Goal: Contribute content

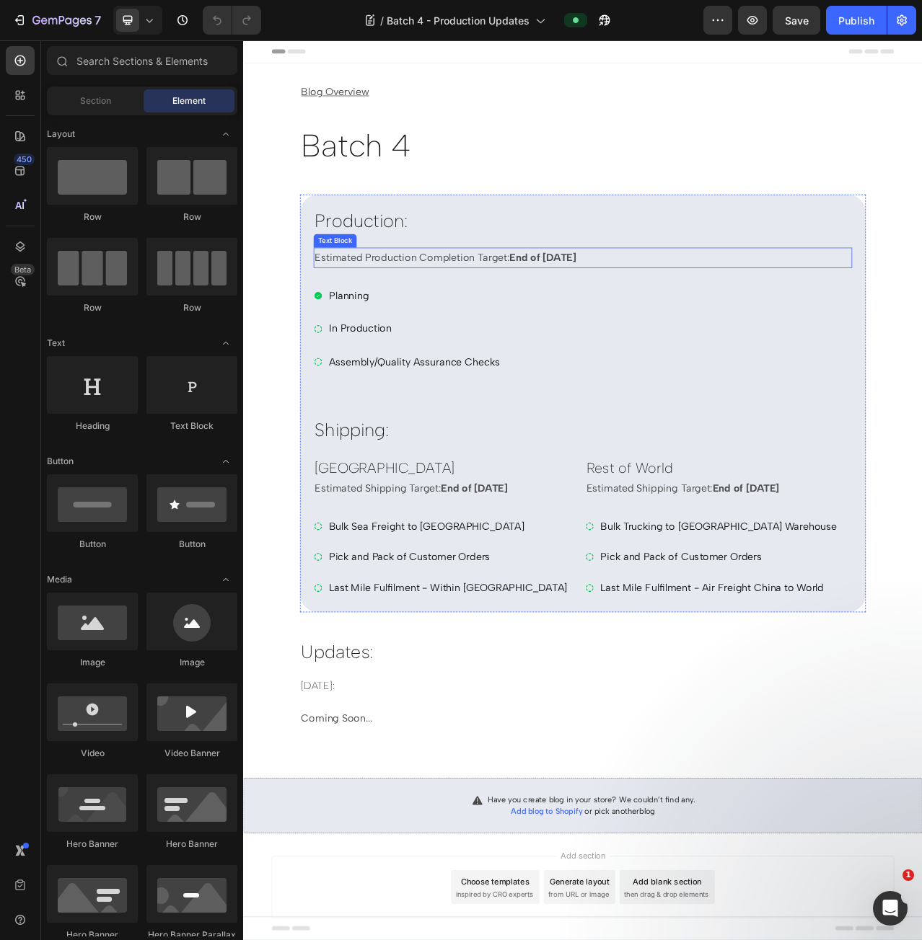
click at [667, 315] on strong "End of [DATE]" at bounding box center [624, 318] width 85 height 16
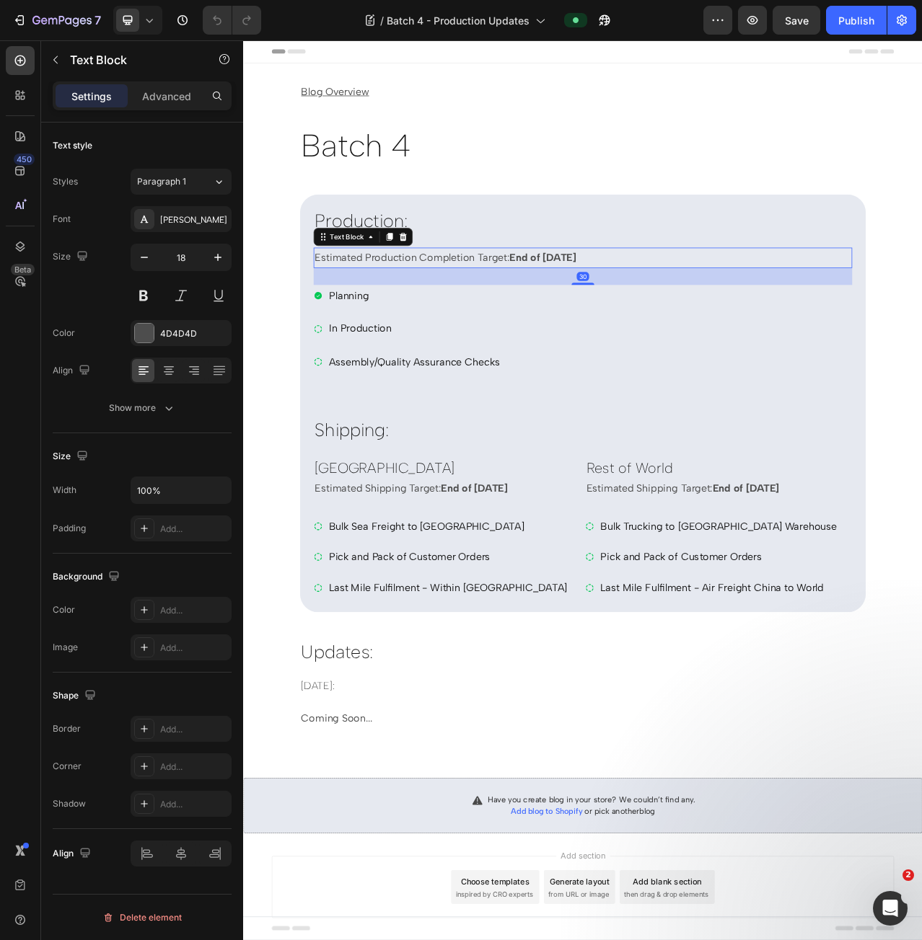
click at [617, 321] on strong "End of [DATE]" at bounding box center [624, 318] width 85 height 16
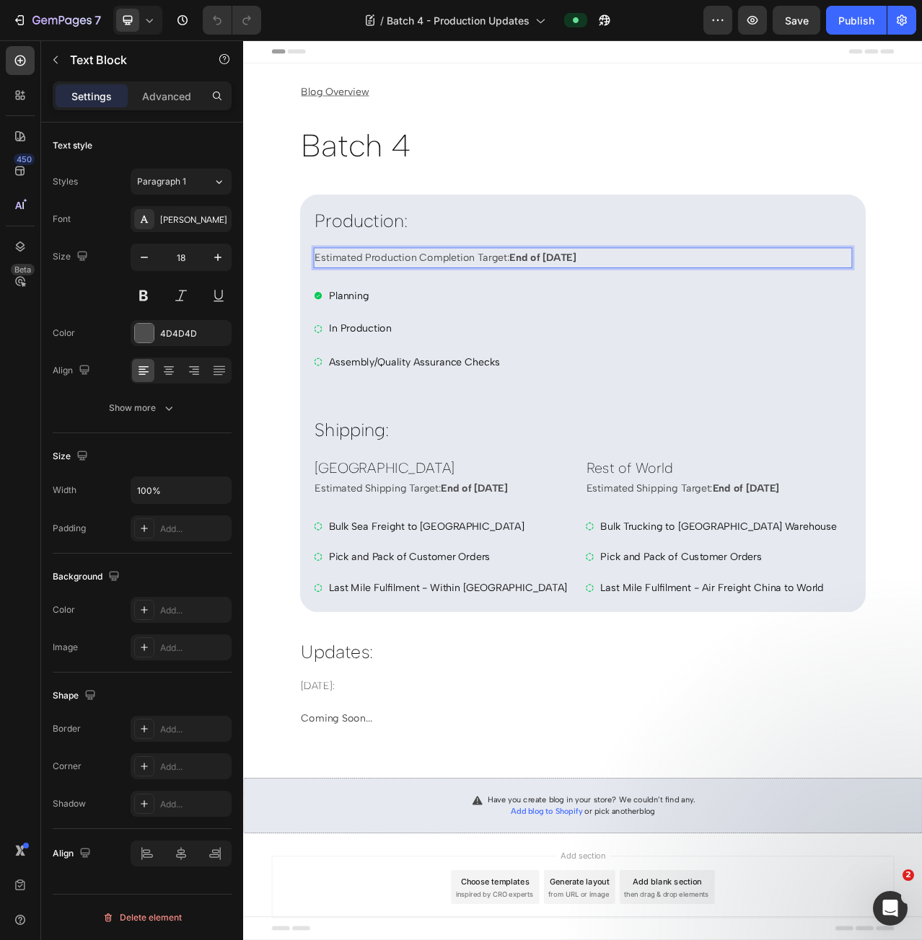
click at [586, 318] on strong "End of [DATE]" at bounding box center [624, 318] width 85 height 16
click at [335, 407] on icon at bounding box center [338, 409] width 12 height 12
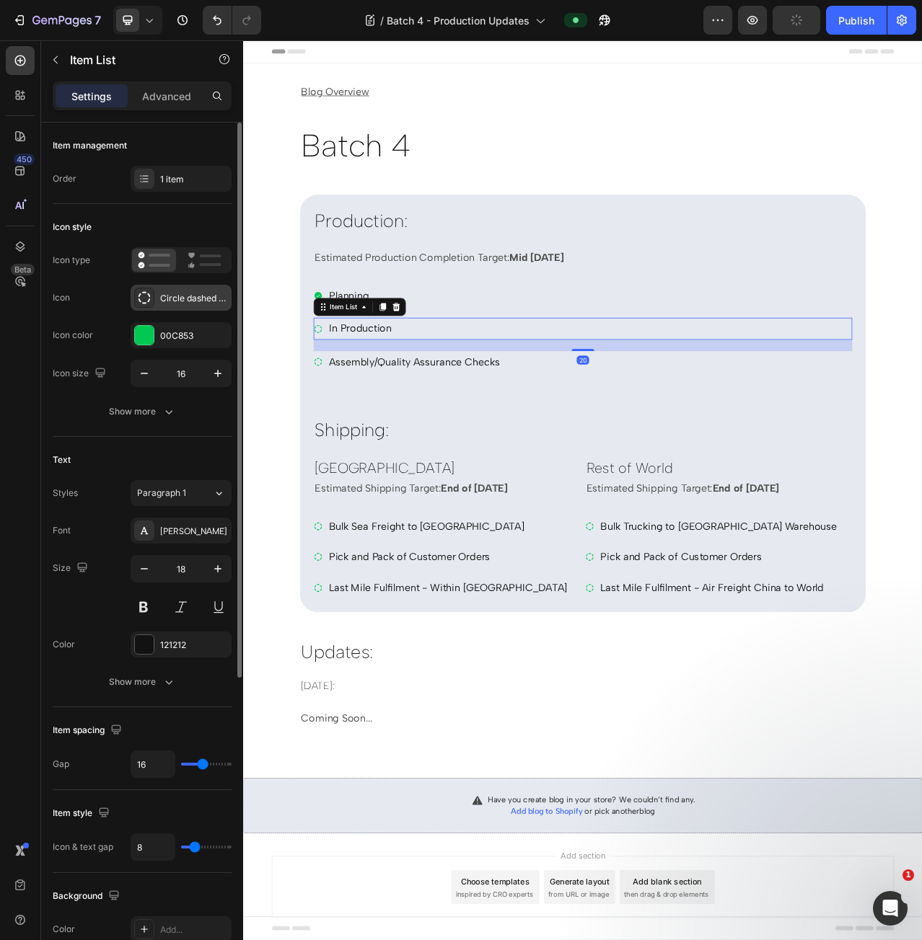
click at [162, 297] on div "Circle dashed bold" at bounding box center [194, 298] width 68 height 13
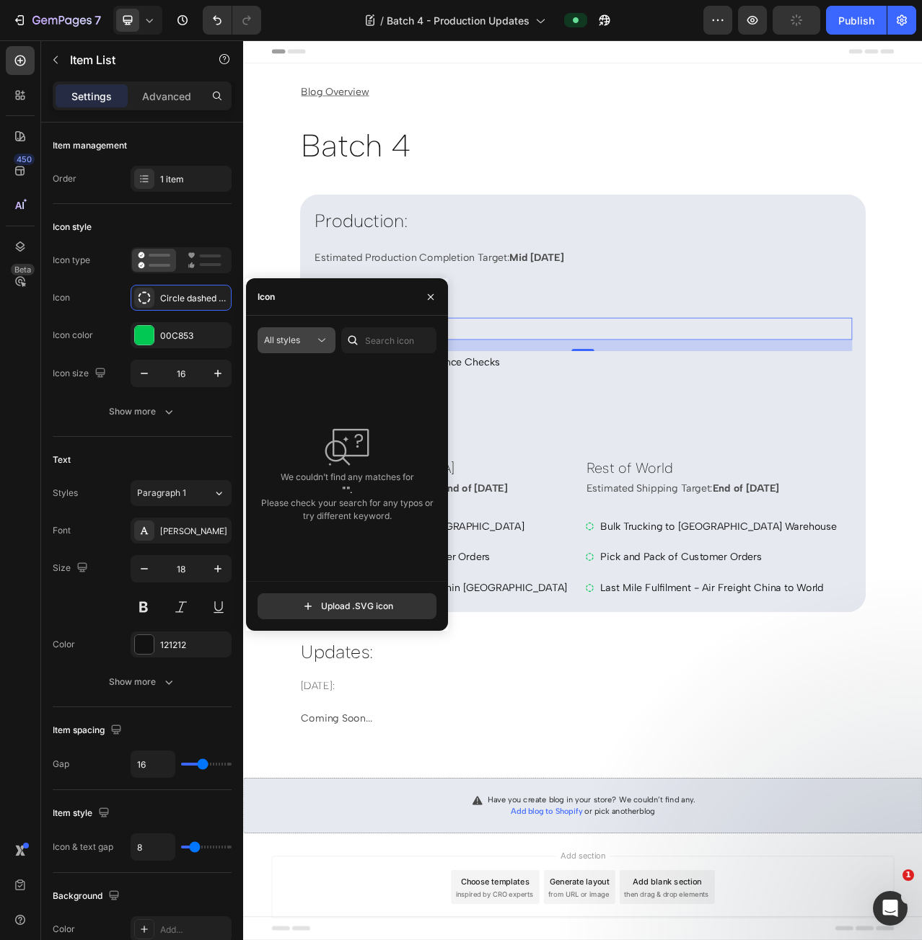
click at [317, 344] on icon at bounding box center [321, 340] width 14 height 14
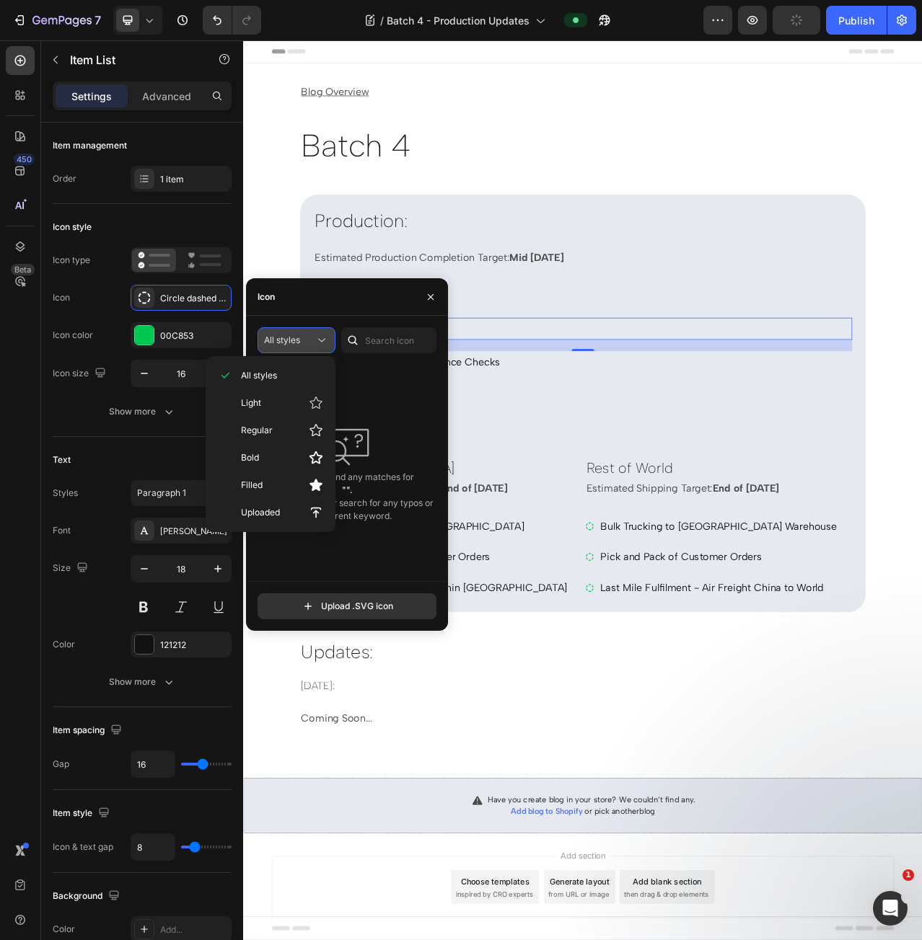
click at [317, 343] on icon at bounding box center [321, 340] width 14 height 14
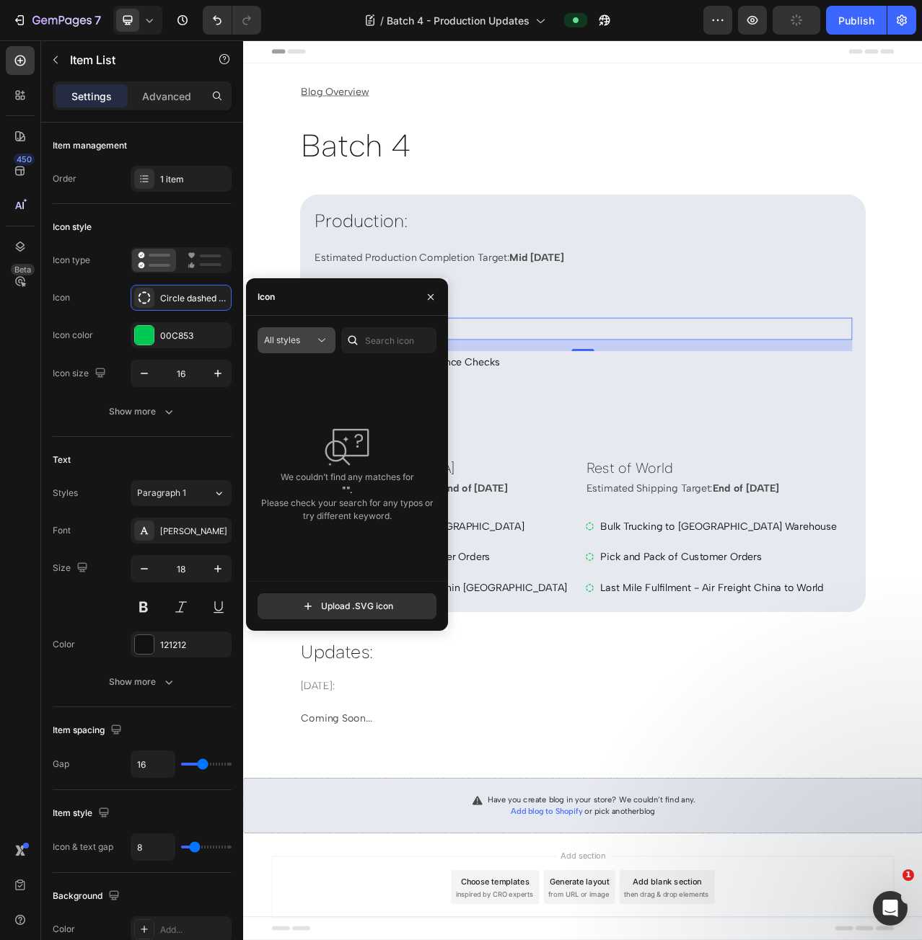
click at [317, 343] on icon at bounding box center [321, 340] width 14 height 14
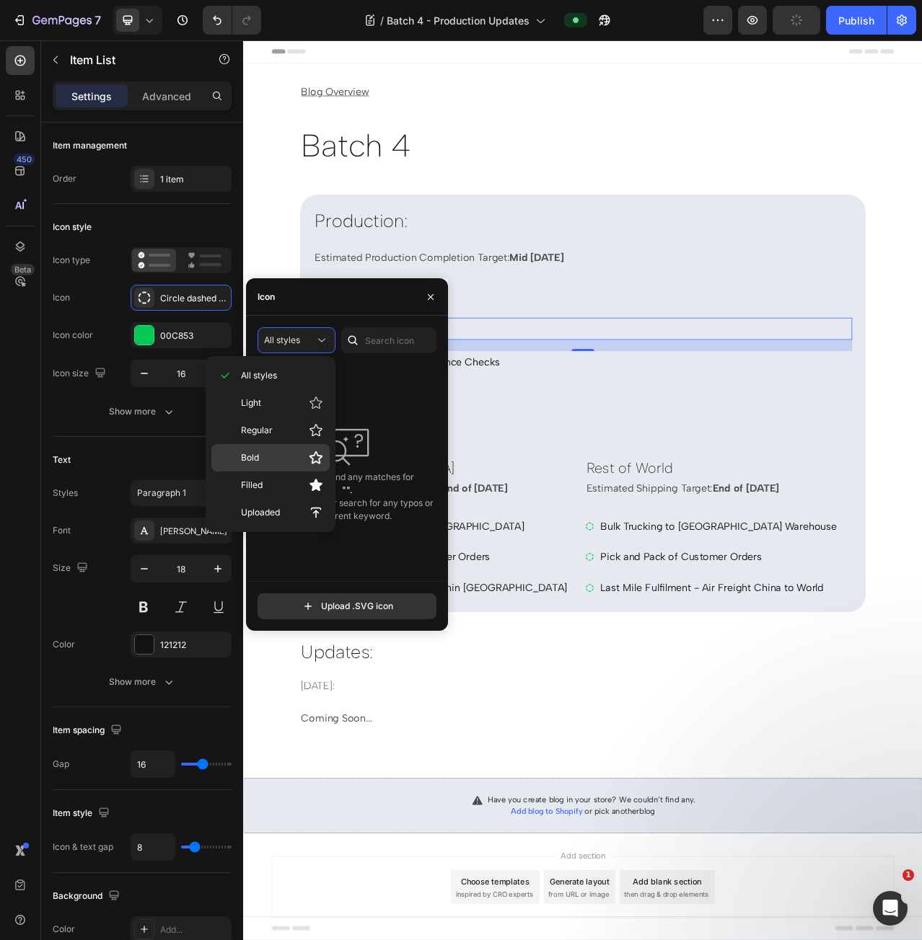
click at [295, 457] on p "Bold" at bounding box center [282, 458] width 82 height 14
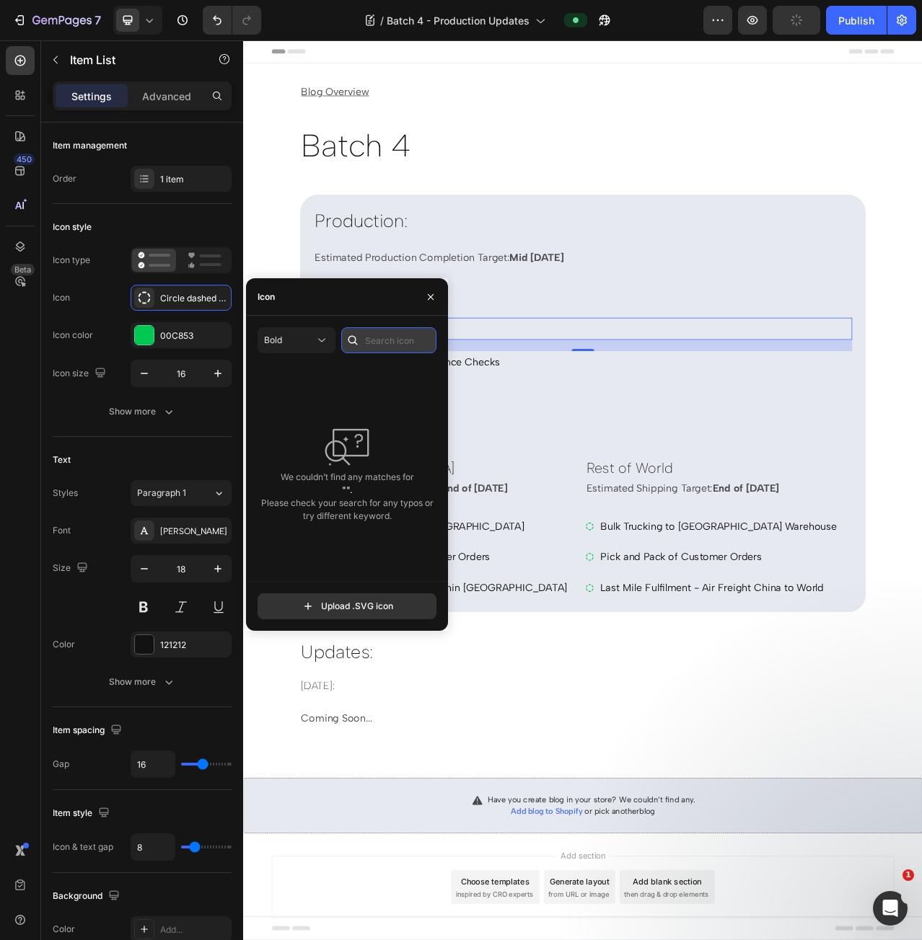
click at [391, 343] on input "text" at bounding box center [388, 340] width 95 height 26
click at [312, 343] on div "Bold" at bounding box center [289, 340] width 50 height 13
click at [167, 299] on div "Circle dashed bold" at bounding box center [194, 298] width 68 height 13
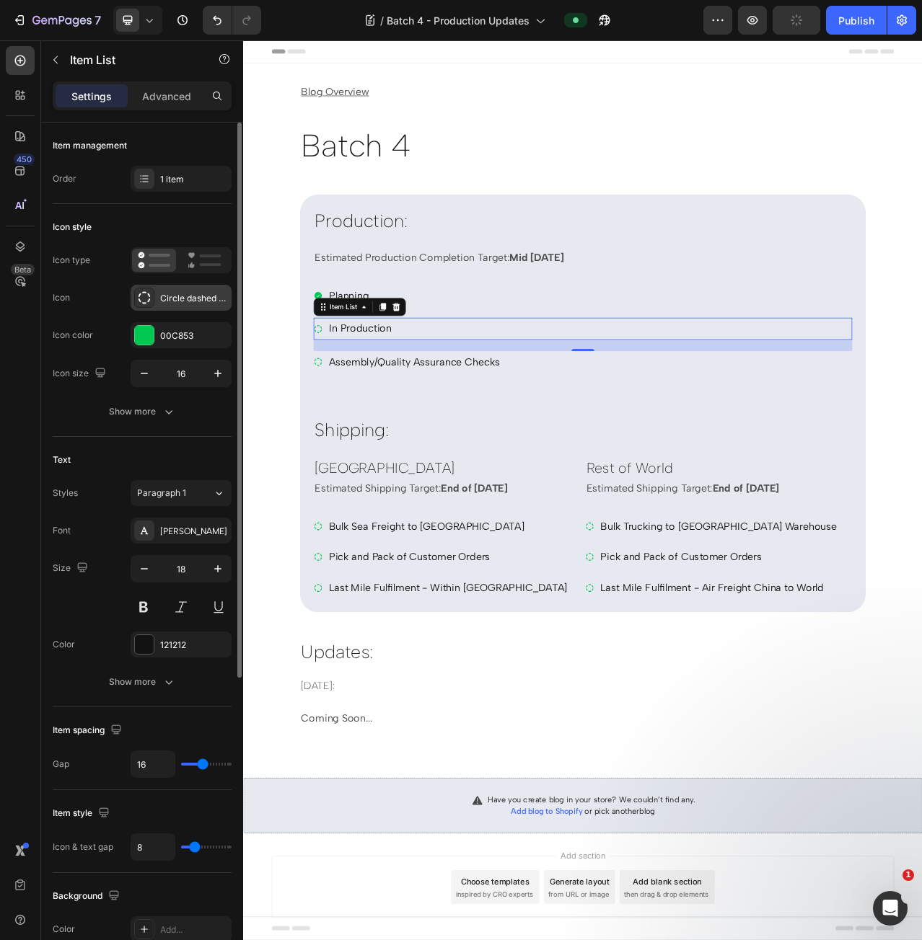
click at [140, 300] on icon at bounding box center [144, 298] width 12 height 12
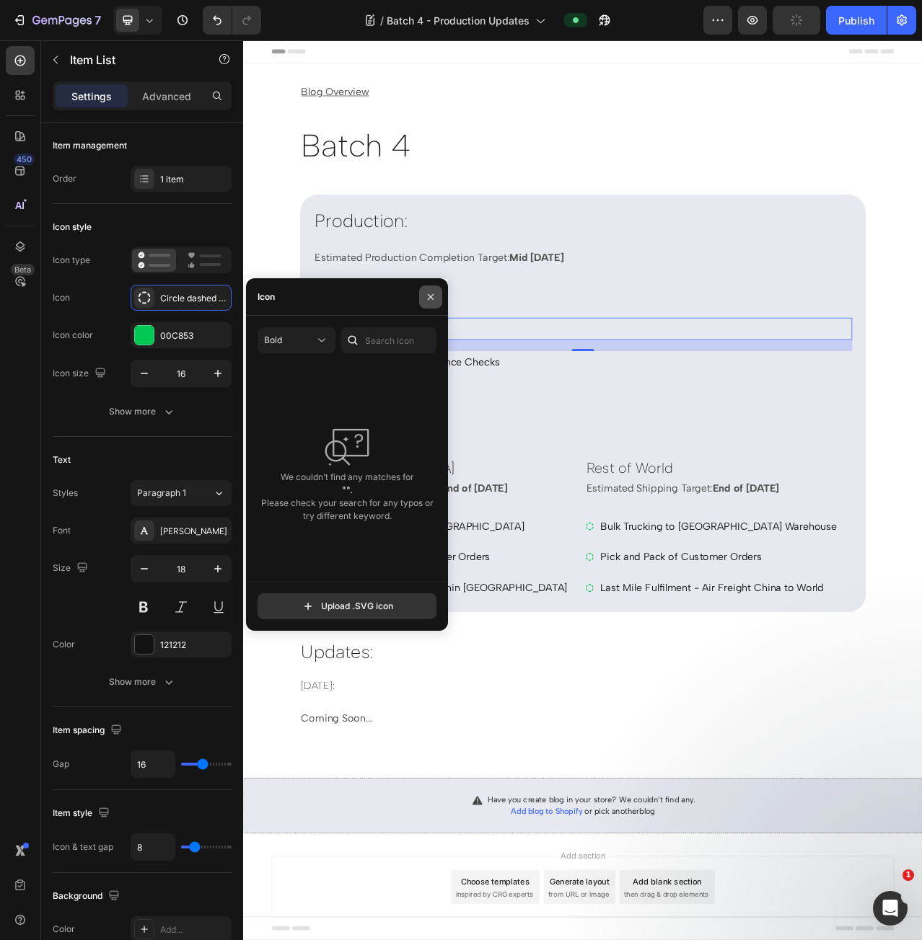
click at [428, 296] on icon "button" at bounding box center [431, 297] width 12 height 12
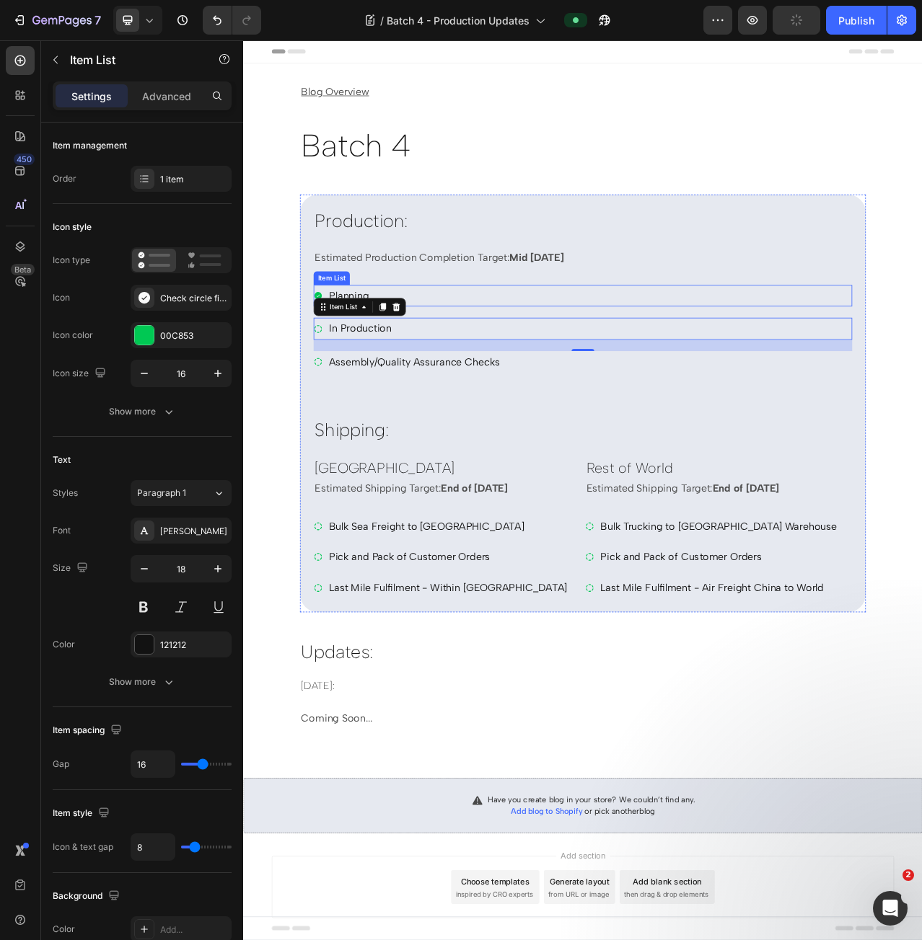
click at [478, 374] on div "Planning" at bounding box center [675, 366] width 687 height 27
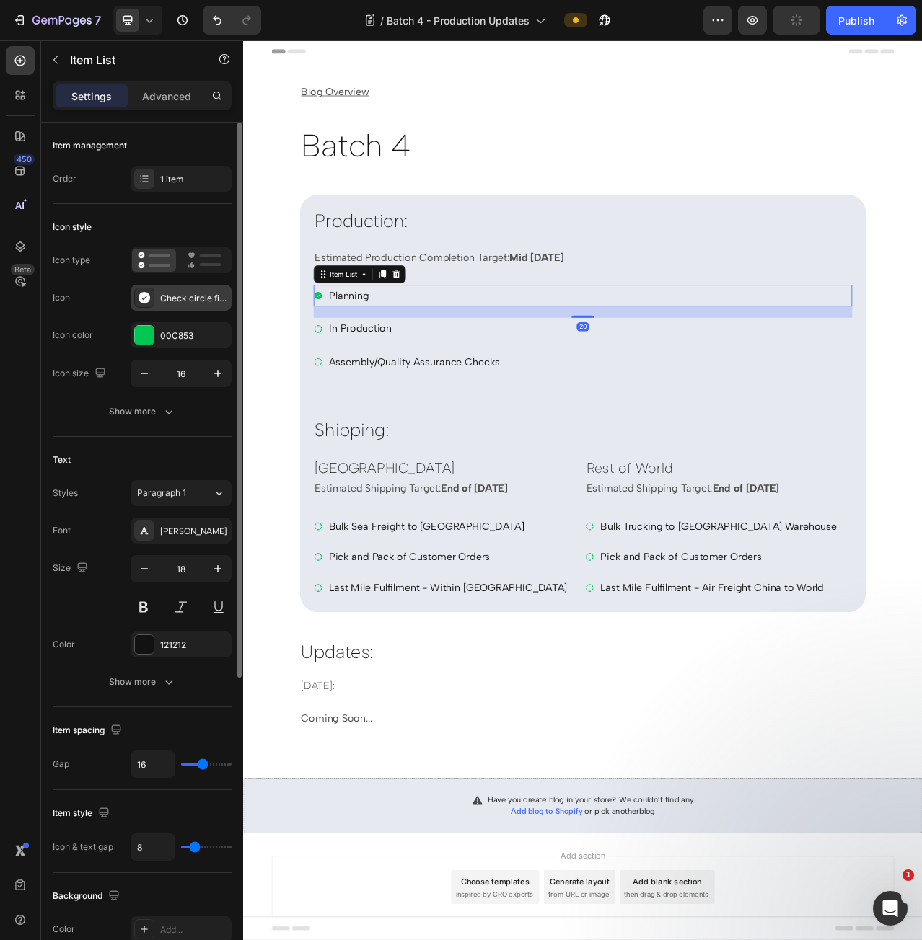
click at [185, 300] on div "Check circle filled" at bounding box center [194, 298] width 68 height 13
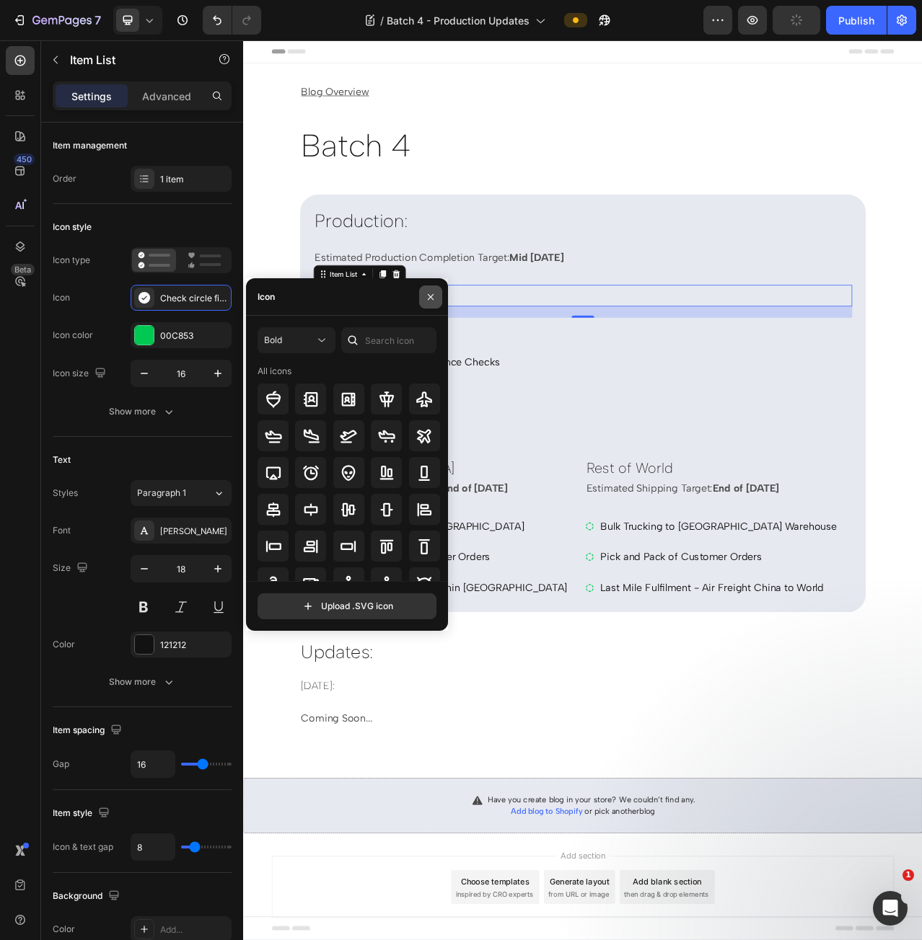
drag, startPoint x: 431, startPoint y: 299, endPoint x: 239, endPoint y: 329, distance: 194.1
click at [431, 299] on icon "button" at bounding box center [431, 297] width 12 height 12
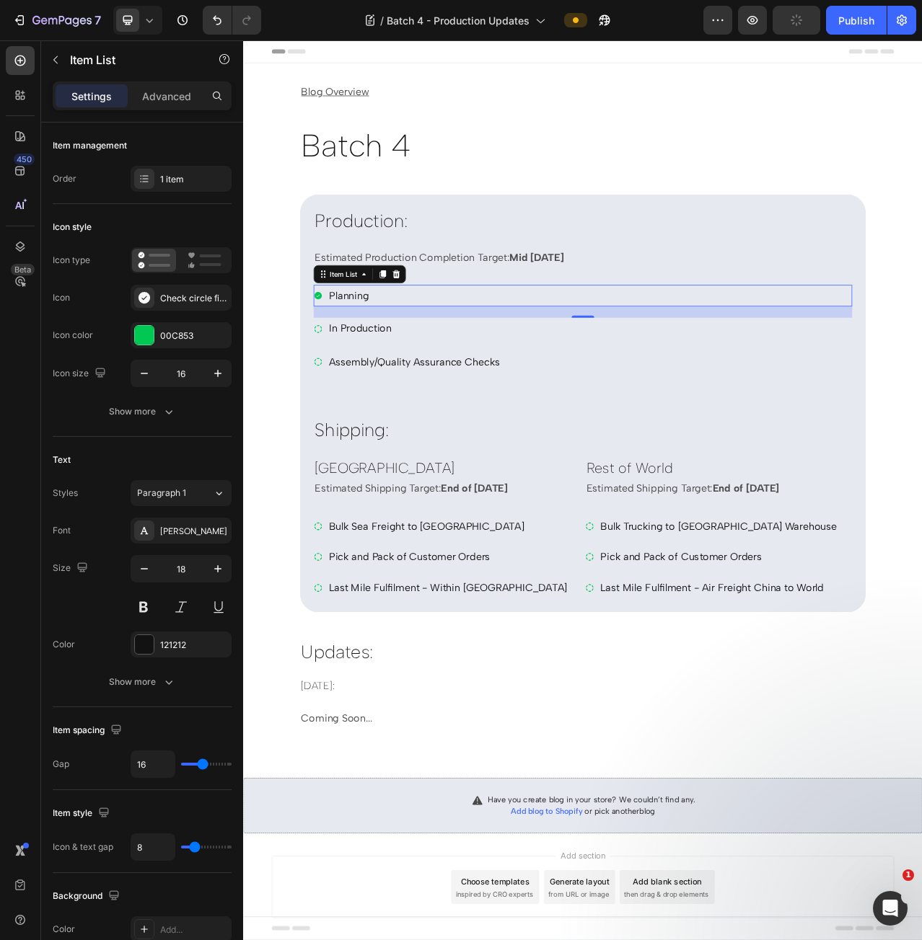
click at [441, 409] on div "In Production" at bounding box center [675, 408] width 687 height 27
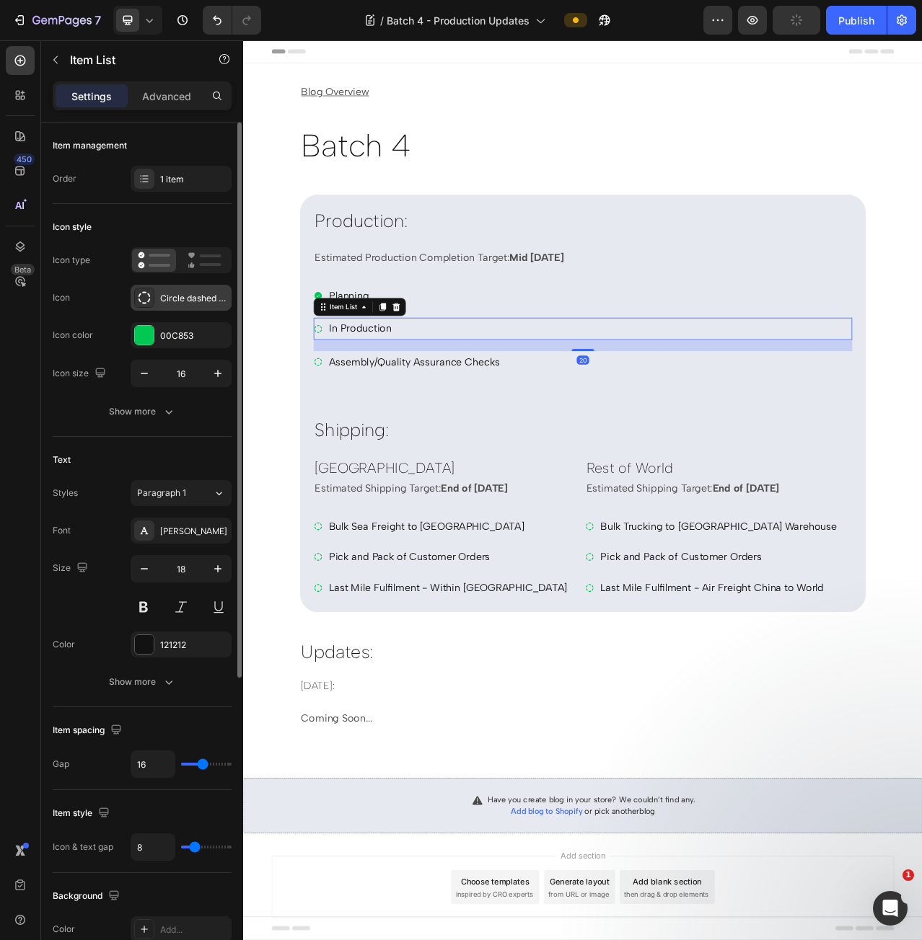
click at [149, 304] on icon at bounding box center [144, 298] width 14 height 14
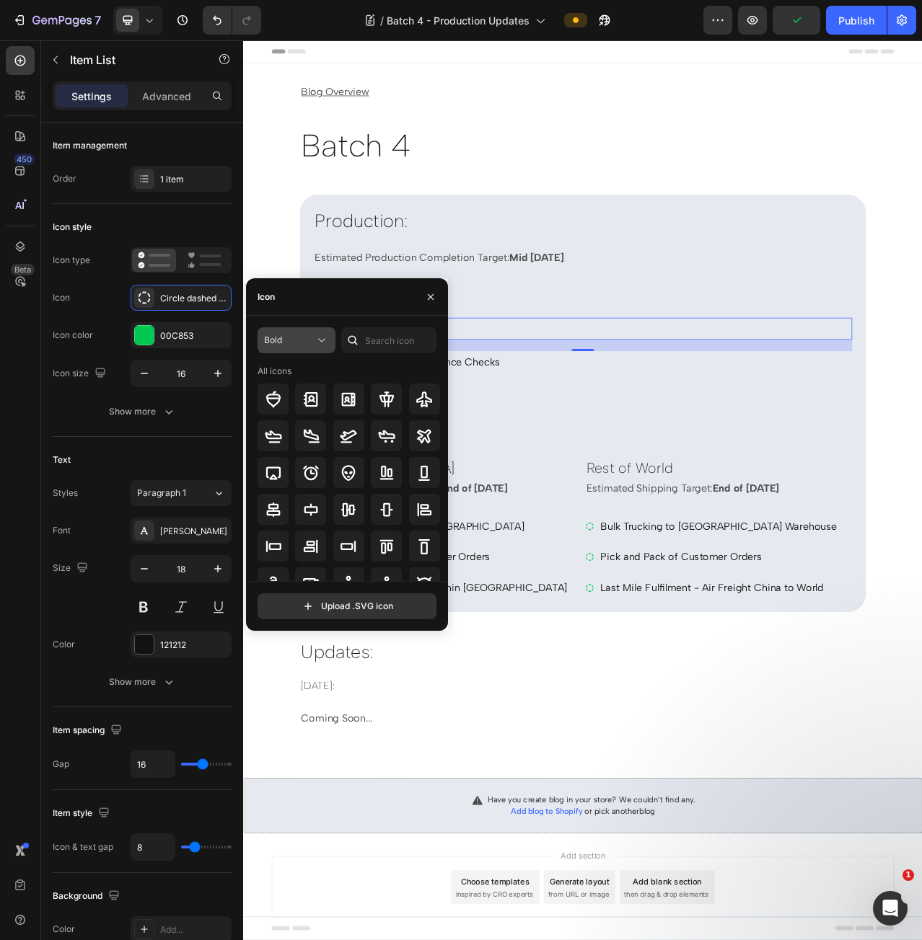
click at [281, 336] on span "Bold" at bounding box center [273, 340] width 18 height 11
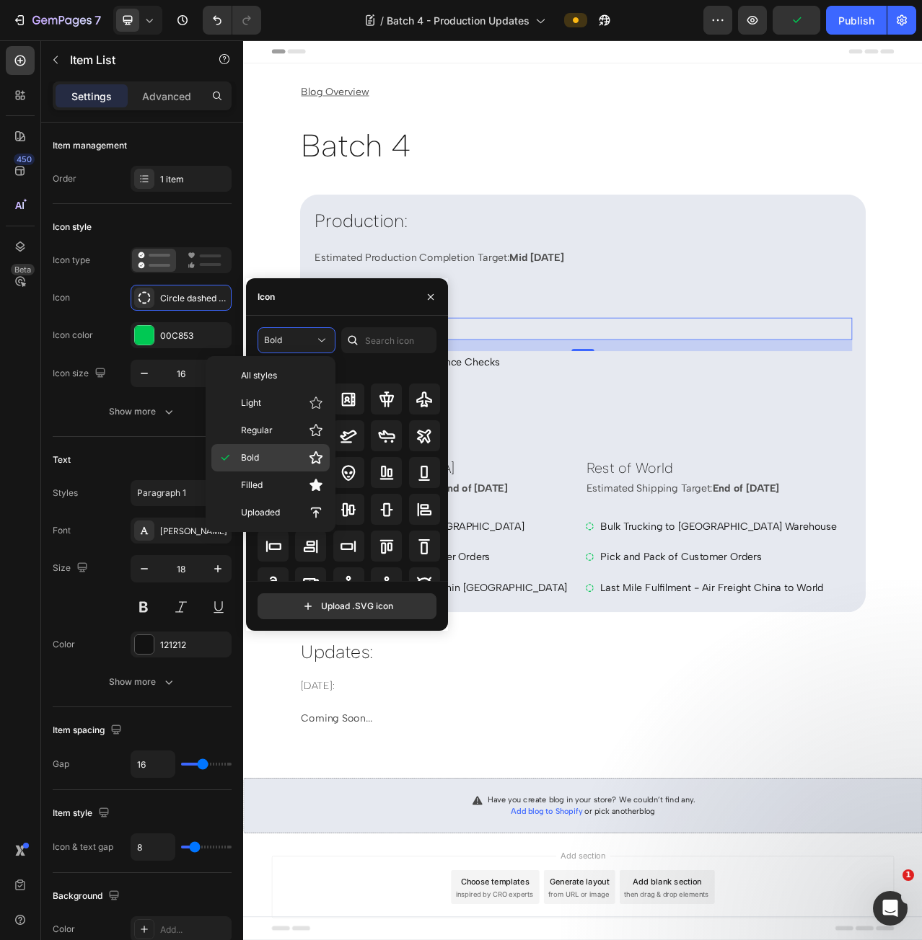
click at [252, 455] on span "Bold" at bounding box center [250, 457] width 18 height 13
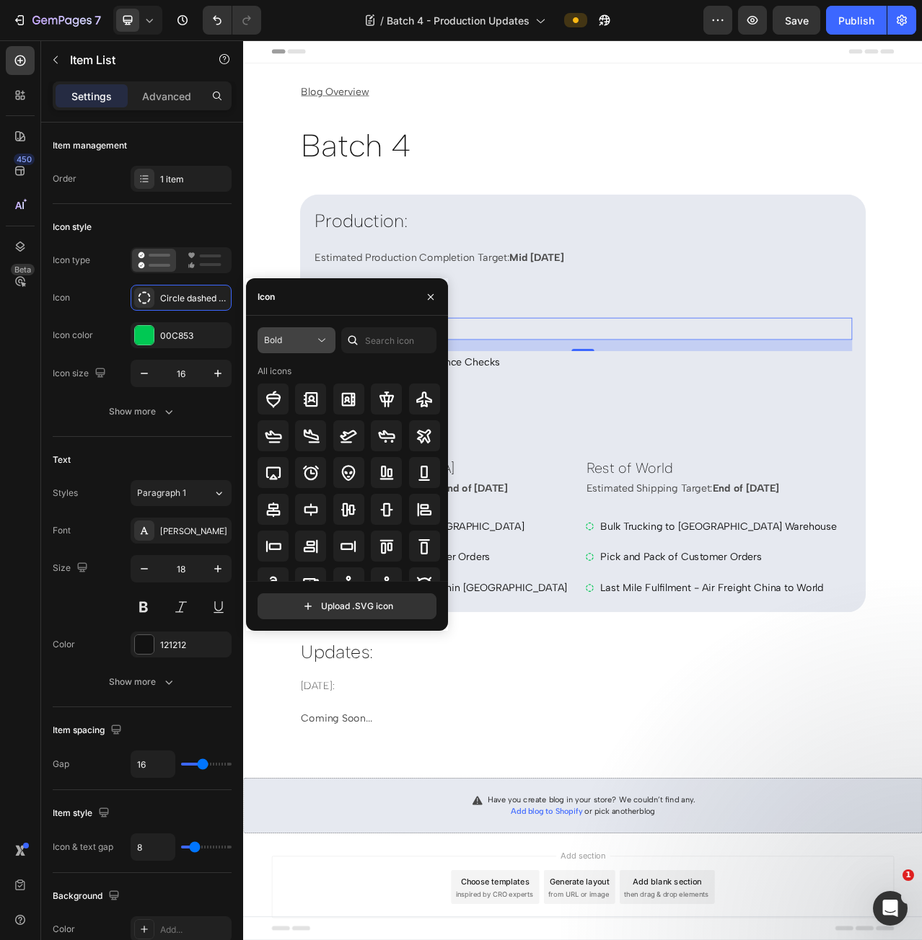
click at [280, 341] on span "Bold" at bounding box center [273, 340] width 18 height 11
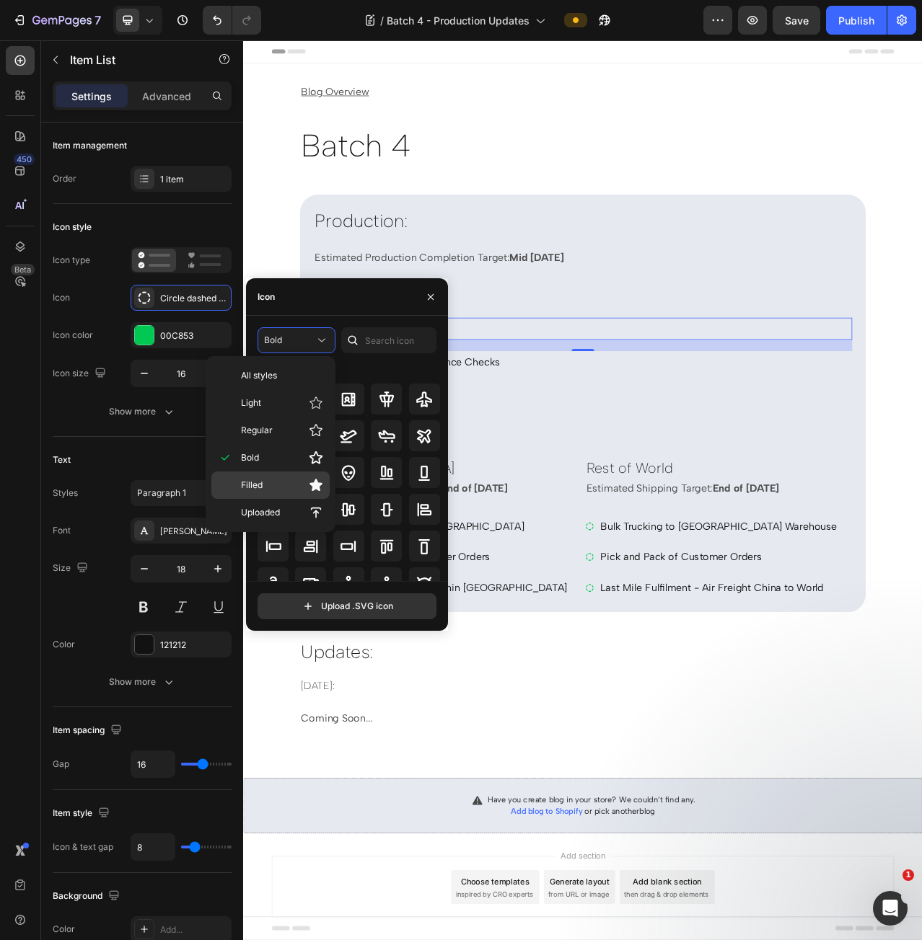
click at [278, 481] on p "Filled" at bounding box center [282, 485] width 82 height 14
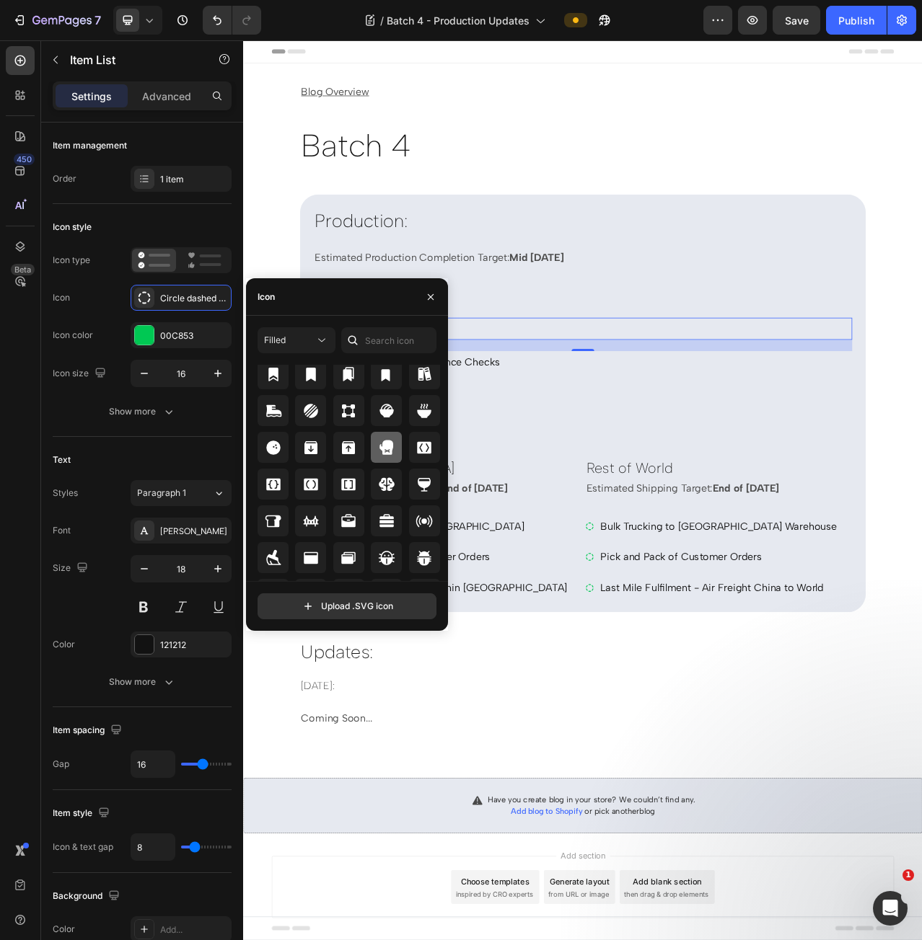
scroll to position [1399, 0]
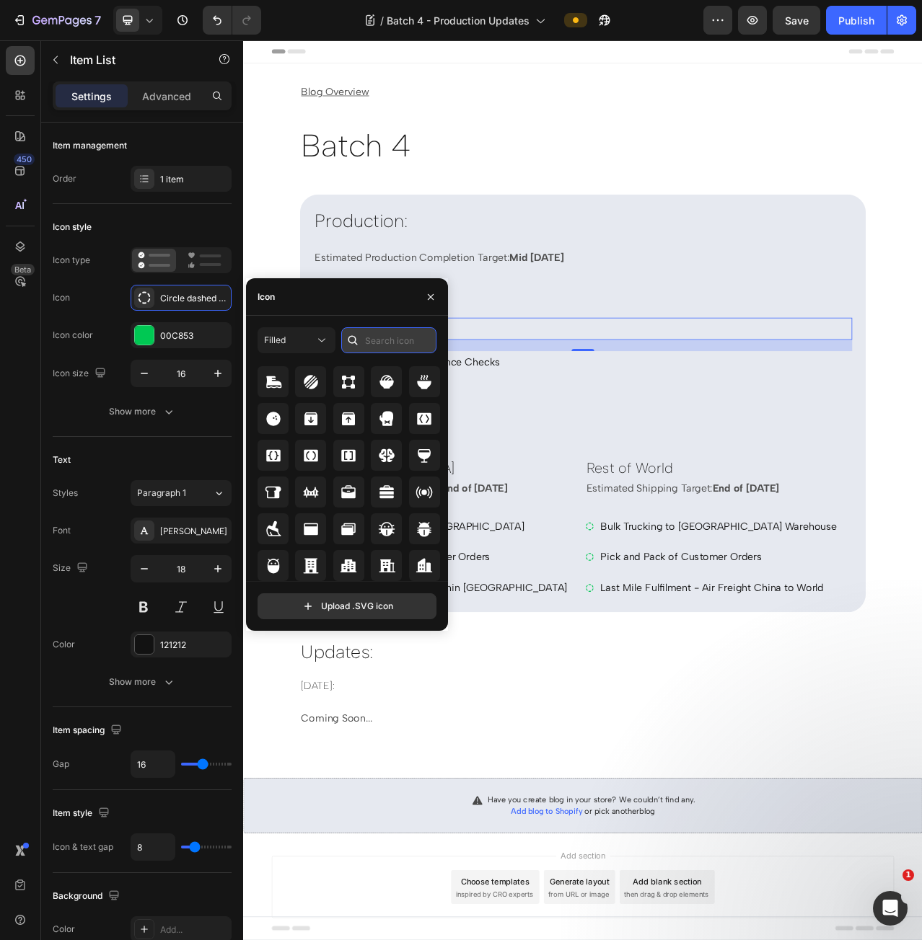
click at [391, 340] on input "text" at bounding box center [388, 340] width 95 height 26
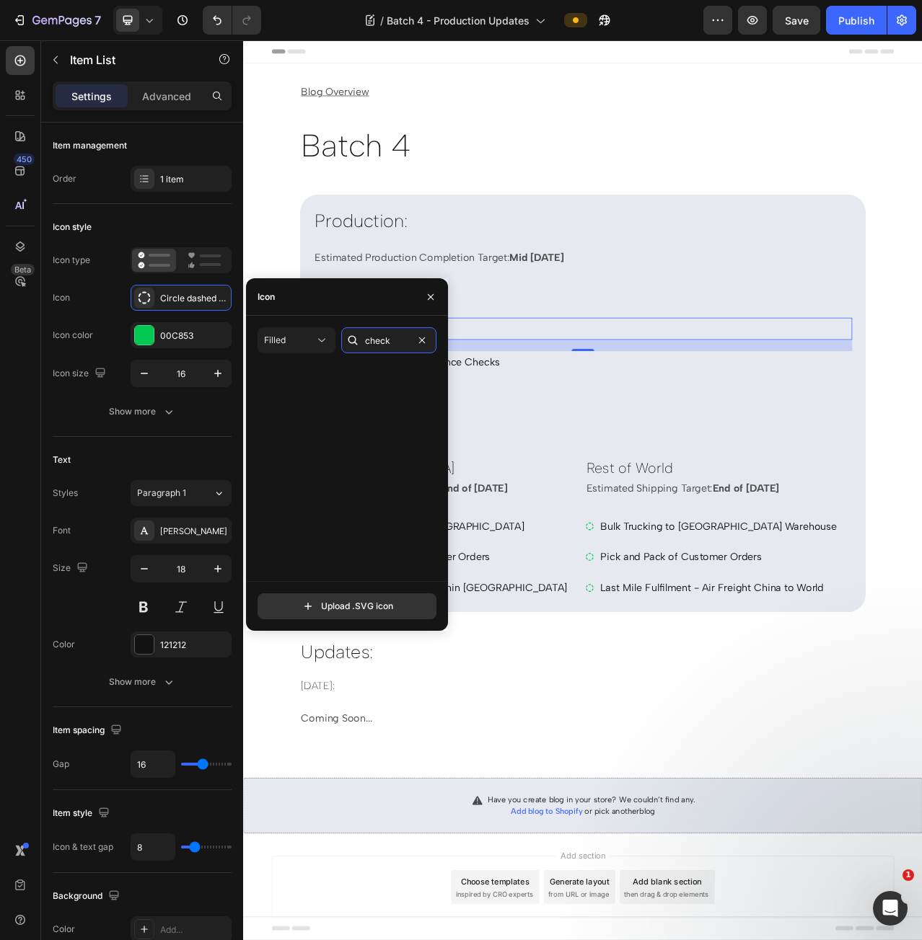
scroll to position [0, 0]
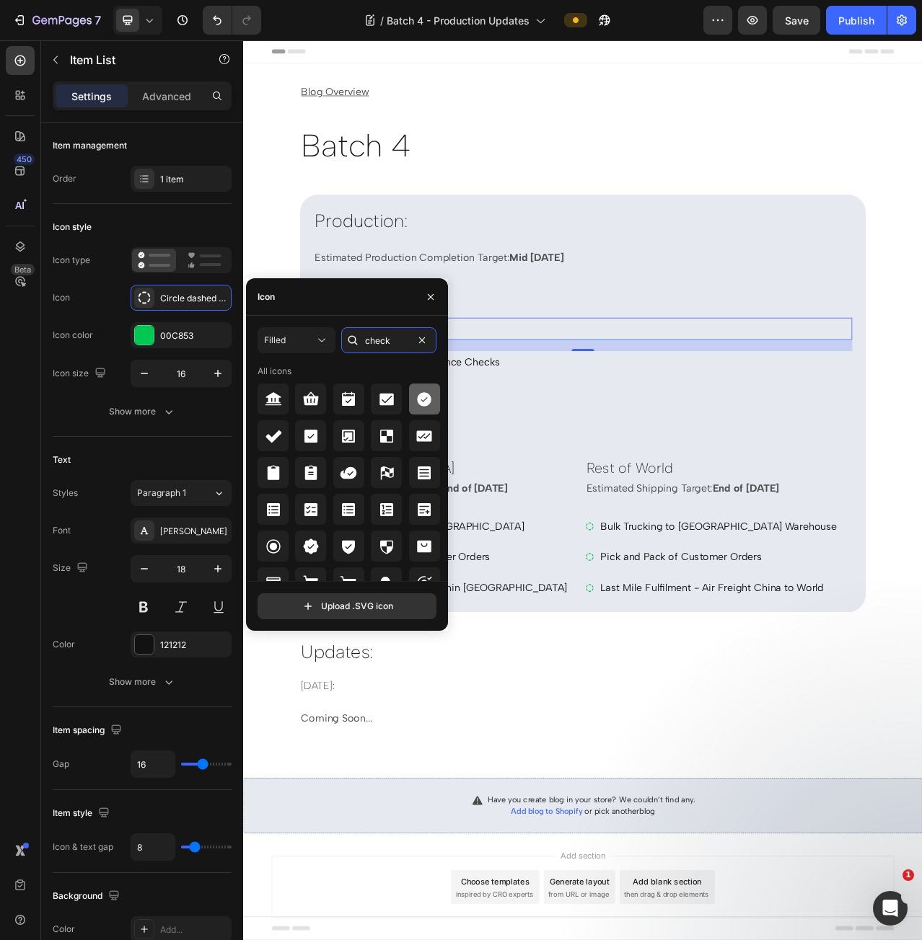
type input "check"
click at [427, 391] on icon at bounding box center [423, 399] width 17 height 17
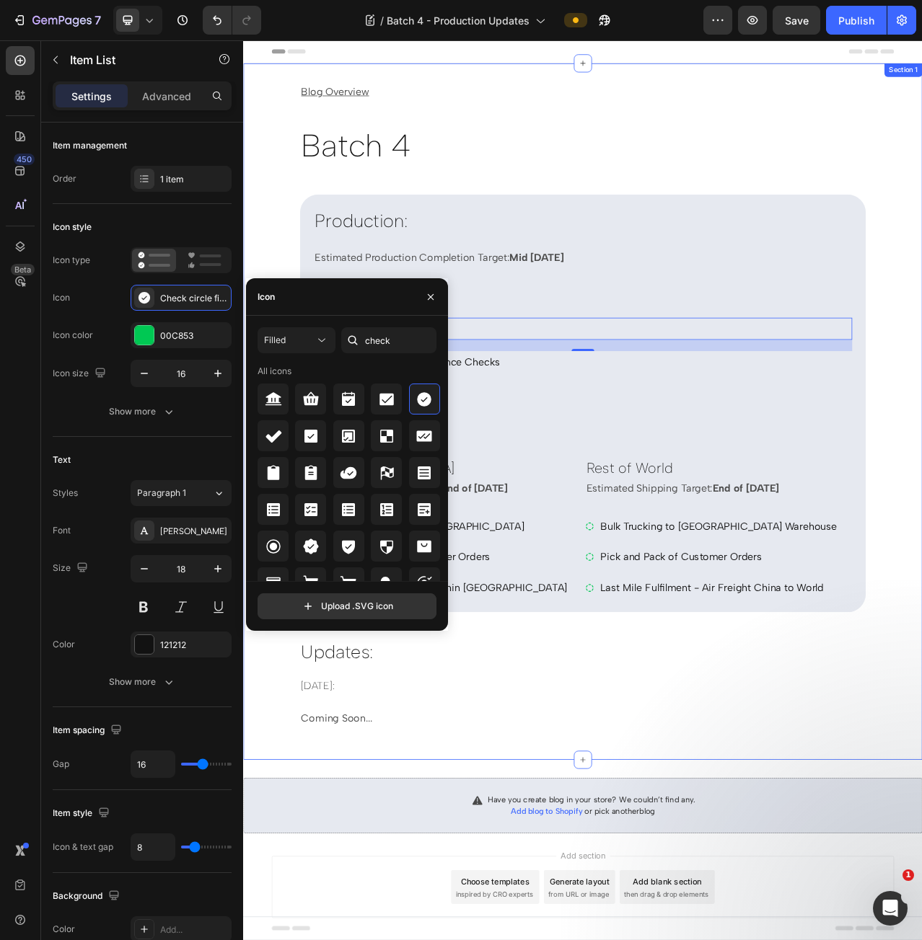
click at [921, 356] on div "Blog Overview Text Block Batch 4 Heading Production: Heading Estimated Producti…" at bounding box center [675, 514] width 865 height 842
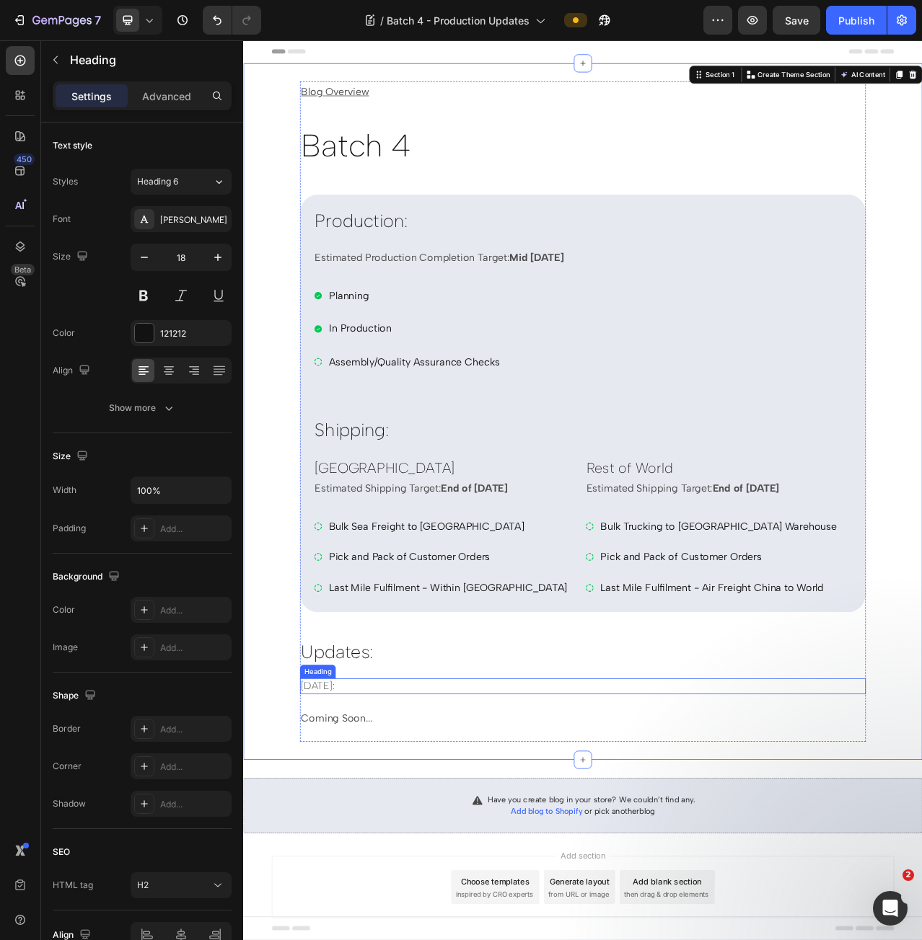
click at [399, 855] on h2 "7 Aug 2025:" at bounding box center [675, 864] width 721 height 19
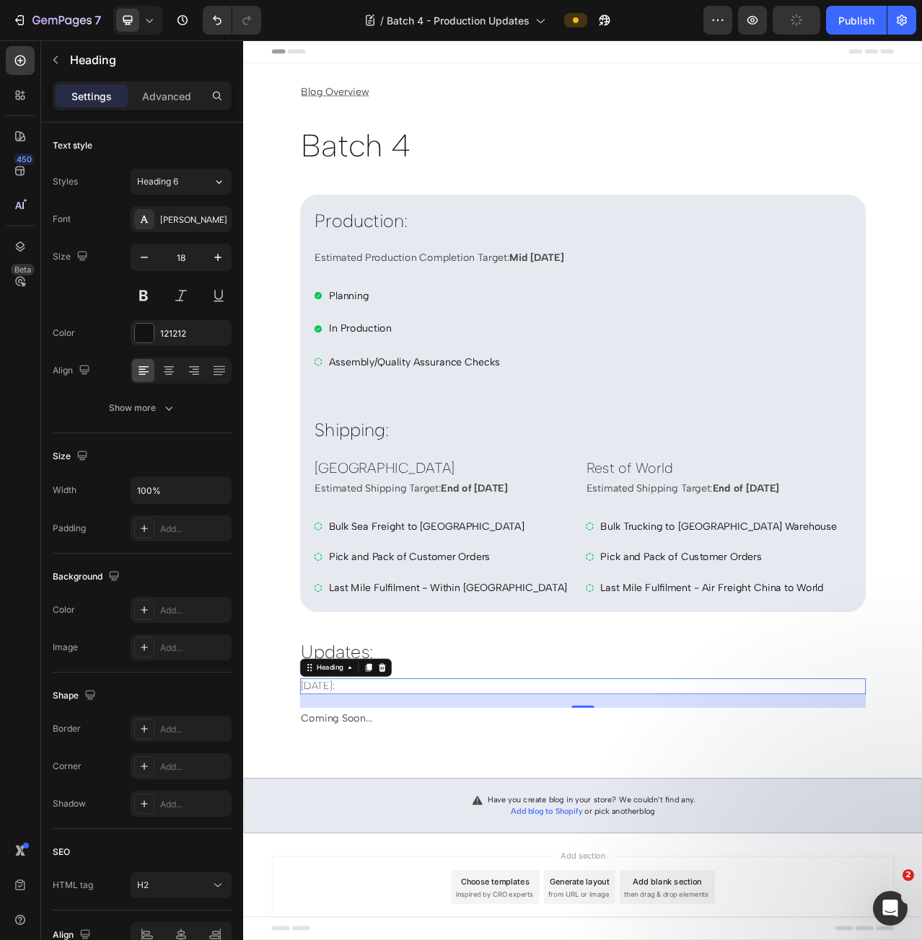
click at [344, 865] on h2 "7 Aug 2025:" at bounding box center [675, 864] width 721 height 19
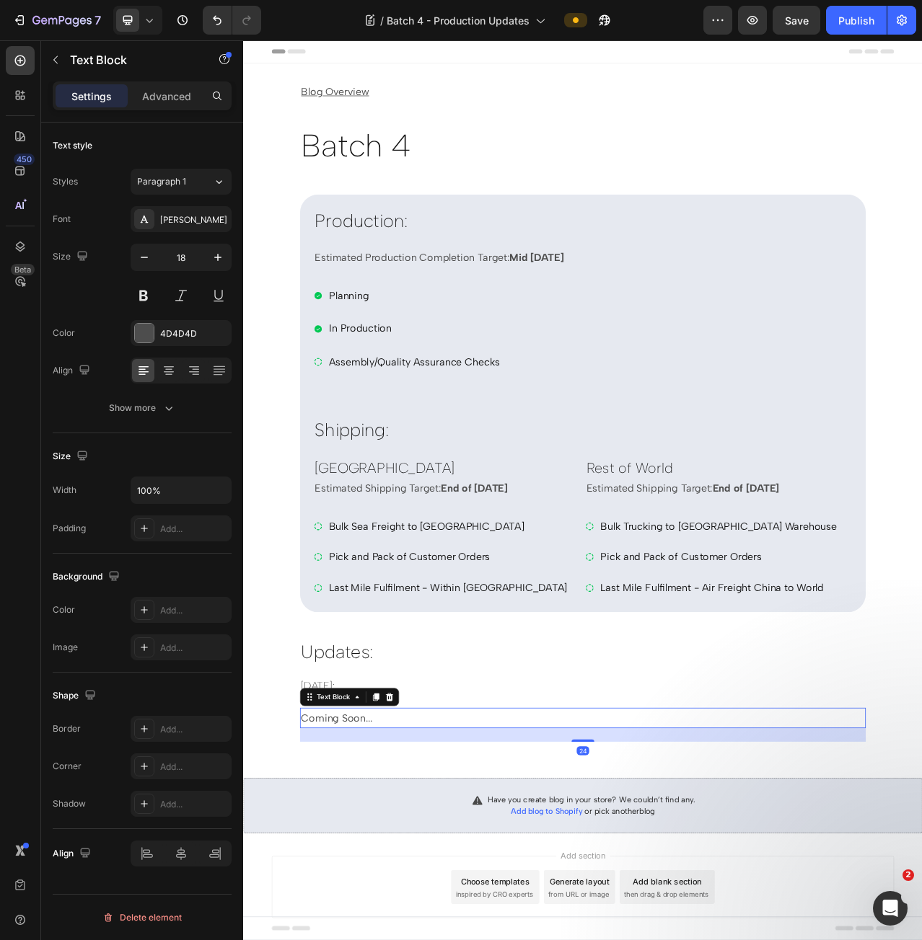
click at [393, 896] on p "Coming Soon..." at bounding box center [676, 905] width 718 height 23
click at [409, 906] on p "Coming Soon..." at bounding box center [676, 905] width 718 height 23
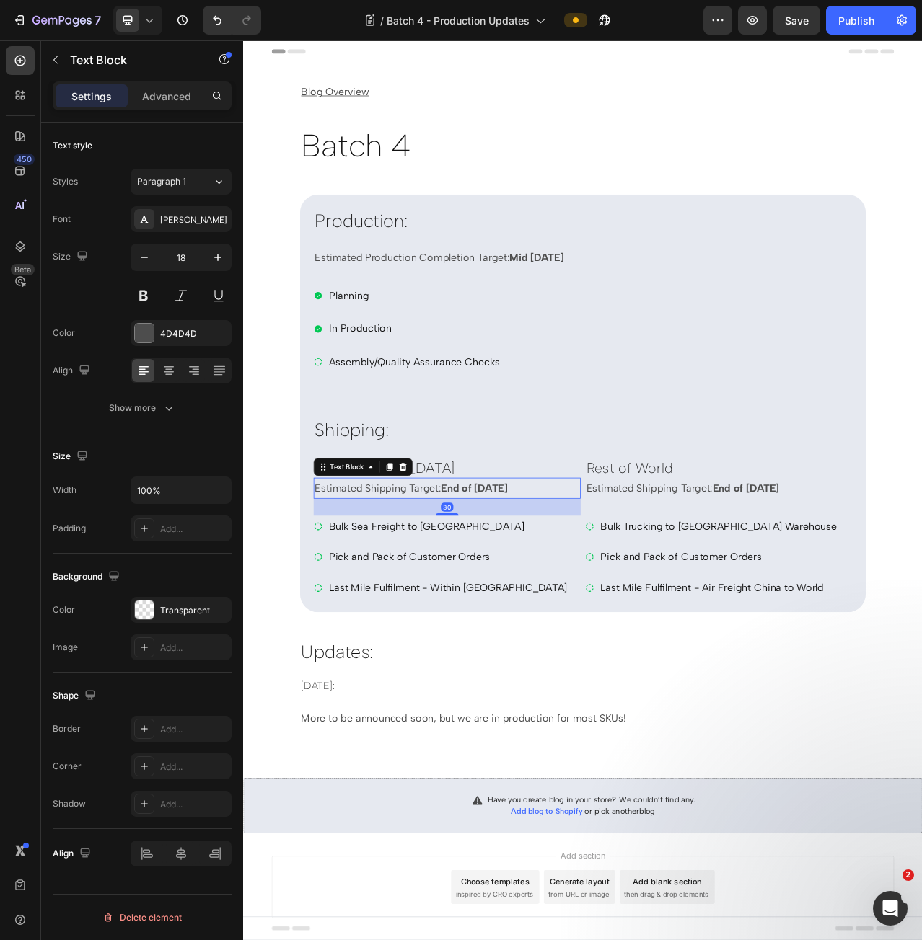
click at [514, 607] on strong "End of October 2025" at bounding box center [537, 612] width 85 height 16
click at [549, 607] on strong "End of October 2025" at bounding box center [537, 612] width 85 height 16
click at [909, 604] on strong "End of October 2025" at bounding box center [883, 612] width 85 height 16
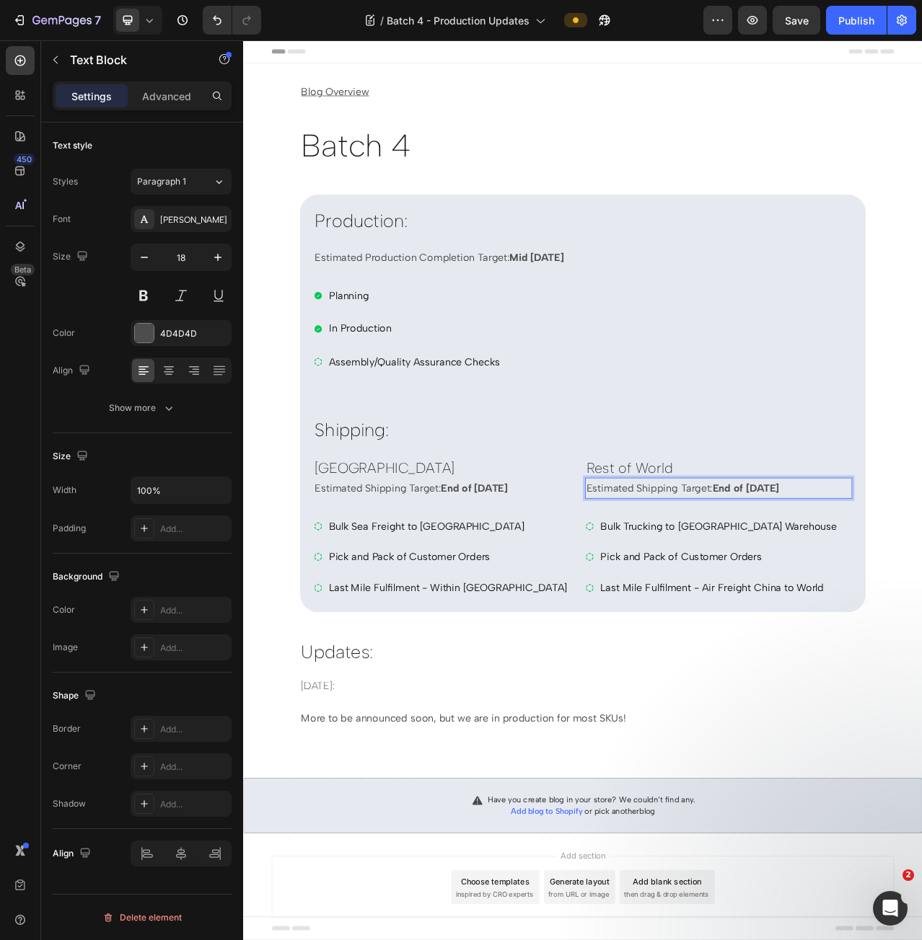
click at [909, 604] on strong "End of October 2025" at bounding box center [883, 612] width 85 height 16
click at [382, 660] on p "Bulk Sea Freight to USA" at bounding box center [504, 660] width 304 height 23
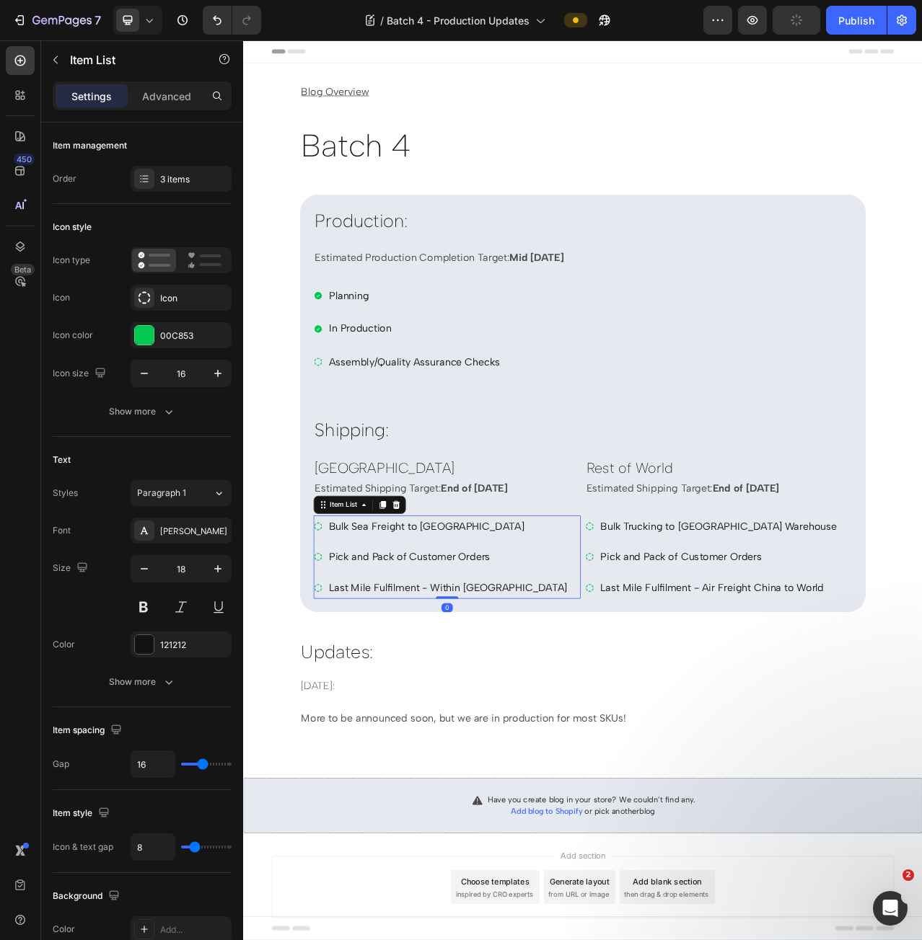
click at [384, 657] on p "Bulk Sea Freight to USA" at bounding box center [504, 660] width 304 height 23
click at [385, 660] on p "Bulk Sea Freight to USA" at bounding box center [504, 660] width 304 height 23
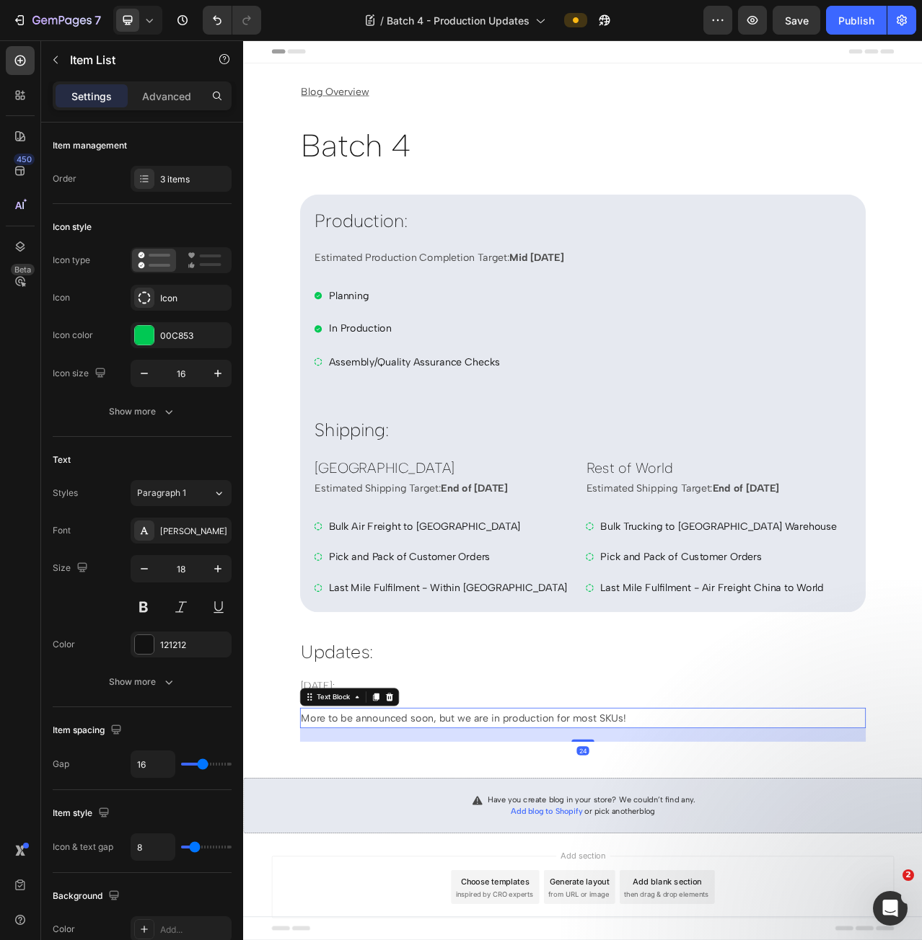
click at [741, 902] on p "More to be announced soon, but we are in production for most SKUs!" at bounding box center [676, 905] width 718 height 23
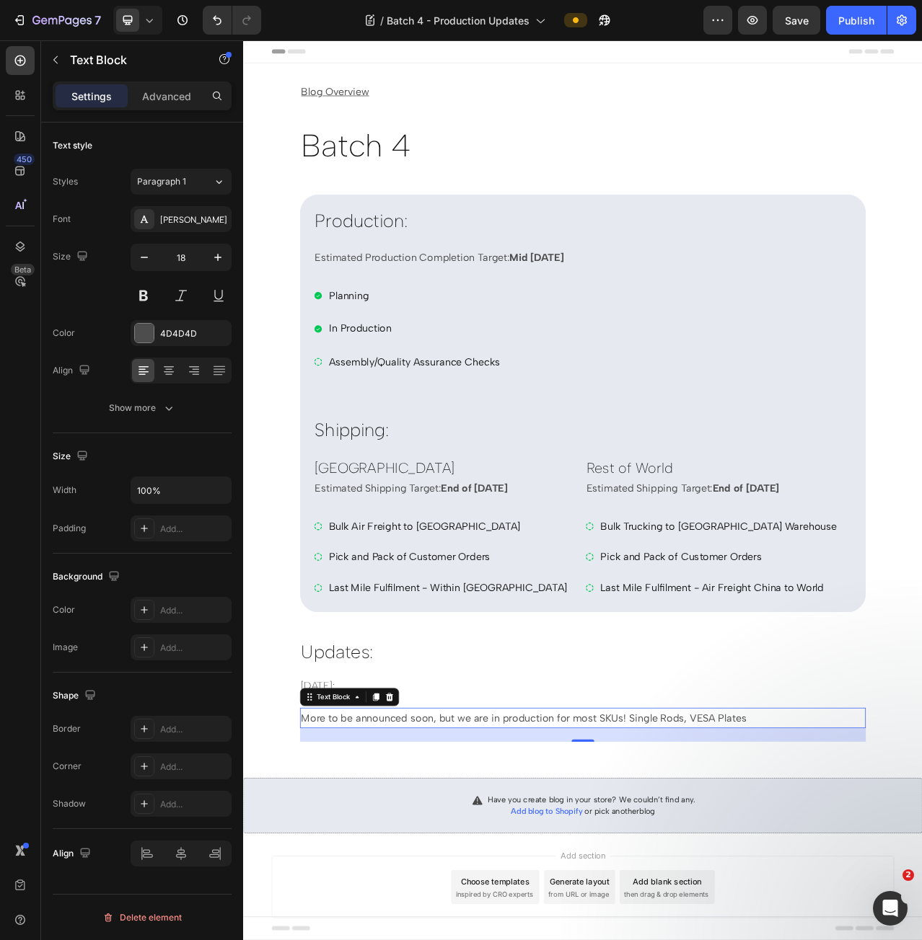
click at [921, 905] on p "More to be announced soon, but we are in production for most SKUs! Single Rods,…" at bounding box center [676, 905] width 718 height 23
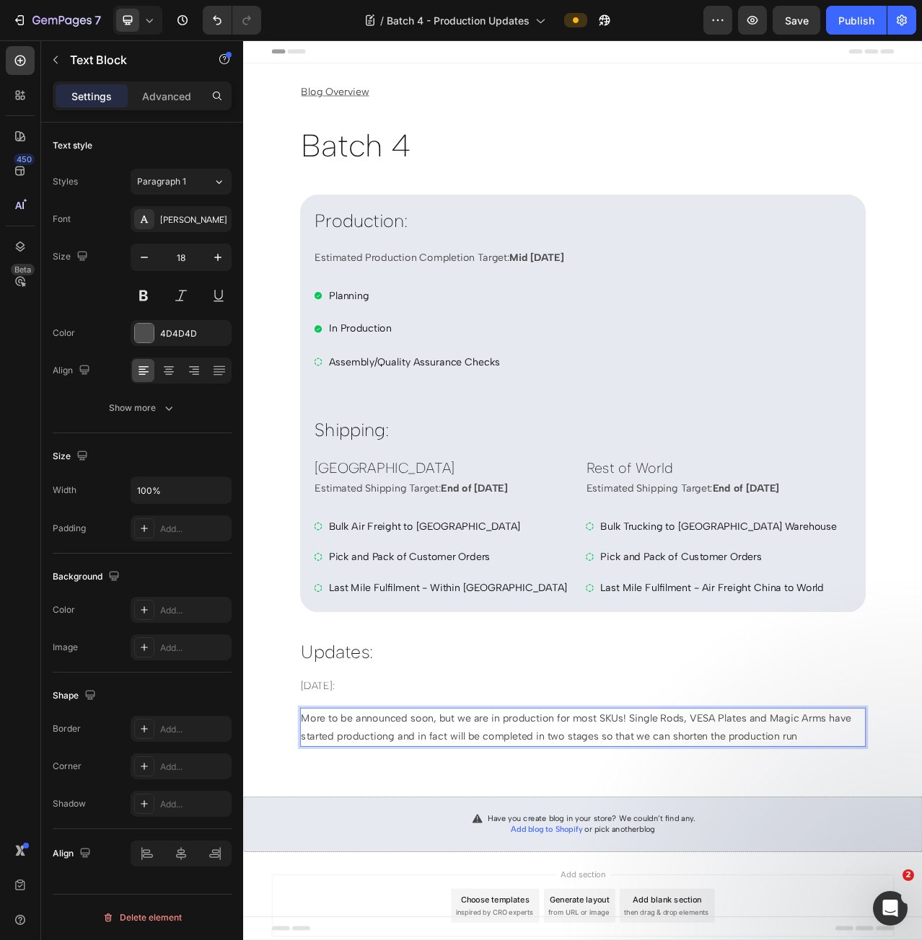
click at [921, 915] on p "More to be announced soon, but we are in production for most SKUs! Single Rods,…" at bounding box center [676, 917] width 718 height 47
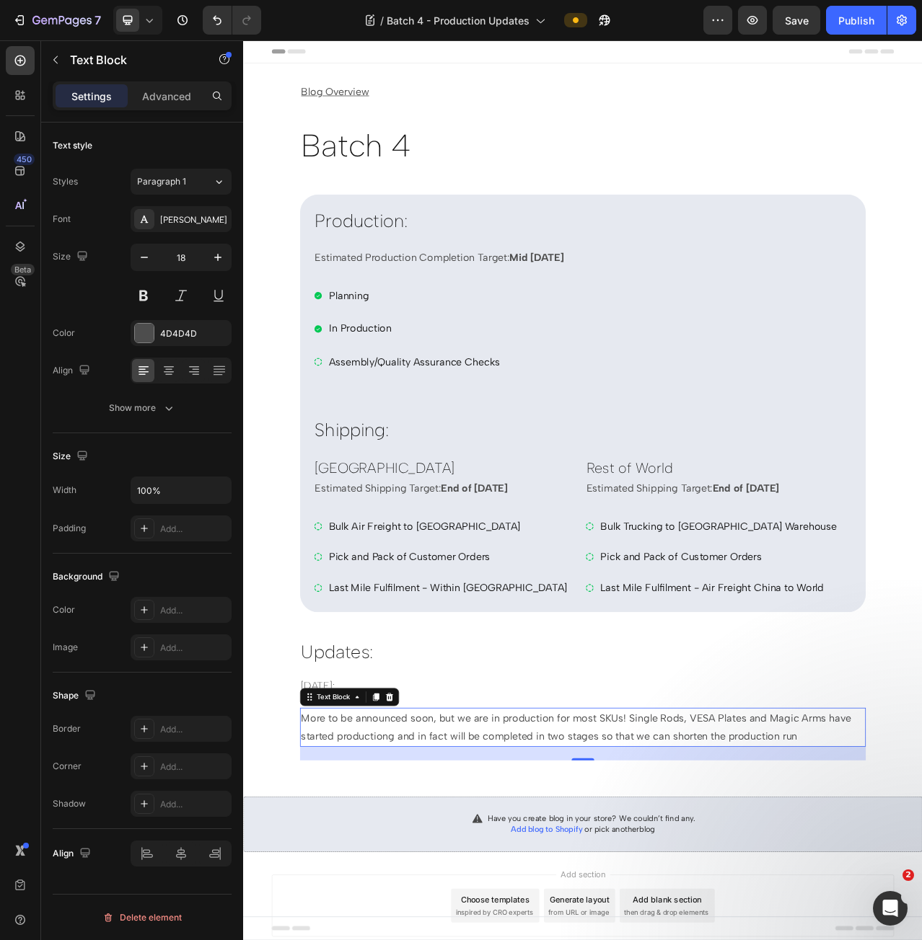
click at [921, 917] on p "More to be announced soon, but we are in production for most SKUs! Single Rods,…" at bounding box center [676, 917] width 718 height 47
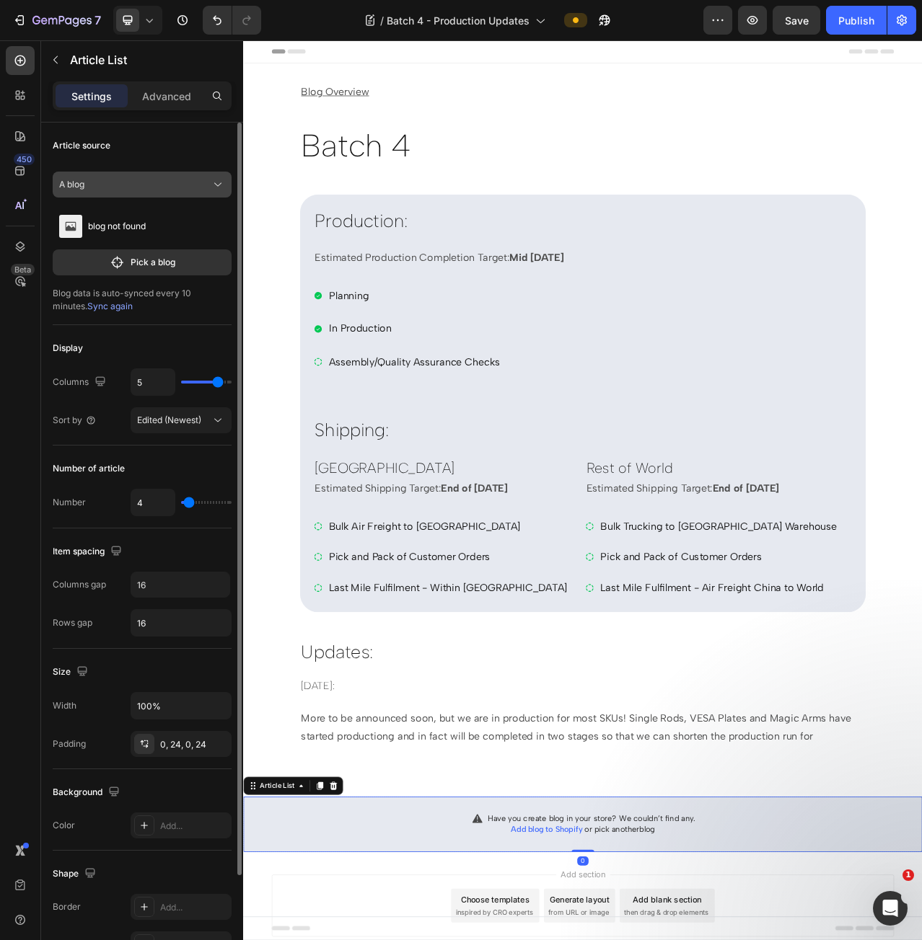
click at [116, 190] on div "A blog" at bounding box center [133, 184] width 149 height 13
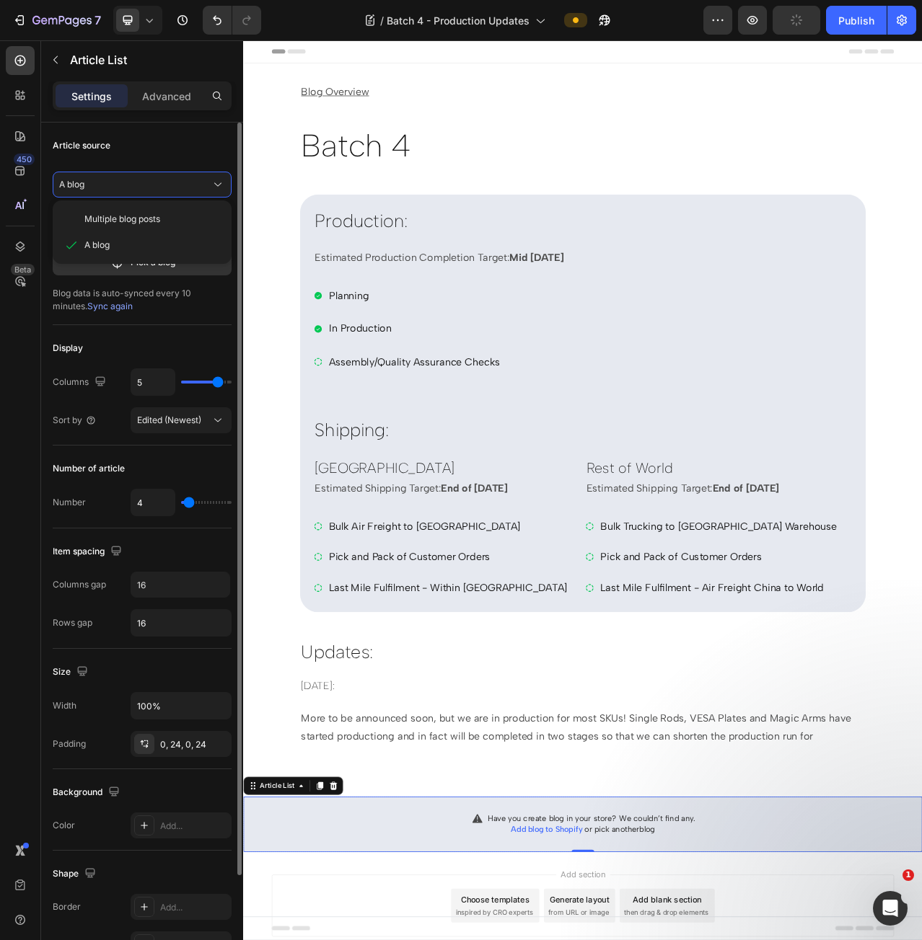
click at [138, 160] on div "Article source A blog Multiple blog posts A blog blog not found Pick a blog Blo…" at bounding box center [142, 224] width 179 height 203
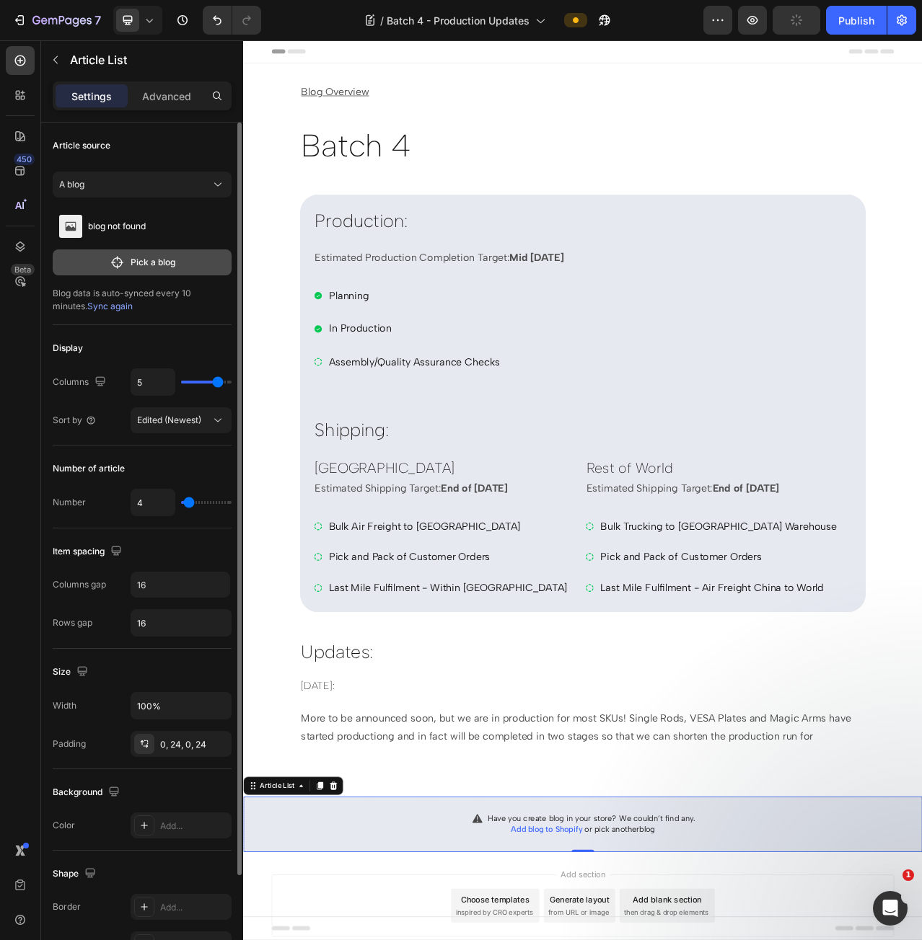
click at [135, 263] on p "Pick a blog" at bounding box center [153, 262] width 45 height 13
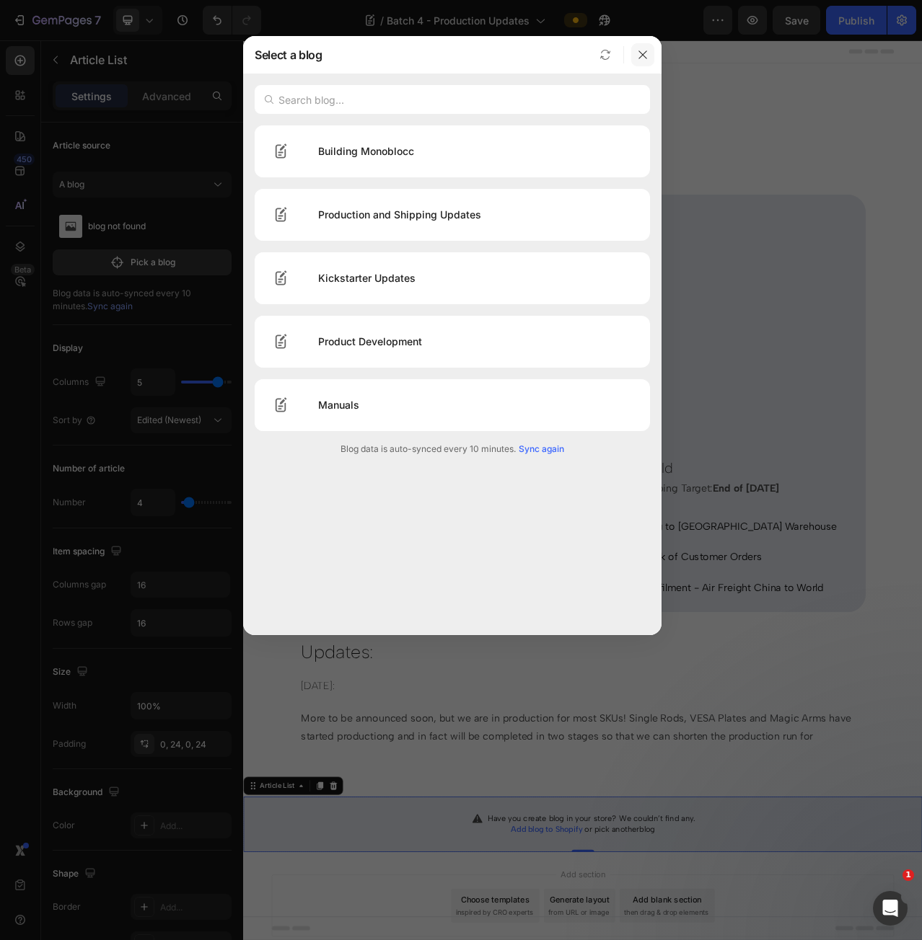
click at [646, 51] on icon "button" at bounding box center [642, 54] width 8 height 8
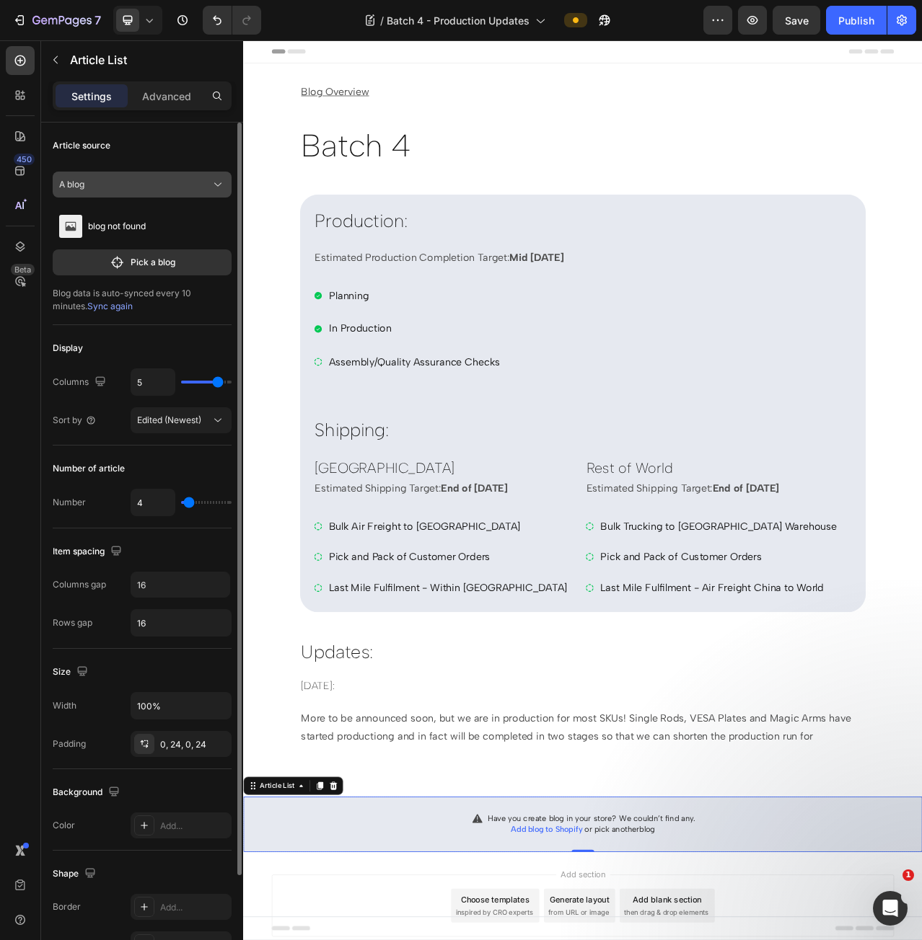
click at [138, 193] on button "A blog" at bounding box center [142, 185] width 179 height 26
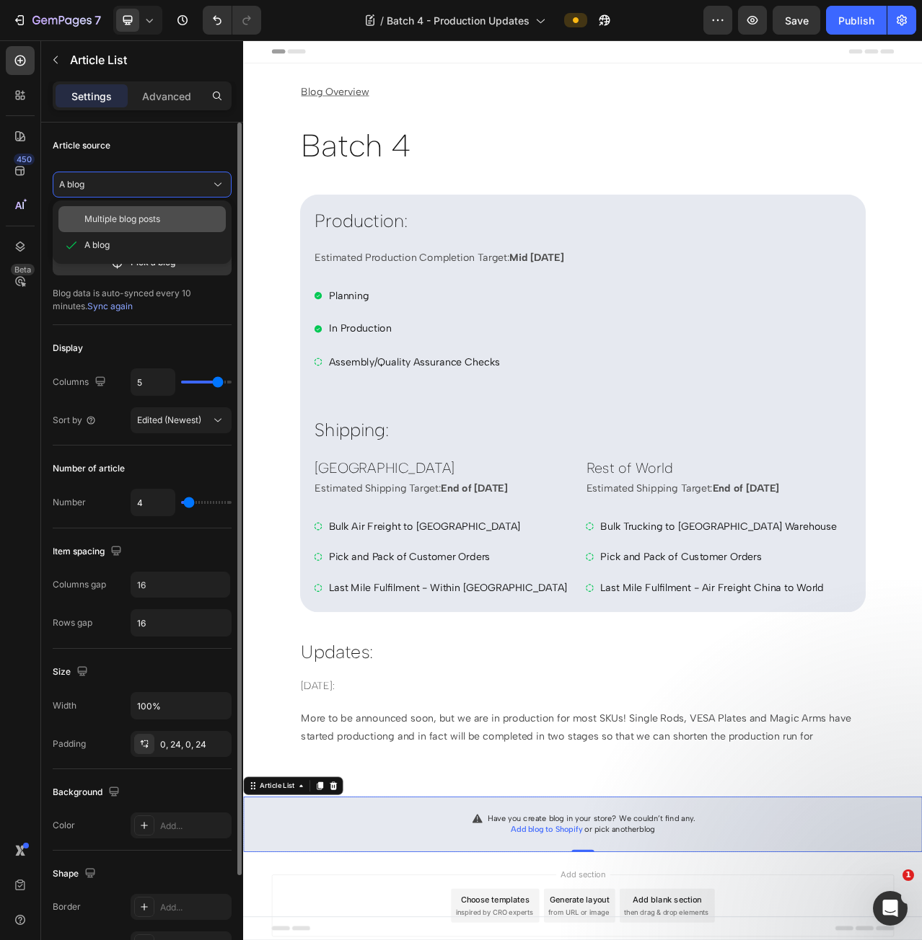
click at [140, 224] on span "Multiple blog posts" at bounding box center [122, 219] width 76 height 13
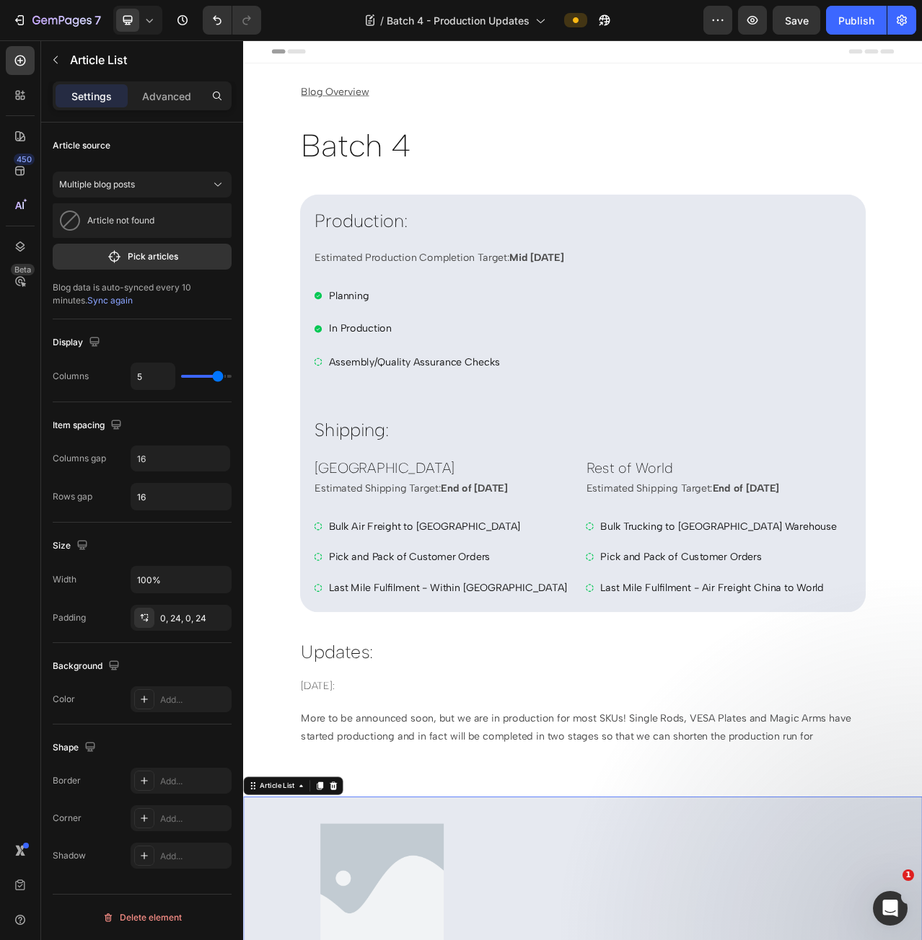
click at [154, 224] on p "Article not found" at bounding box center [120, 221] width 67 height 10
click at [153, 192] on button "Multiple blog posts" at bounding box center [142, 185] width 179 height 26
click at [143, 239] on div "A blog" at bounding box center [152, 245] width 136 height 13
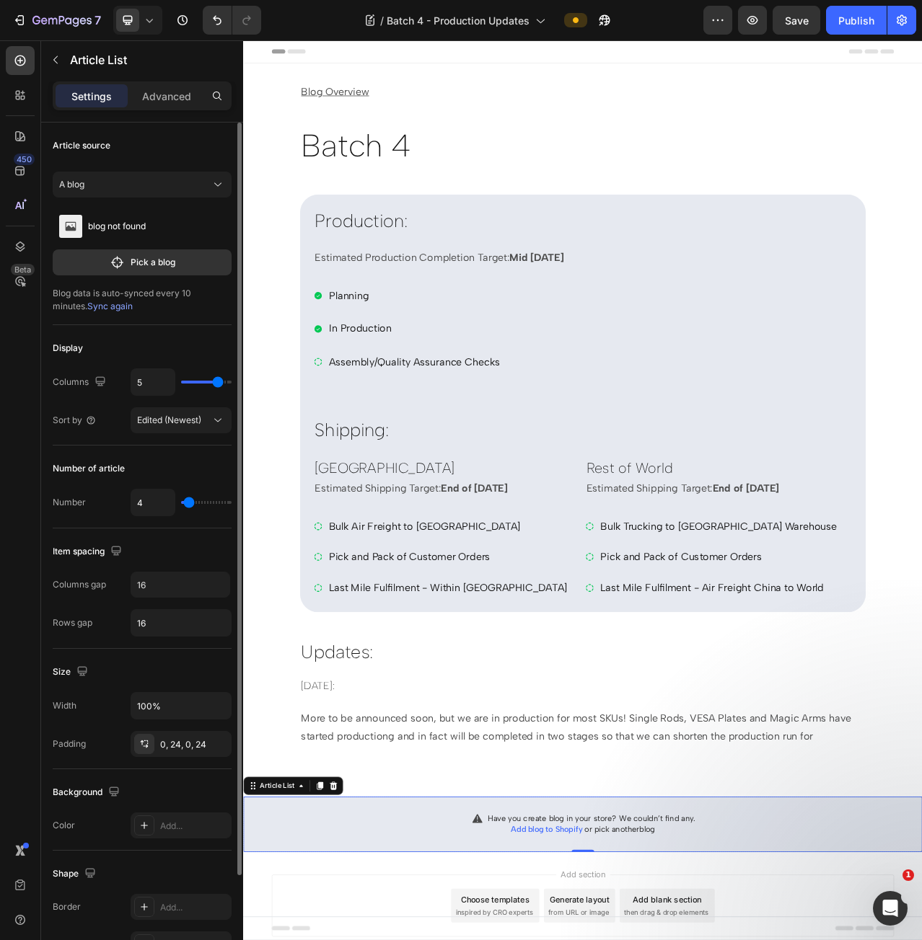
click at [134, 225] on p "blog not found" at bounding box center [117, 226] width 58 height 13
click at [126, 252] on button "Pick a blog" at bounding box center [142, 263] width 179 height 26
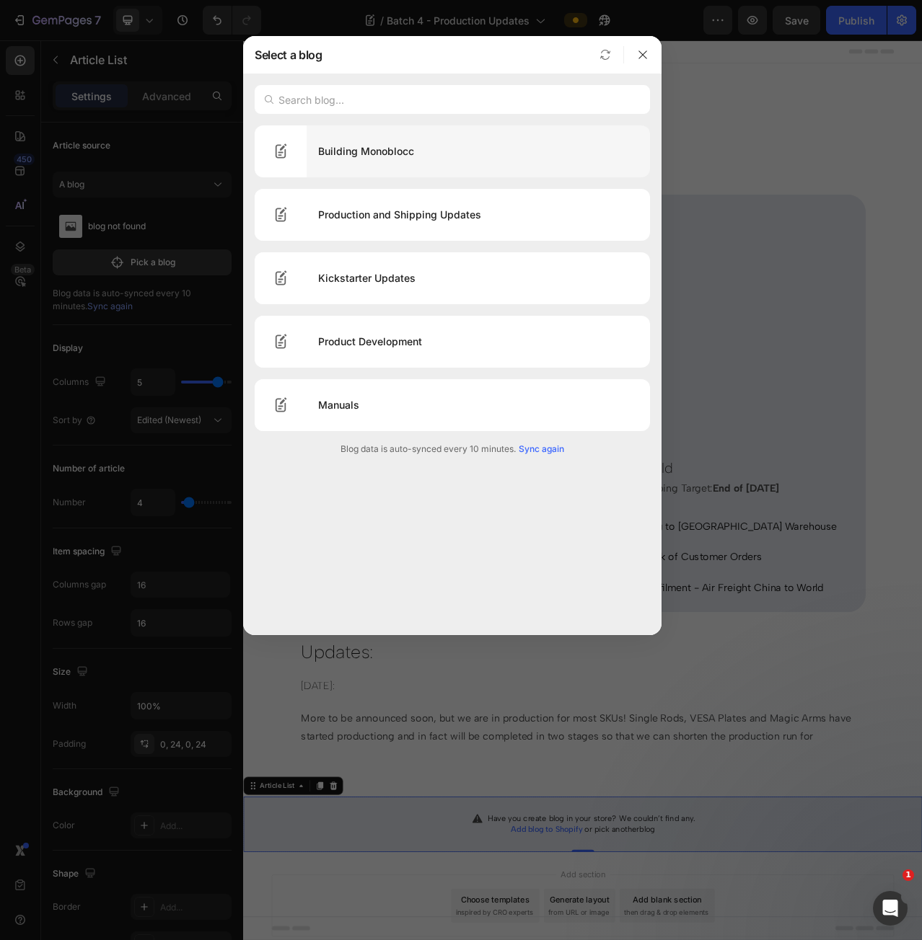
click at [423, 157] on div "Building Monoblocc" at bounding box center [478, 151] width 343 height 40
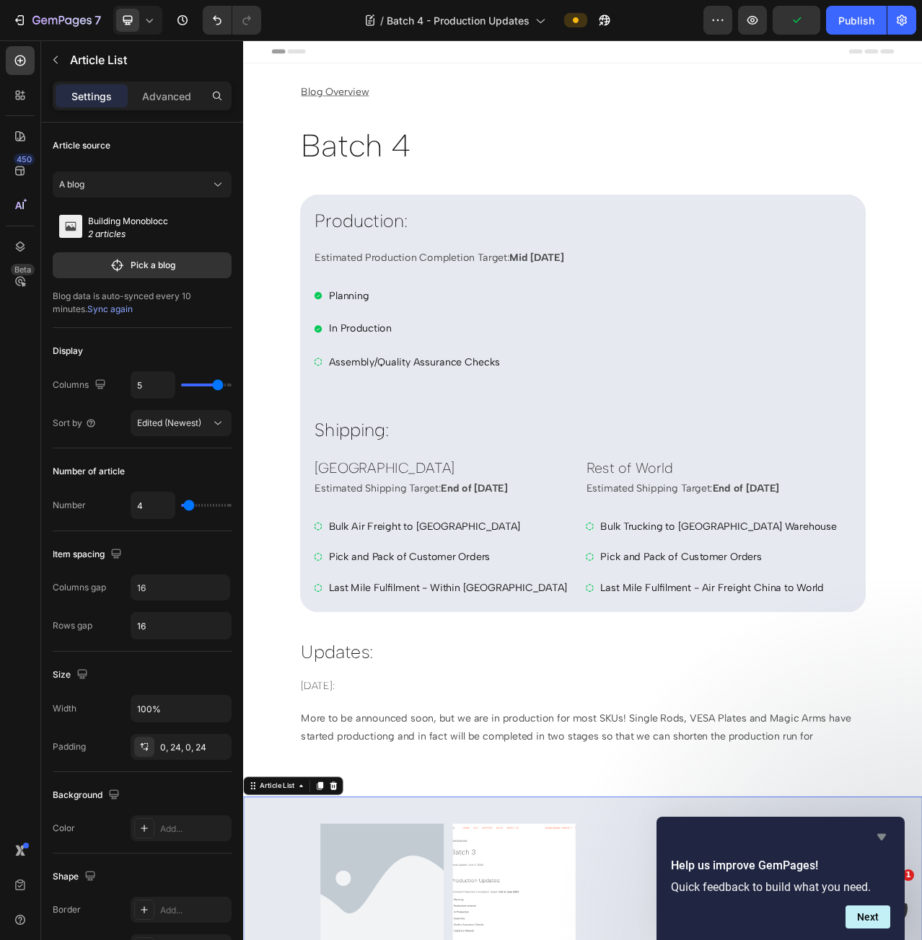
click at [884, 832] on icon "Hide survey" at bounding box center [881, 837] width 17 height 17
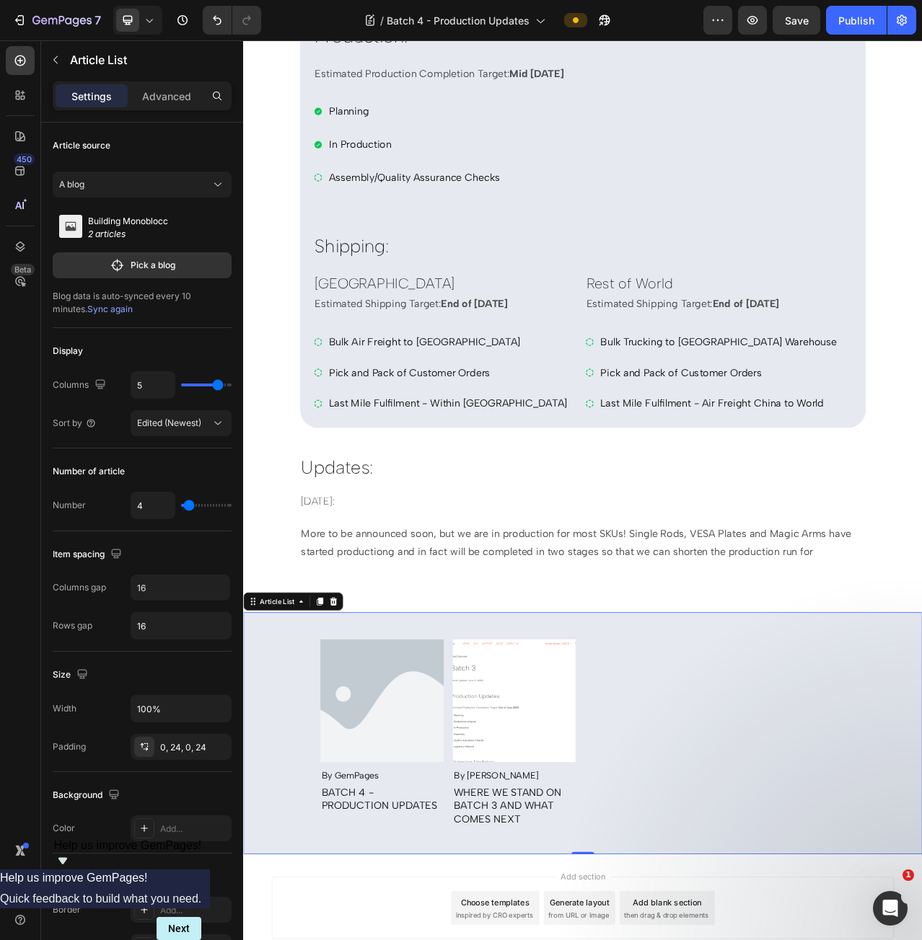
scroll to position [183, 0]
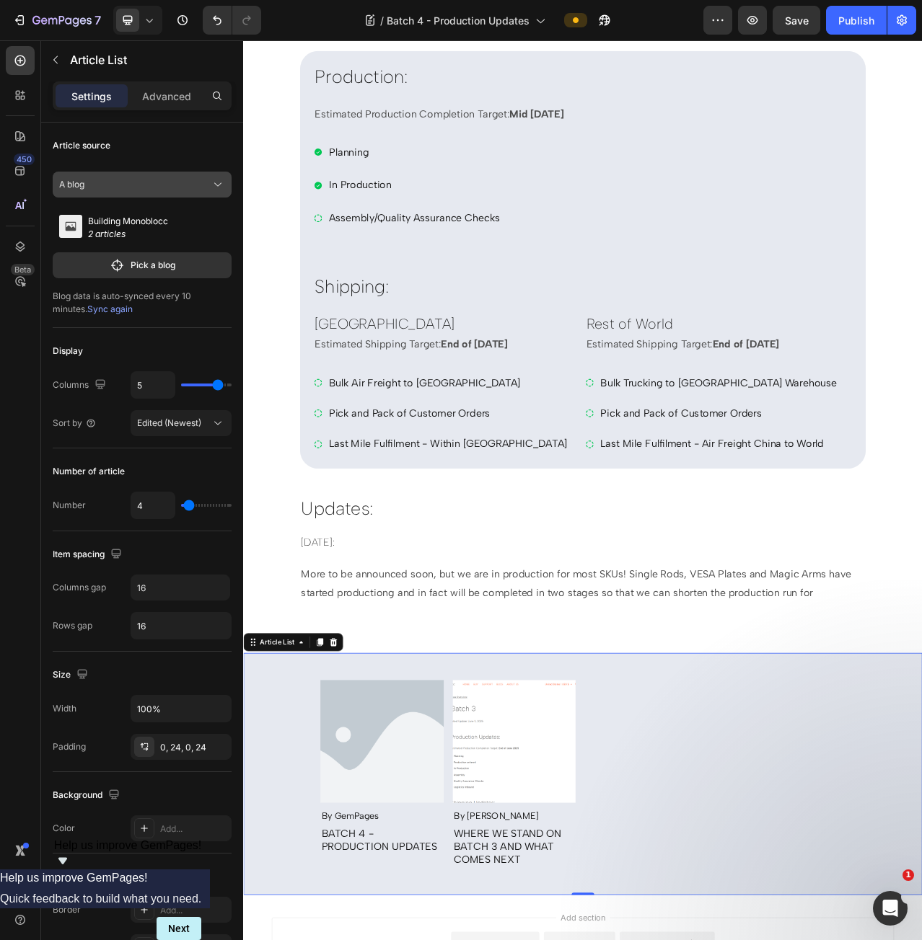
click at [156, 182] on div "A blog" at bounding box center [133, 184] width 149 height 13
click at [154, 178] on div "A blog" at bounding box center [133, 184] width 149 height 13
click at [133, 230] on p "2 articles" at bounding box center [128, 234] width 80 height 13
click at [107, 262] on button "Pick a blog" at bounding box center [142, 265] width 179 height 26
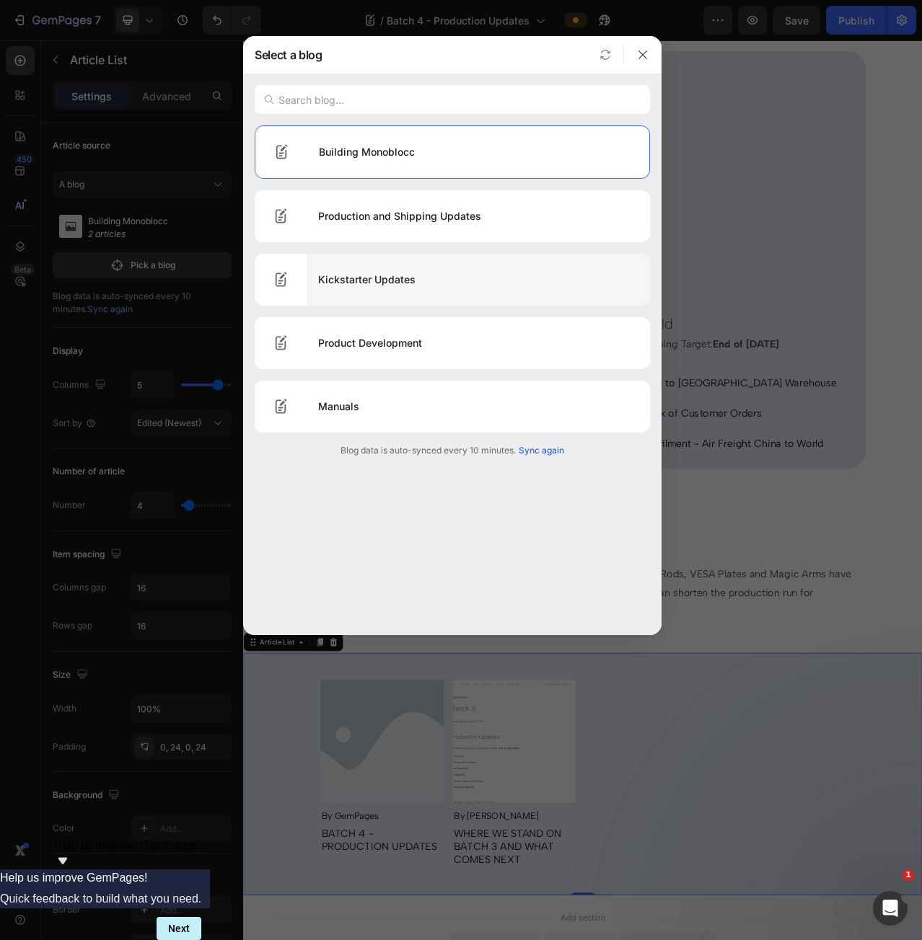
click at [417, 286] on div "Kickstarter Updates" at bounding box center [478, 280] width 343 height 40
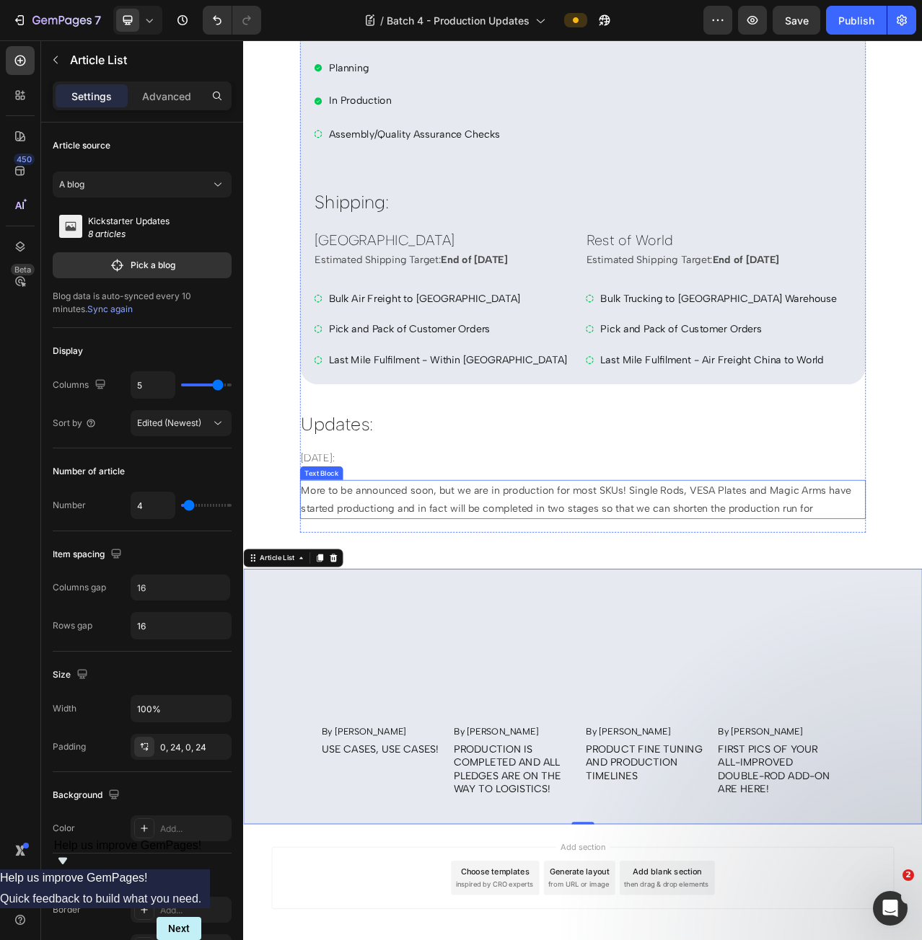
scroll to position [219, 0]
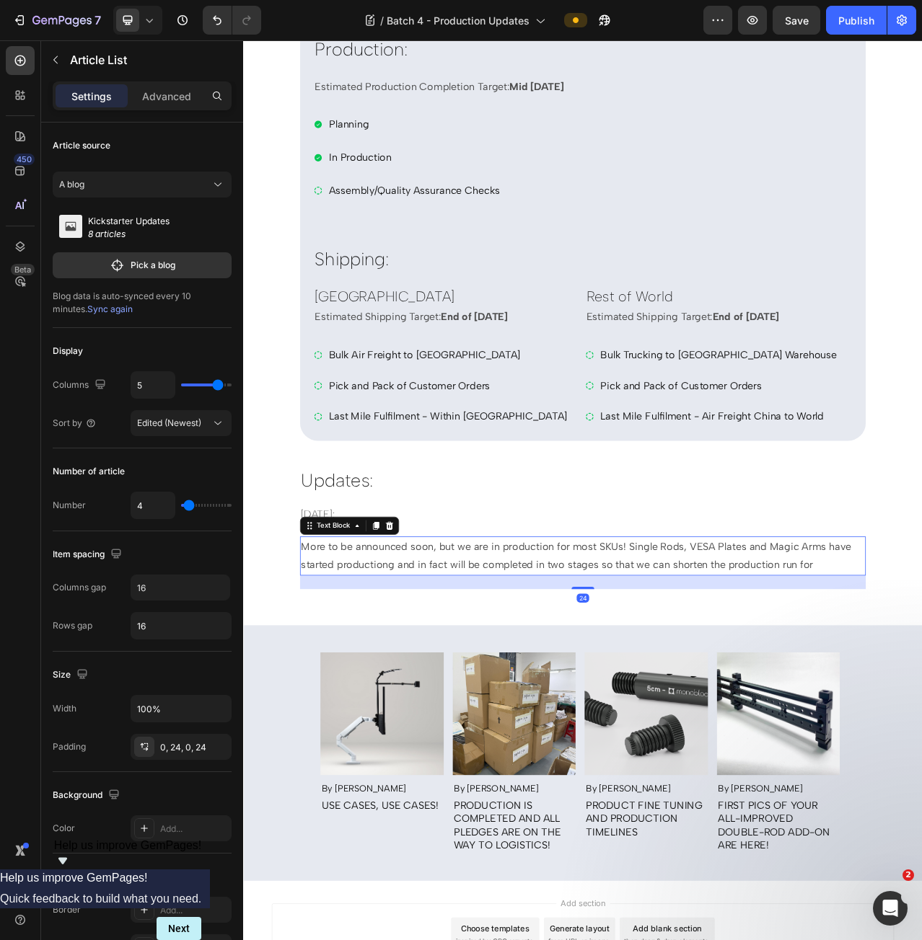
click at [921, 693] on p "More to be announced soon, but we are in production for most SKUs! Single Rods,…" at bounding box center [676, 698] width 718 height 47
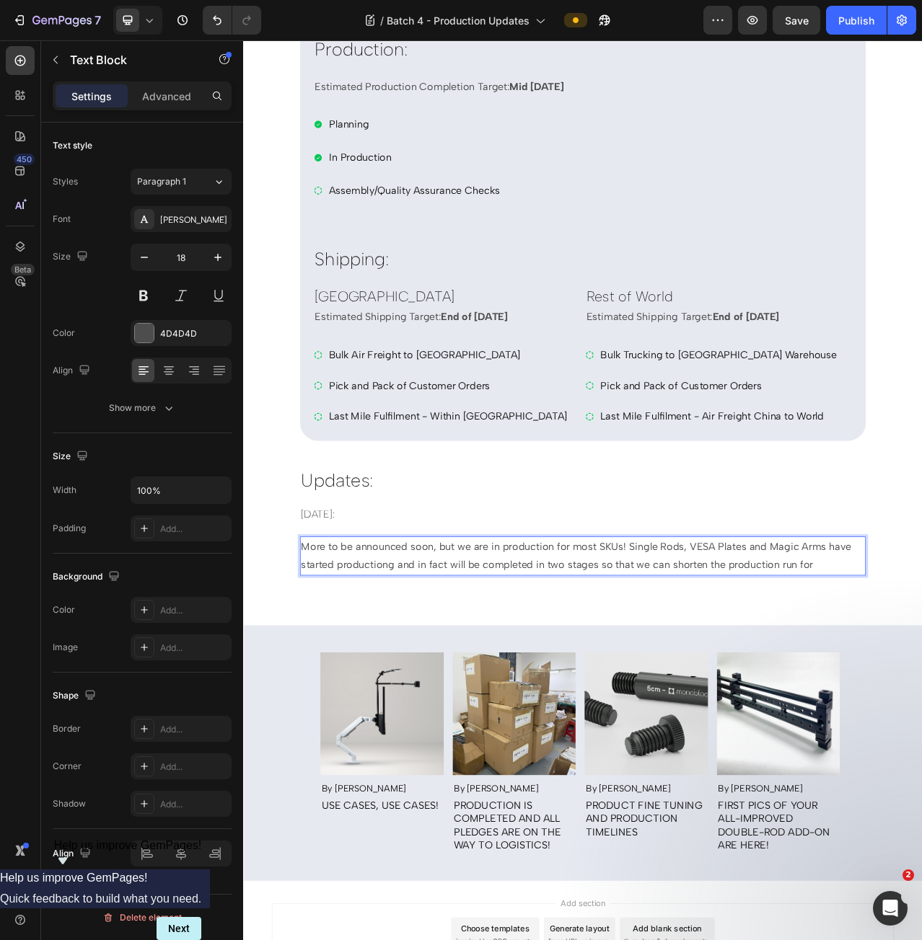
click at [423, 709] on p "More to be announced soon, but we are in production for most SKUs! Single Rods,…" at bounding box center [676, 698] width 718 height 47
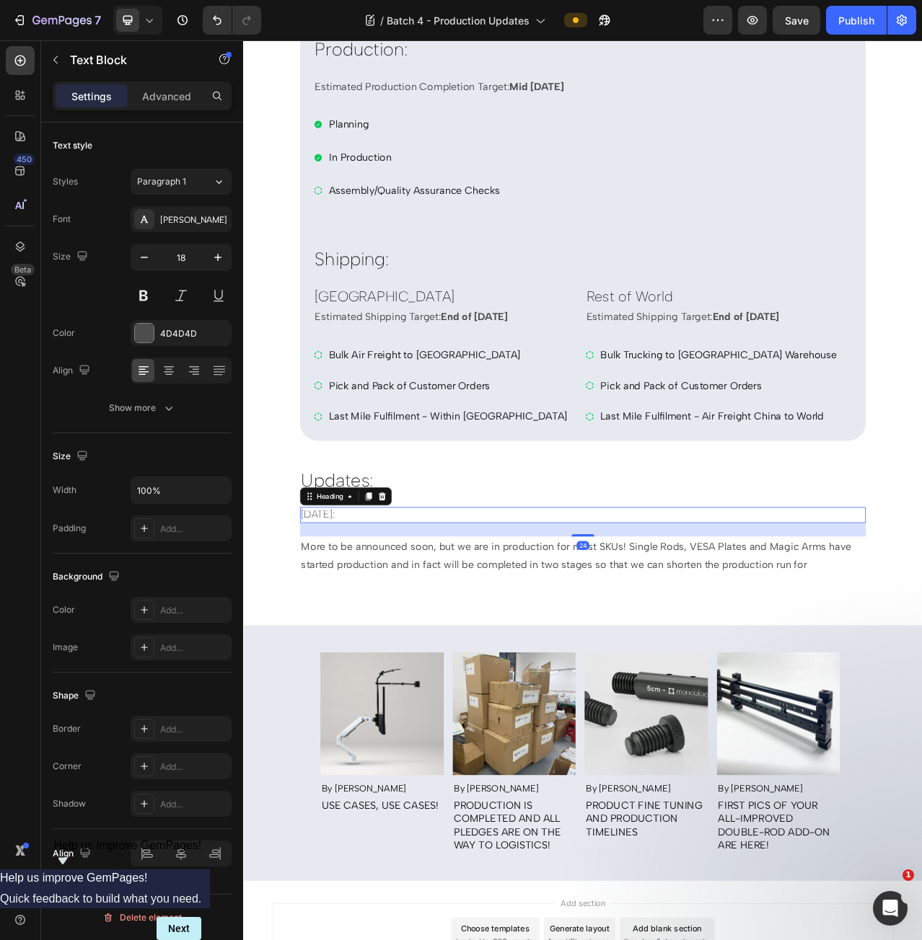
click at [359, 642] on p "26 Sep 2025:" at bounding box center [676, 646] width 718 height 17
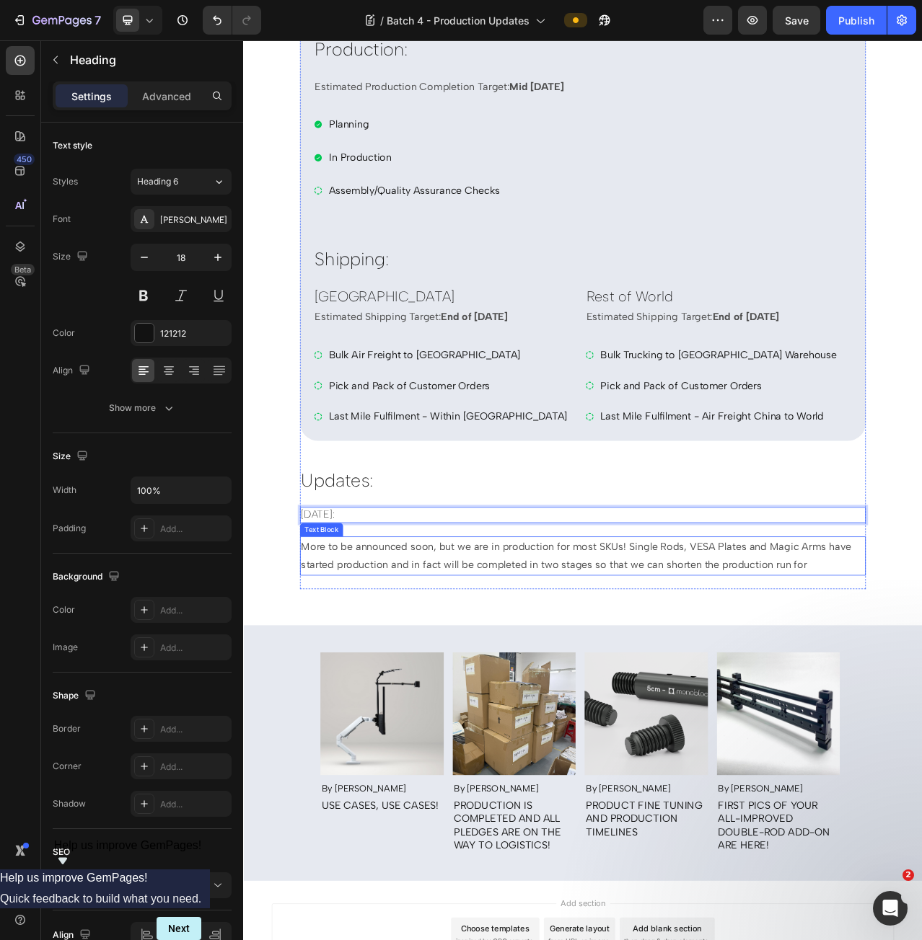
click at [457, 692] on p "More to be announced soon, but we are in production for most SKUs! Single Rods,…" at bounding box center [676, 698] width 718 height 47
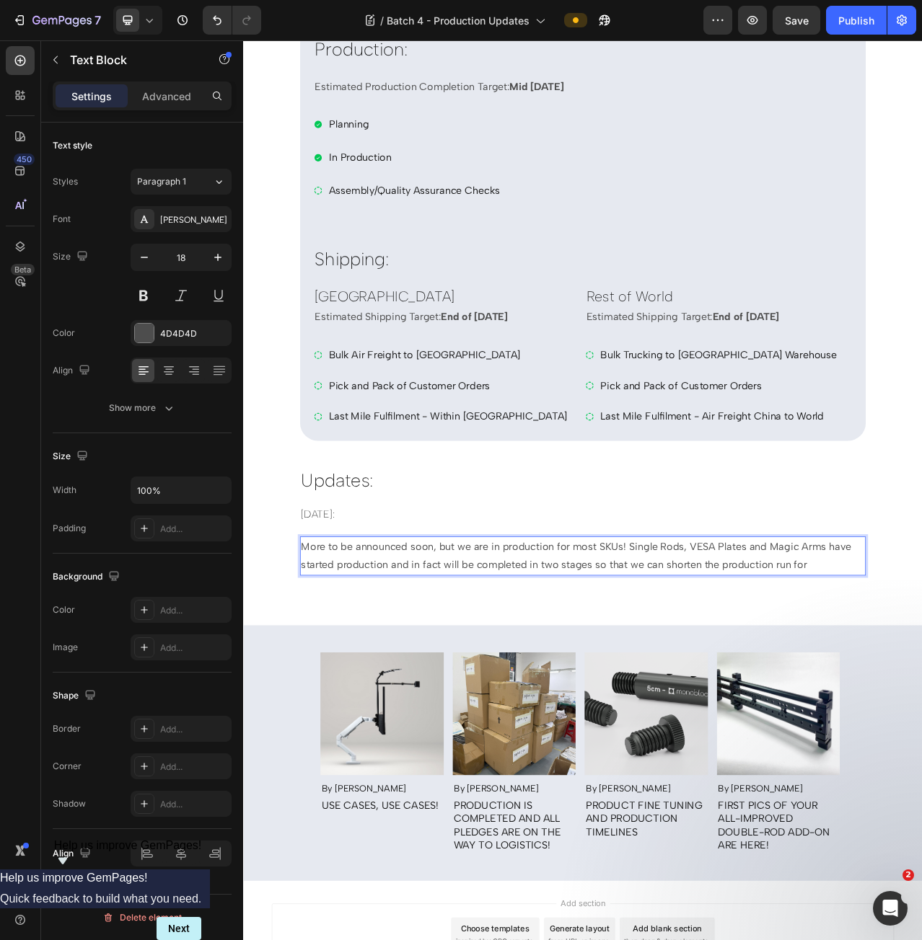
click at [732, 678] on p "More to be announced soon, but we are in production for most SKUs! Single Rods,…" at bounding box center [676, 698] width 718 height 47
click at [733, 678] on p "More to be announced soon, but we are in production for most SKUs! Single Rods,…" at bounding box center [676, 698] width 718 height 47
click at [921, 704] on p "More to be announced soon, but we are in production for most SKUs! Single Rods,…" at bounding box center [676, 698] width 718 height 47
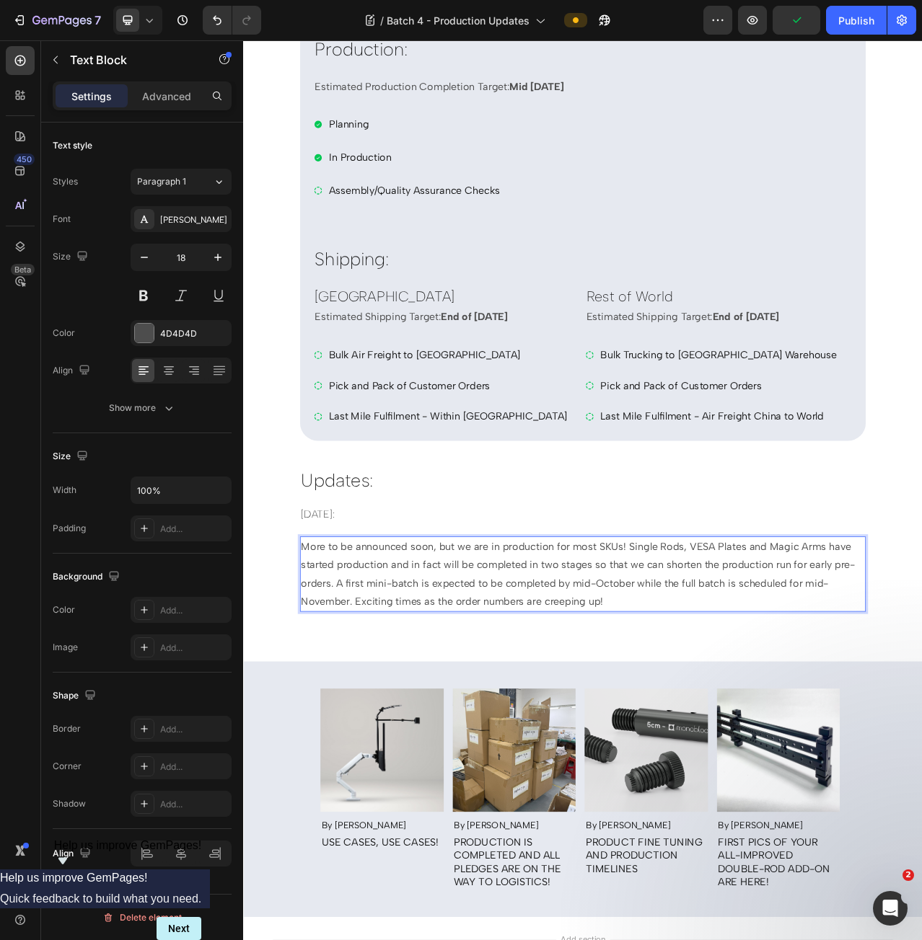
click at [356, 733] on p "More to be announced soon, but we are in production for most SKUs! Single Rods,…" at bounding box center [676, 722] width 718 height 94
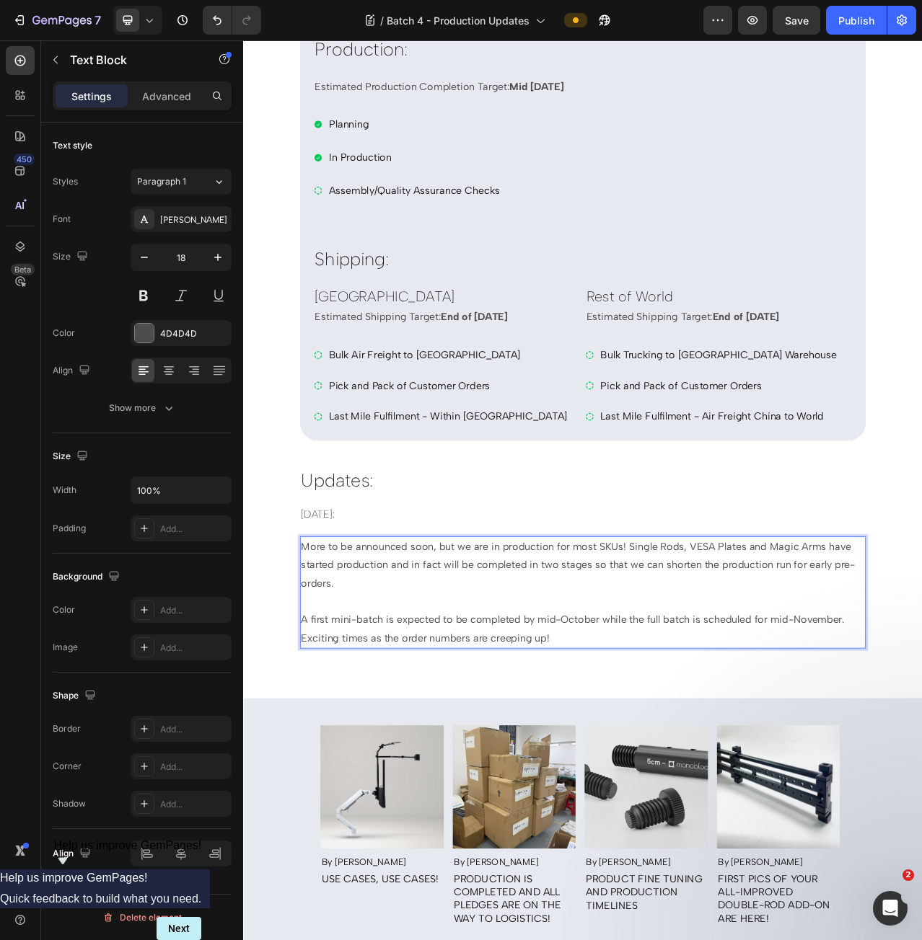
click at [610, 771] on p "A first mini-batch is expected to be completed by mid-October while the full ba…" at bounding box center [676, 791] width 718 height 47
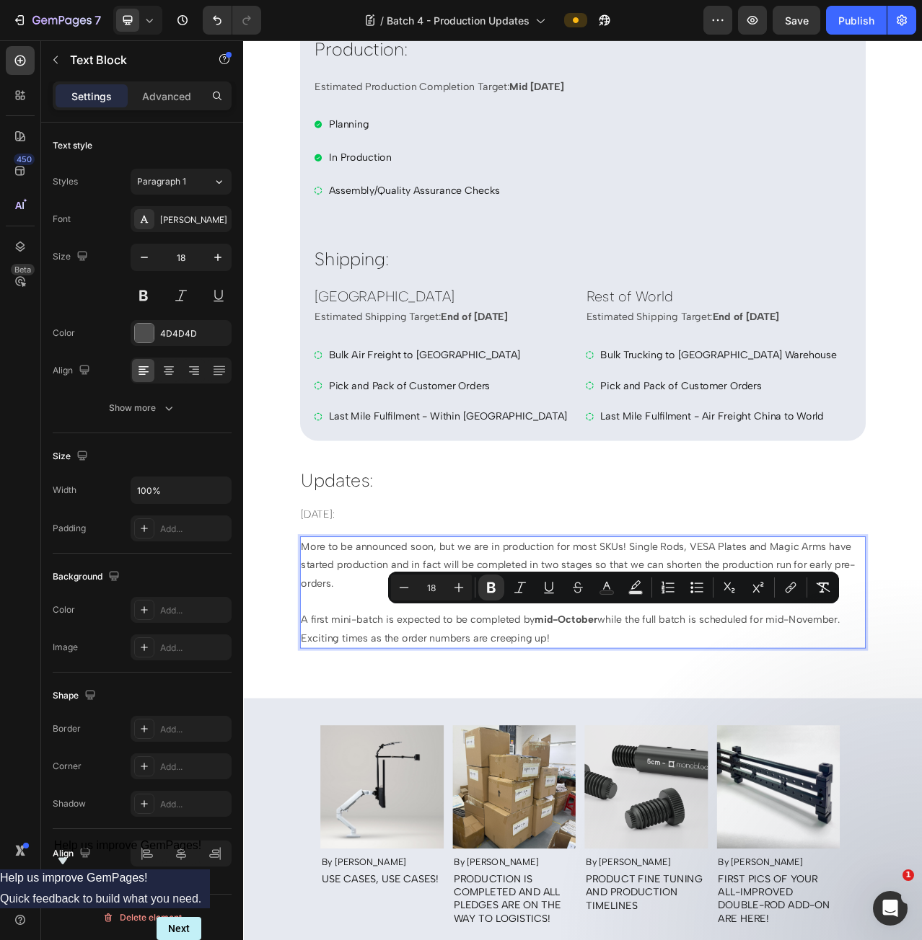
click at [780, 777] on p "A first mini-batch is expected to be completed by mid-October while the full ba…" at bounding box center [676, 791] width 718 height 47
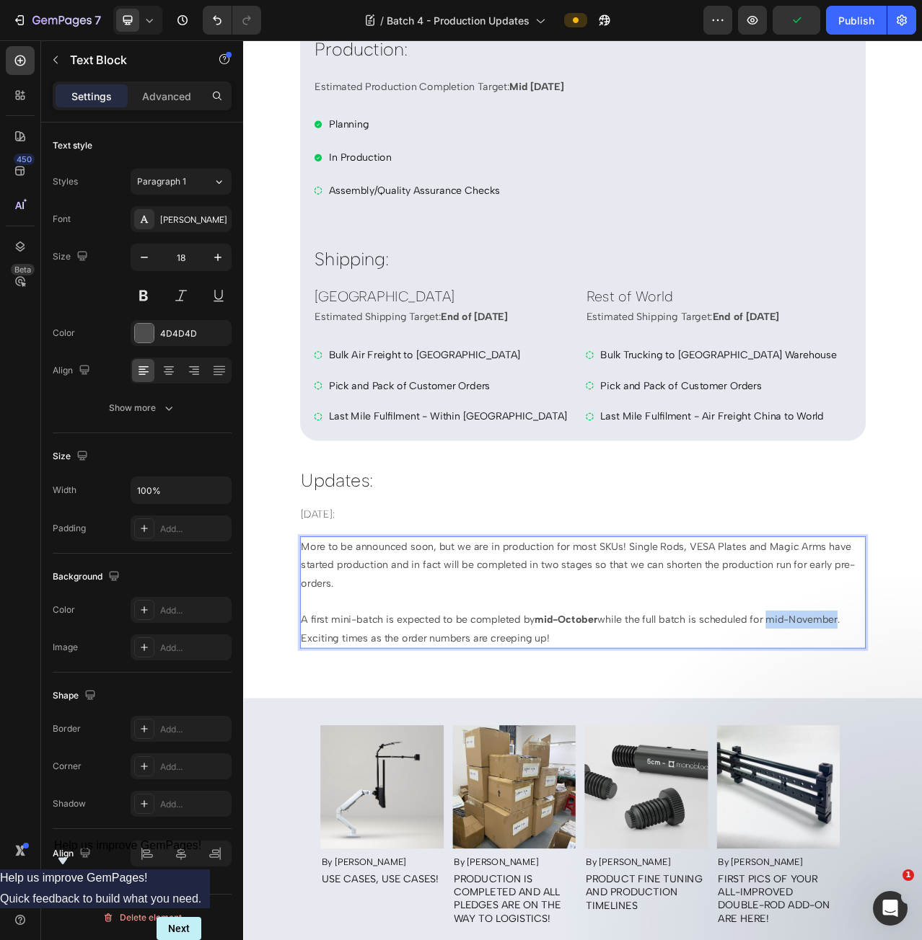
drag, startPoint x: 911, startPoint y: 775, endPoint x: 1000, endPoint y: 772, distance: 88.8
click at [921, 772] on p "A first mini-batch is expected to be completed by mid-October while the full ba…" at bounding box center [676, 791] width 718 height 47
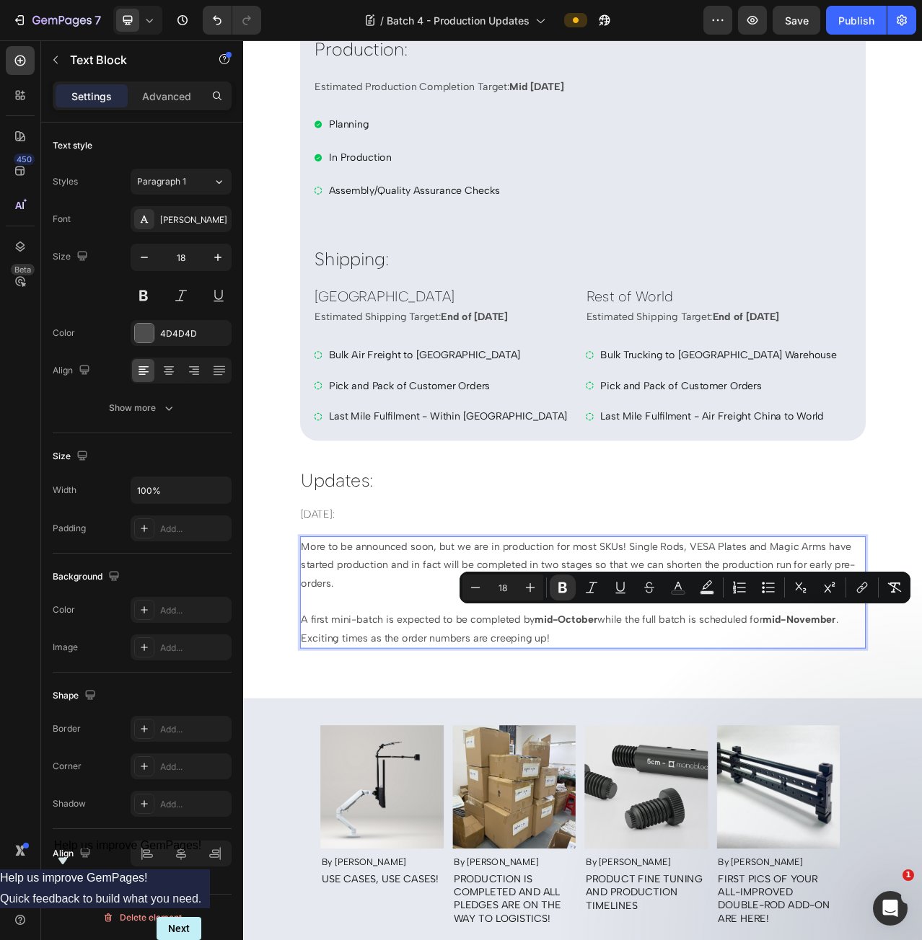
click at [778, 768] on p "A first mini-batch is expected to be completed by mid-October while the full ba…" at bounding box center [676, 791] width 718 height 47
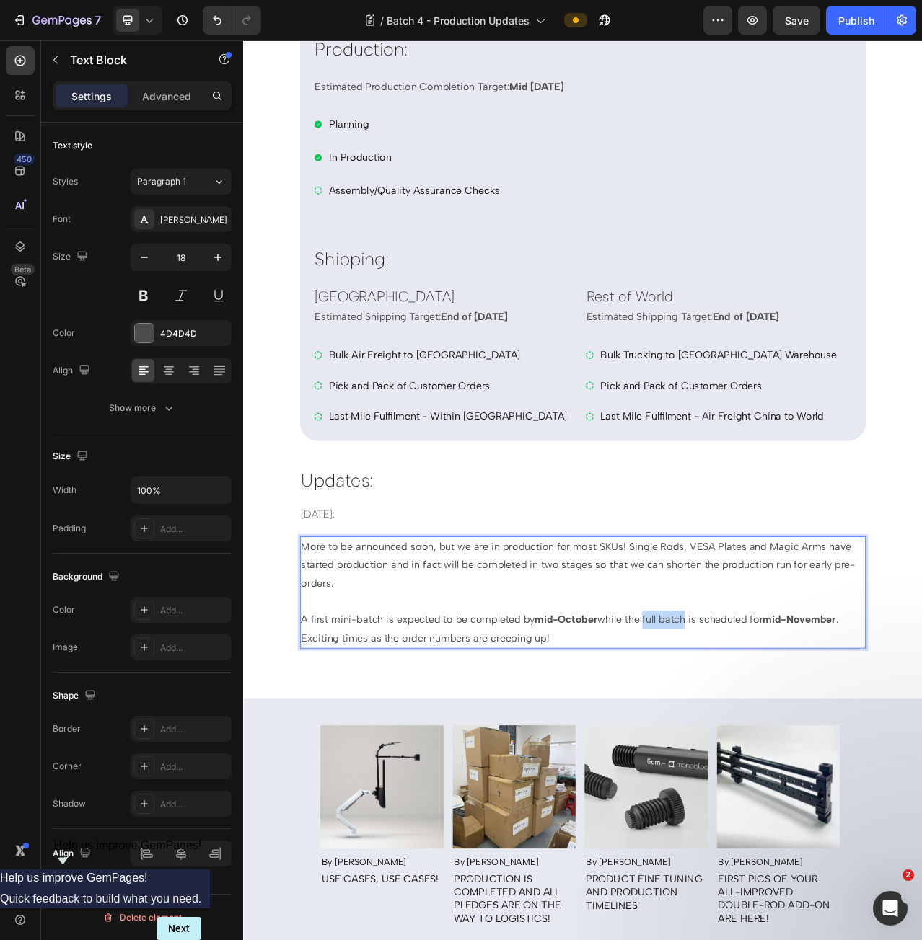
drag, startPoint x: 753, startPoint y: 771, endPoint x: 806, endPoint y: 775, distance: 52.8
click at [806, 775] on p "A first mini-batch is expected to be completed by mid-October while the full ba…" at bounding box center [676, 791] width 718 height 47
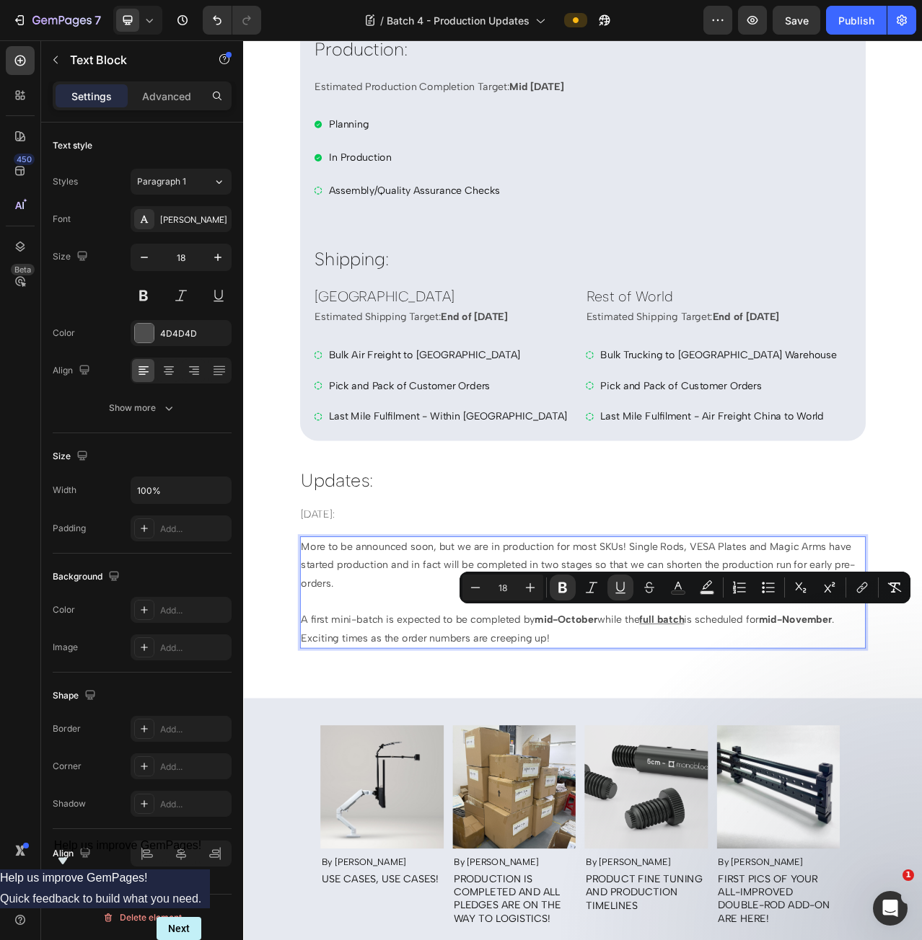
click at [356, 778] on p "A first mini-batch is expected to be completed by mid-October while the full ba…" at bounding box center [676, 791] width 718 height 47
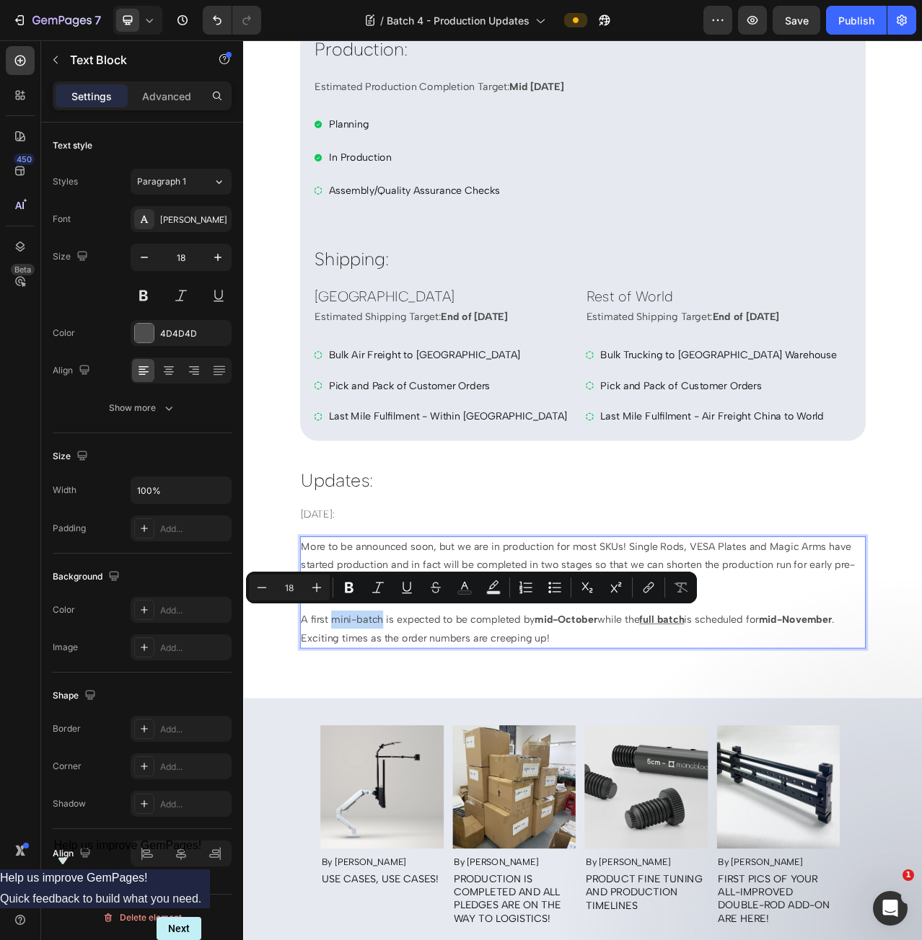
drag, startPoint x: 351, startPoint y: 777, endPoint x: 413, endPoint y: 774, distance: 62.1
click at [413, 774] on p "A first mini-batch is expected to be completed by mid-October while the full ba…" at bounding box center [676, 791] width 718 height 47
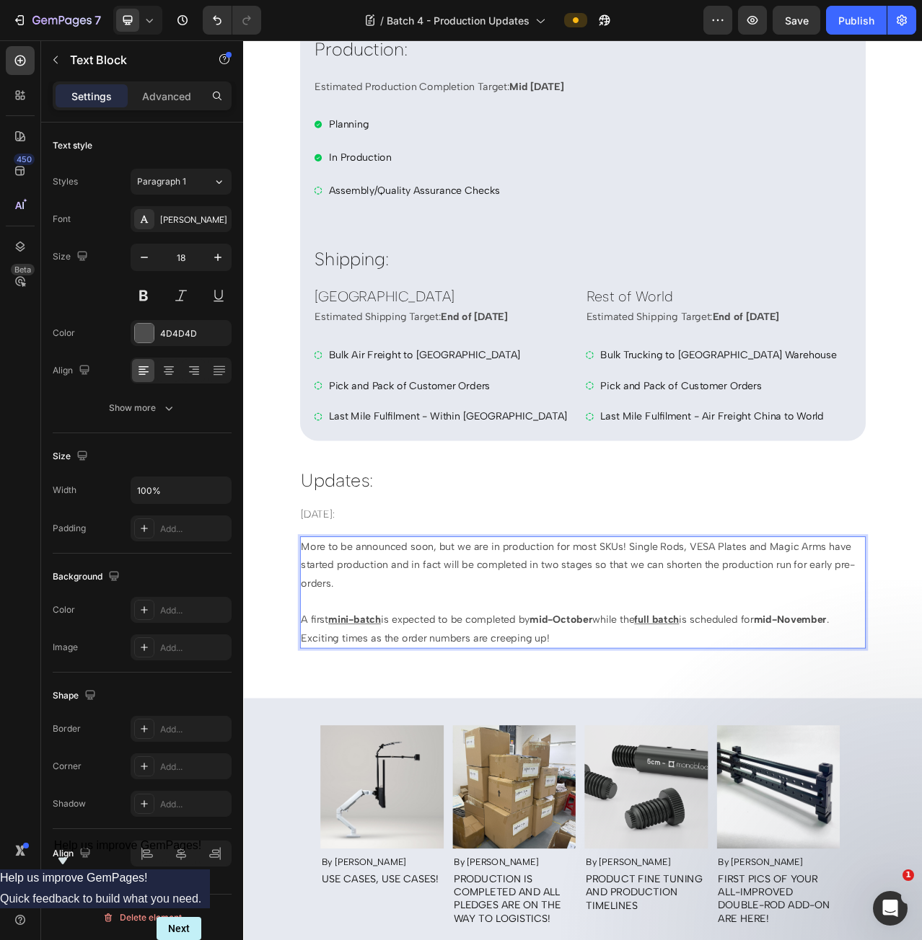
click at [542, 785] on p "A first mini-batch is expected to be completed by mid-October while the full ba…" at bounding box center [676, 791] width 718 height 47
click at [366, 779] on u "mini-batch" at bounding box center [384, 780] width 67 height 16
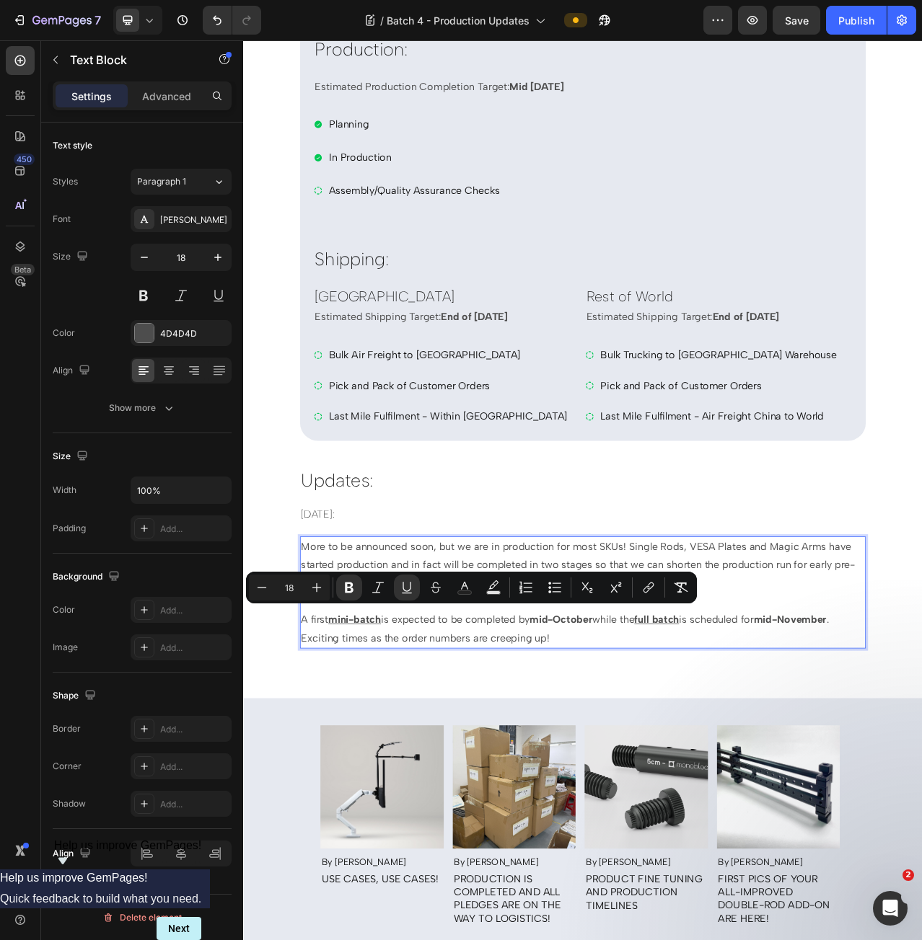
click at [682, 799] on p "A first mini-batch is expected to be completed by mid-October while the full ba…" at bounding box center [676, 791] width 718 height 47
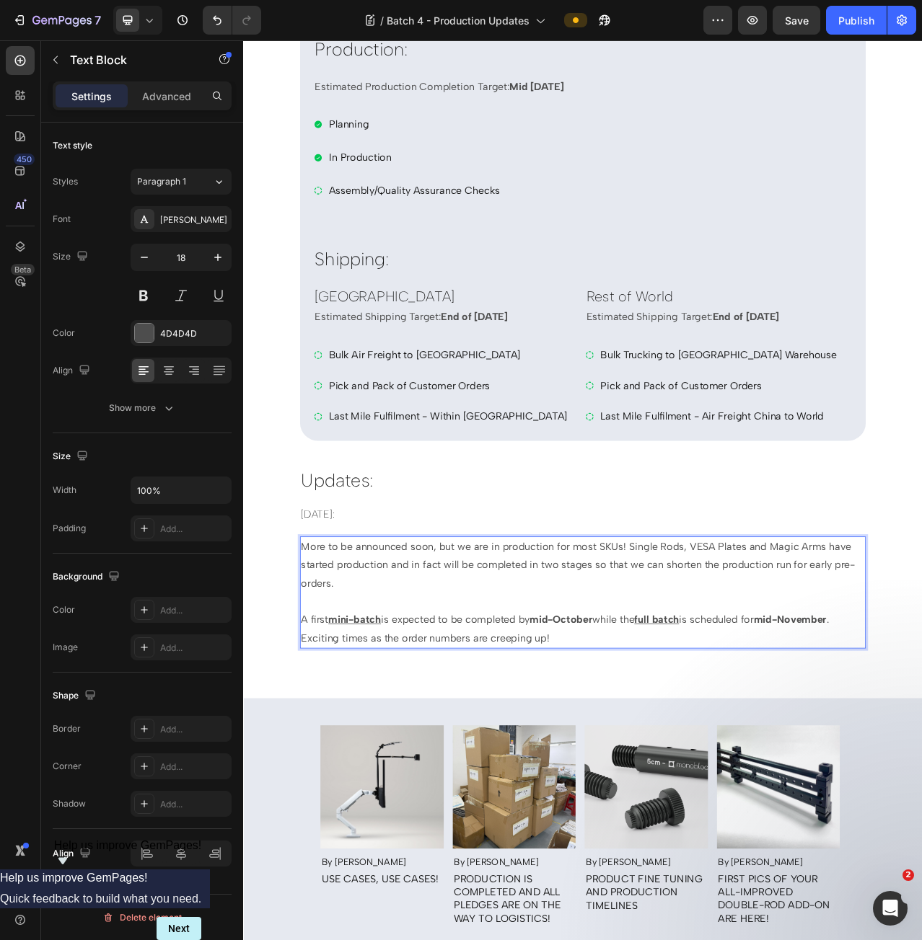
click at [772, 777] on u "full batch" at bounding box center [769, 780] width 57 height 16
click at [775, 774] on u "full batch" at bounding box center [769, 780] width 57 height 16
click at [693, 795] on p "A first mini-batch is expected to be completed by mid-October while the full-ba…" at bounding box center [676, 791] width 718 height 47
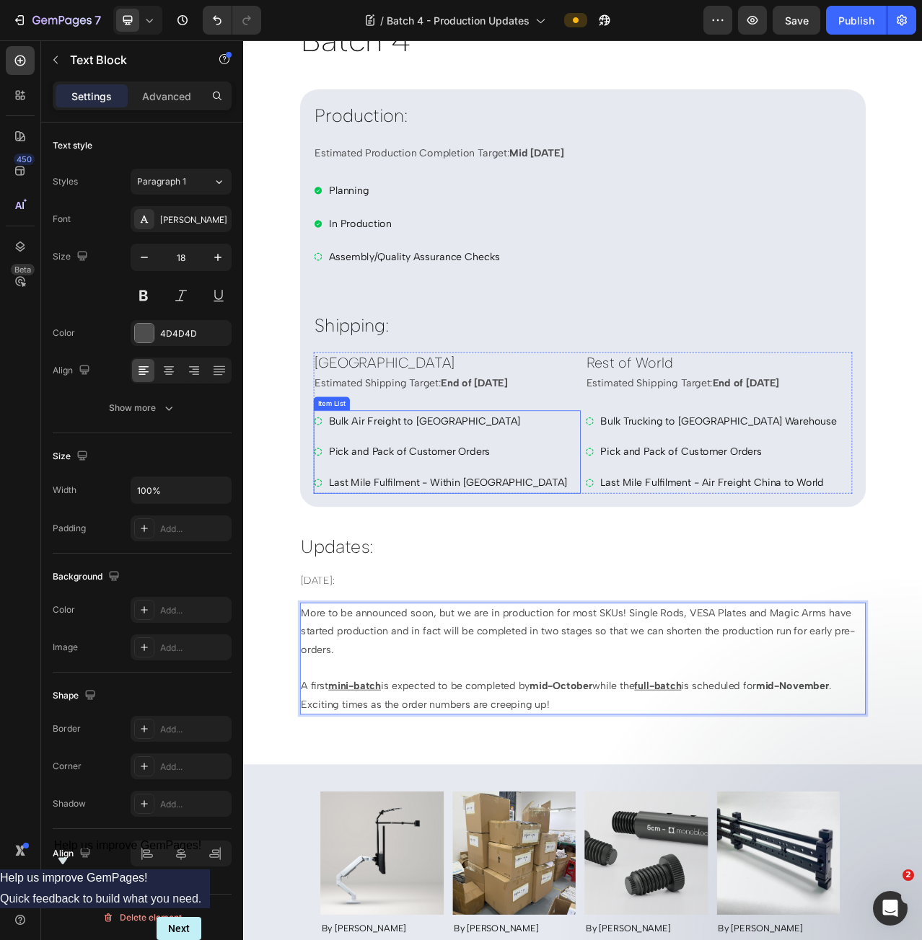
scroll to position [361, 0]
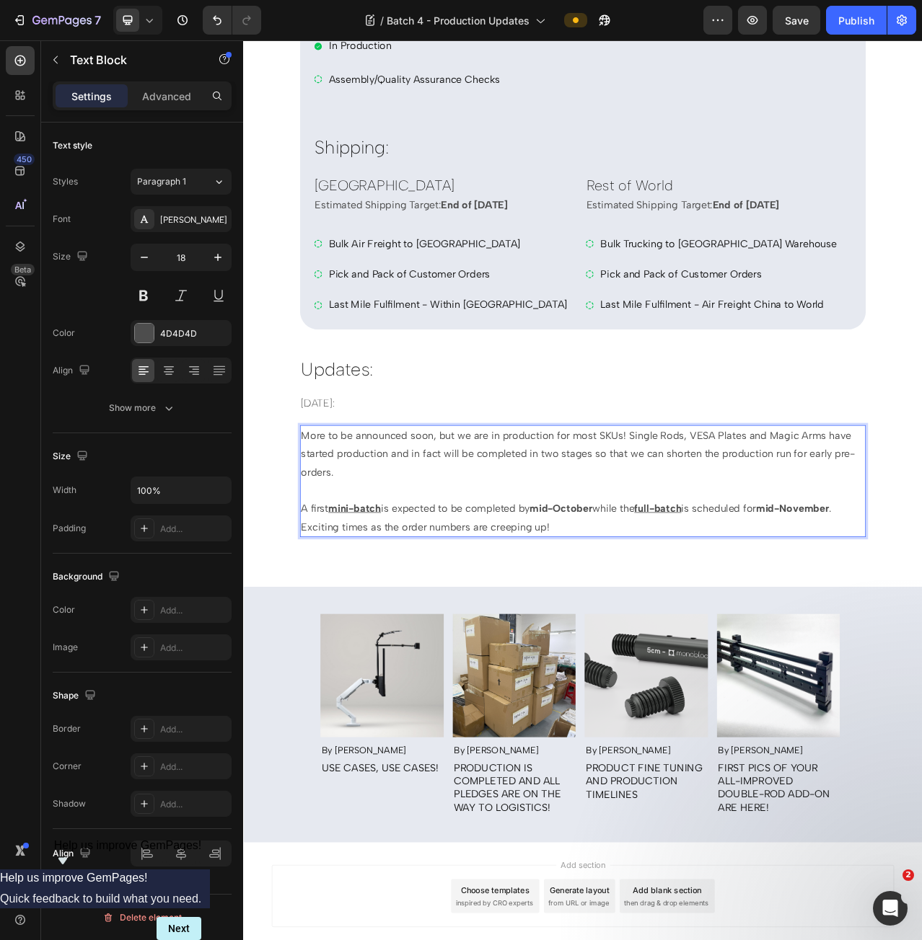
click at [505, 553] on p "More to be announced soon, but we are in production for most SKUs! Single Rods,…" at bounding box center [676, 568] width 718 height 70
click at [512, 545] on p "More to be announced soon, but we are in production for most SKUs! Single Rods,…" at bounding box center [676, 568] width 718 height 70
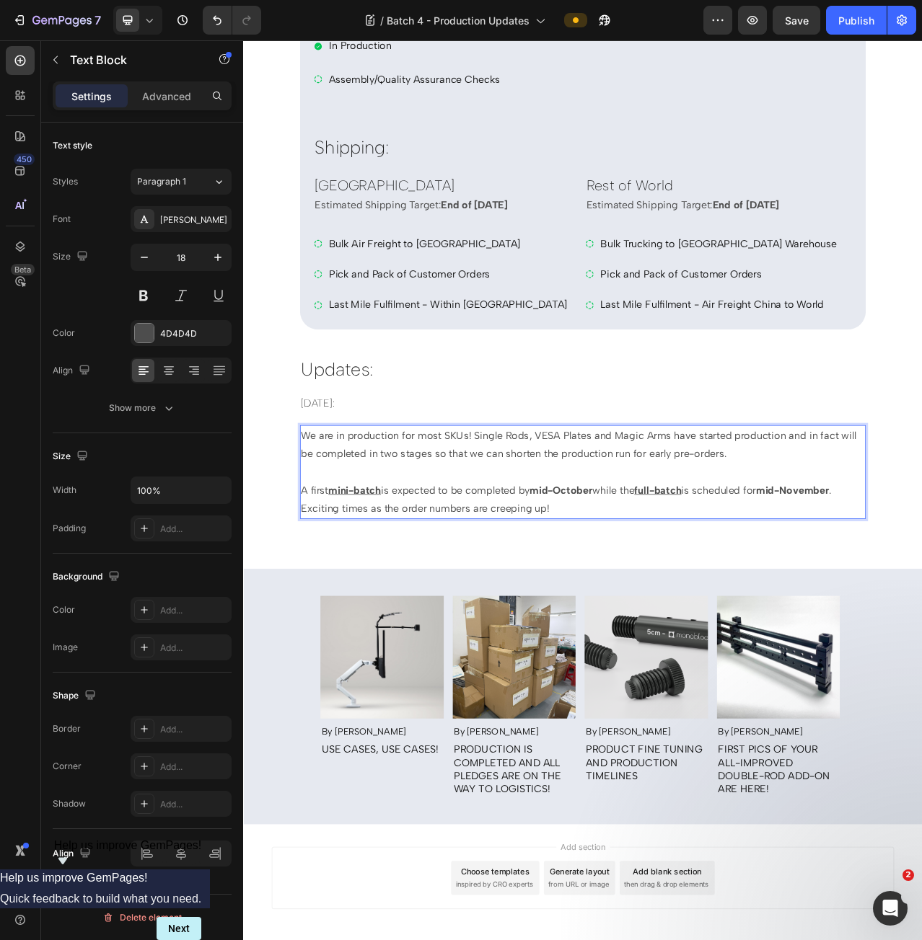
click at [621, 622] on p "A first mini-batch is expected to be completed by mid-October while the full-ba…" at bounding box center [676, 626] width 718 height 47
click at [543, 543] on p "We are in production for most SKUs! Single Rods, VESA Plates and Magic Arms hav…" at bounding box center [676, 556] width 718 height 47
click at [533, 539] on p "We are in production for most SKUs! Single Rods, VESA Plates and Magic Arms hav…" at bounding box center [676, 556] width 718 height 47
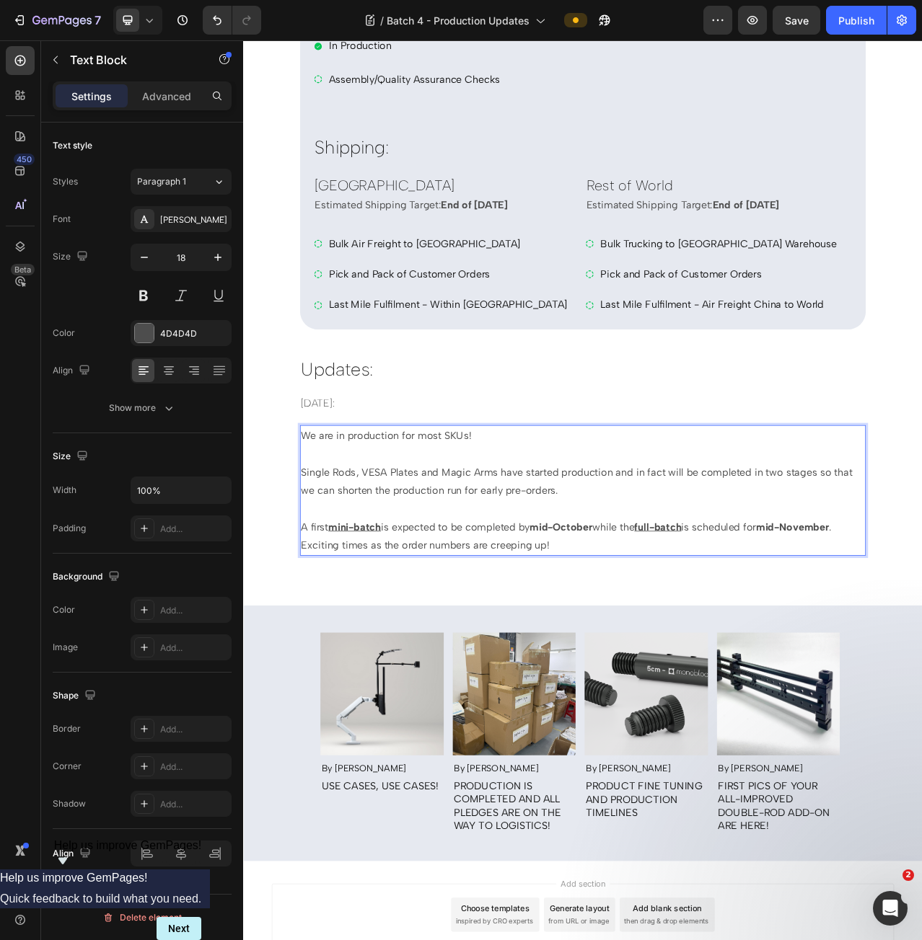
click at [667, 609] on p "Single Rods, VESA Plates and Magic Arms have started production and in fact wil…" at bounding box center [676, 603] width 718 height 47
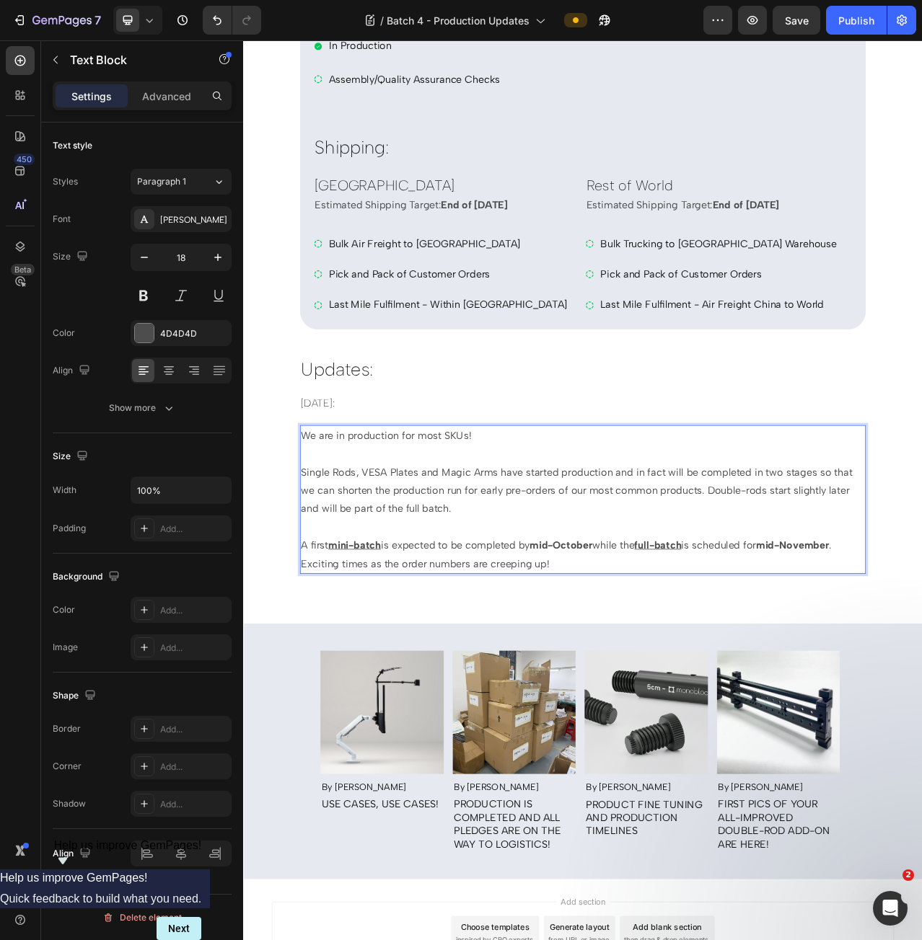
click at [317, 680] on p "A first mini-batch is expected to be completed by mid-October while the full-ba…" at bounding box center [676, 696] width 718 height 47
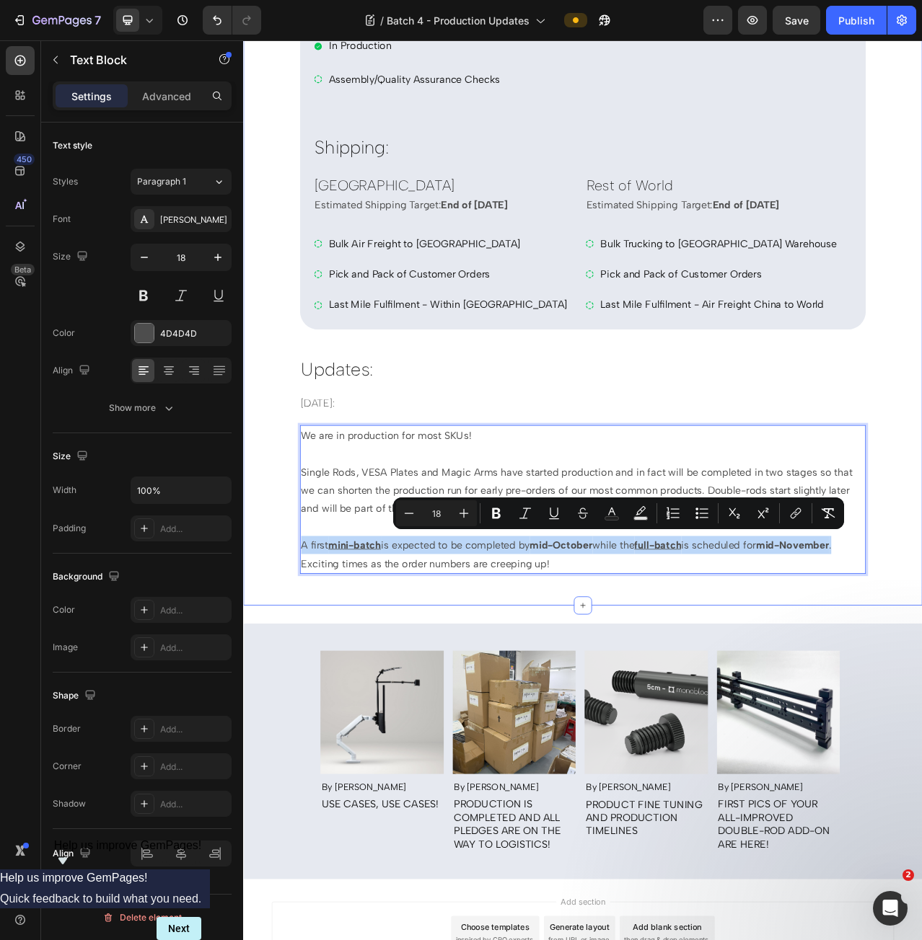
drag, startPoint x: 1014, startPoint y: 675, endPoint x: 308, endPoint y: 686, distance: 706.2
click at [308, 686] on div "Blog Overview Text Block Batch 4 Heading Production: Heading Estimated Producti…" at bounding box center [675, 235] width 865 height 1006
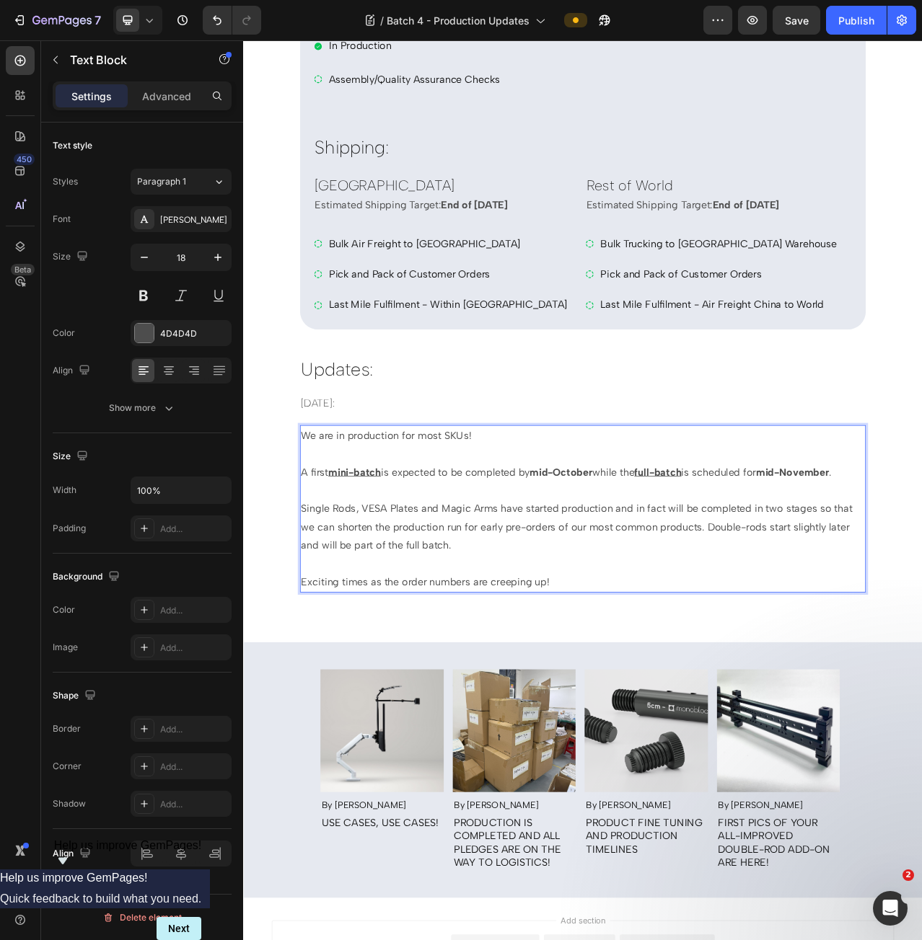
click at [547, 688] on p "Single Rods, VESA Plates and Magic Arms have started production and in fact wil…" at bounding box center [676, 661] width 718 height 70
click at [550, 673] on p "Single Rods, VESA Plates and Magic Arms have started production and in fact wil…" at bounding box center [676, 661] width 718 height 70
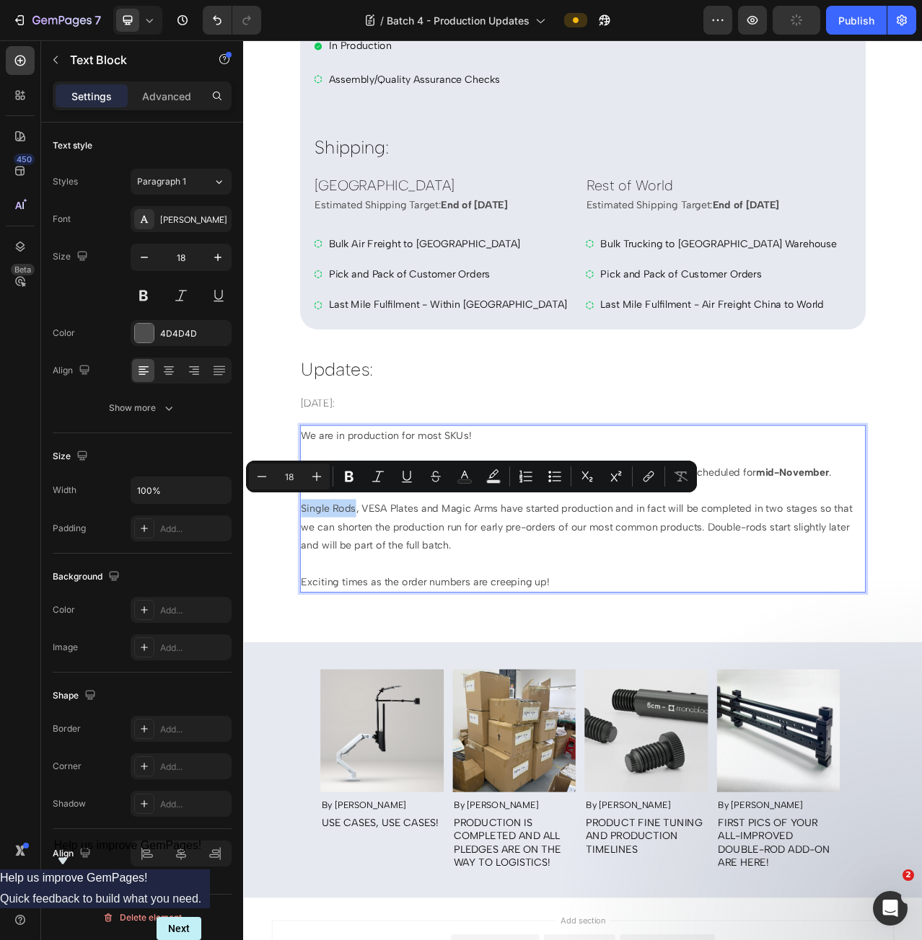
drag, startPoint x: 380, startPoint y: 632, endPoint x: 313, endPoint y: 626, distance: 67.3
click at [317, 626] on p "Single Rods, VESA Plates and Magic Arms have started production and in fact wil…" at bounding box center [676, 661] width 718 height 70
drag, startPoint x: 391, startPoint y: 638, endPoint x: 457, endPoint y: 628, distance: 67.0
click at [457, 628] on p "Single Rods , VESA Plates and Magic Arms have started production and in fact wi…" at bounding box center [676, 661] width 718 height 70
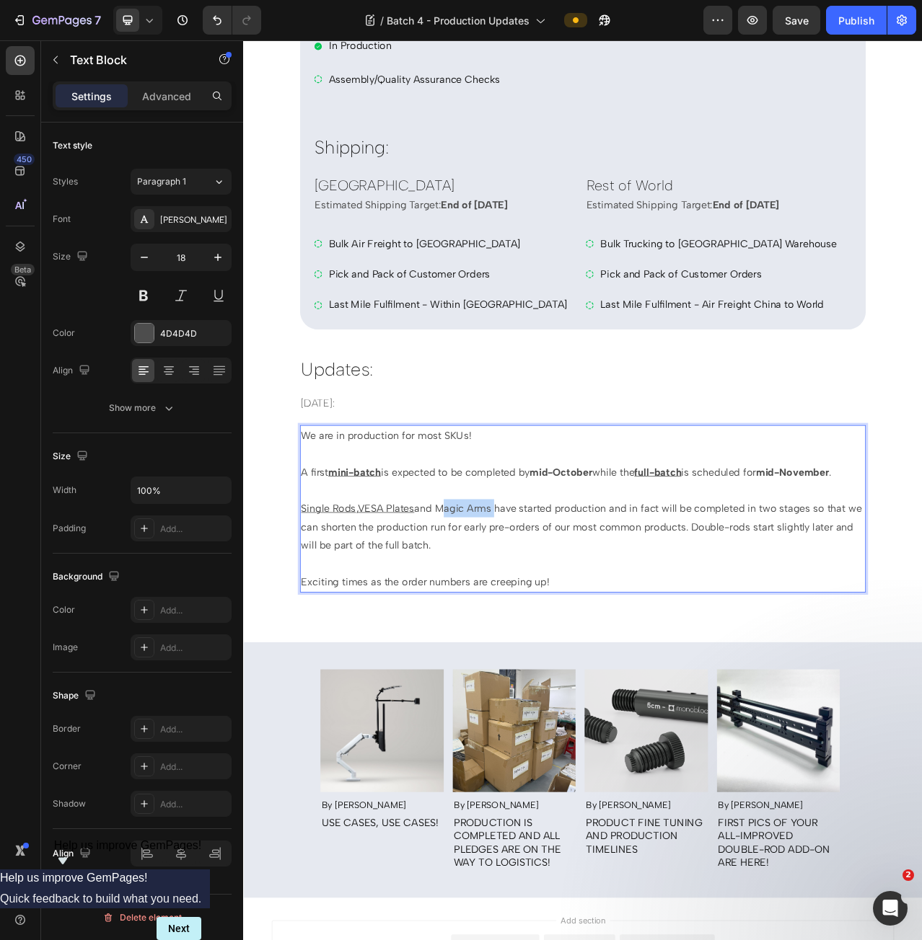
drag, startPoint x: 493, startPoint y: 633, endPoint x: 558, endPoint y: 627, distance: 65.9
click at [558, 627] on p "Single Rods , VESA Plates and Magic Arms have started production and in fact wi…" at bounding box center [676, 661] width 718 height 70
drag, startPoint x: 830, startPoint y: 658, endPoint x: 905, endPoint y: 654, distance: 75.1
click at [905, 654] on p "Single Rods , VESA Plates and Magic Arms have started production and in fact wi…" at bounding box center [676, 661] width 718 height 70
click at [351, 639] on u "Single Rods" at bounding box center [352, 638] width 70 height 16
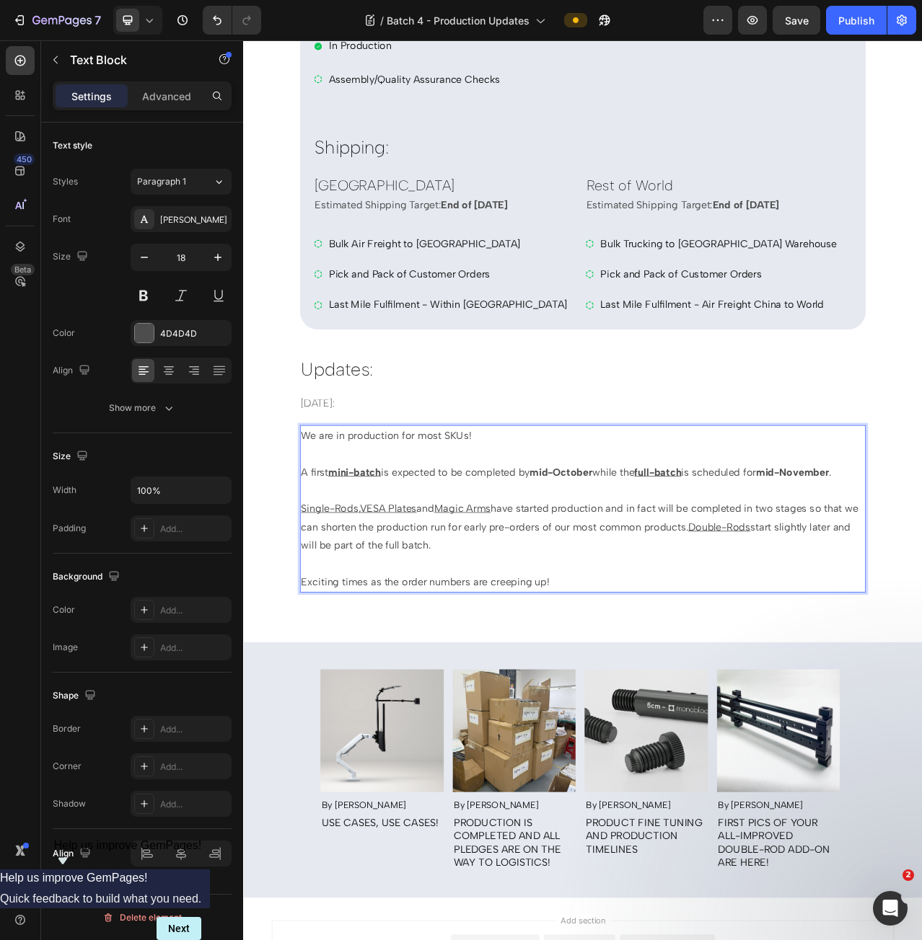
click at [546, 677] on p "Single-Rods , VESA Plates and Magic Arms have started production and in fact wi…" at bounding box center [676, 661] width 718 height 70
click at [465, 682] on p "Single-Rods , VESA Plates and Magic Arms have started production and in fact wi…" at bounding box center [676, 661] width 718 height 70
click at [656, 674] on p "Single-Rods , VESA Plates and Magic Arms have started production and in fact wi…" at bounding box center [676, 661] width 718 height 70
click at [317, 729] on p "Exciting times as the order numbers are creeping up!" at bounding box center [676, 731] width 718 height 23
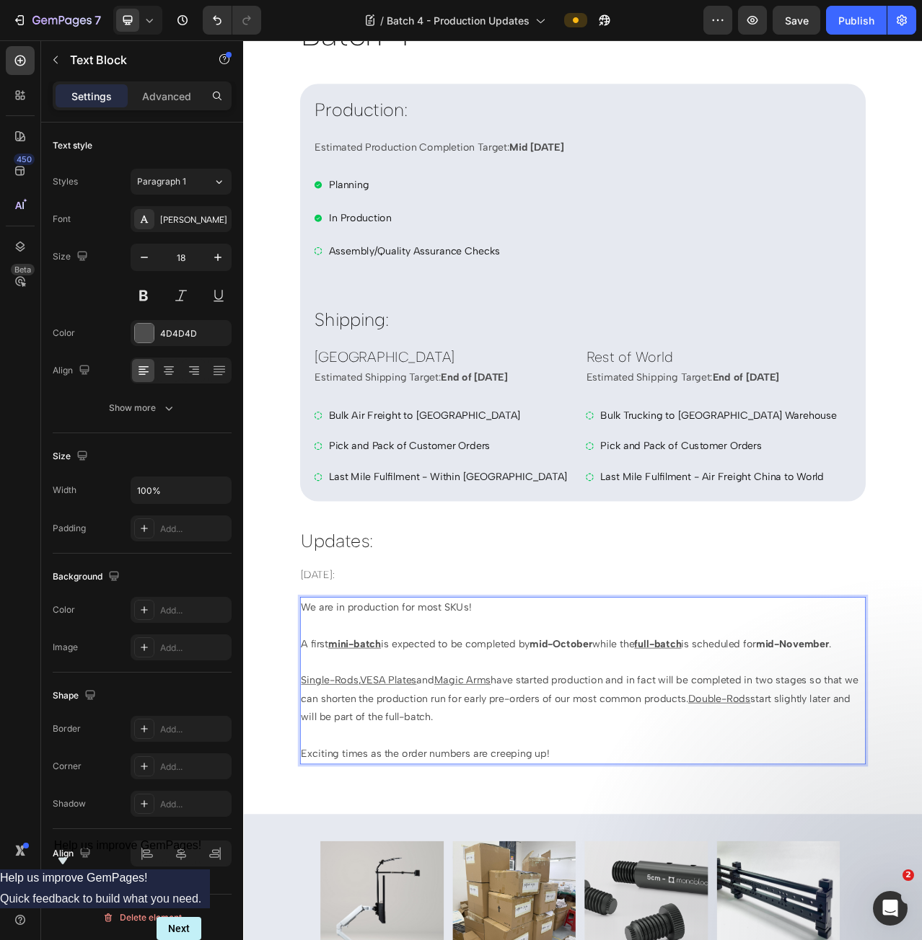
scroll to position [72, 0]
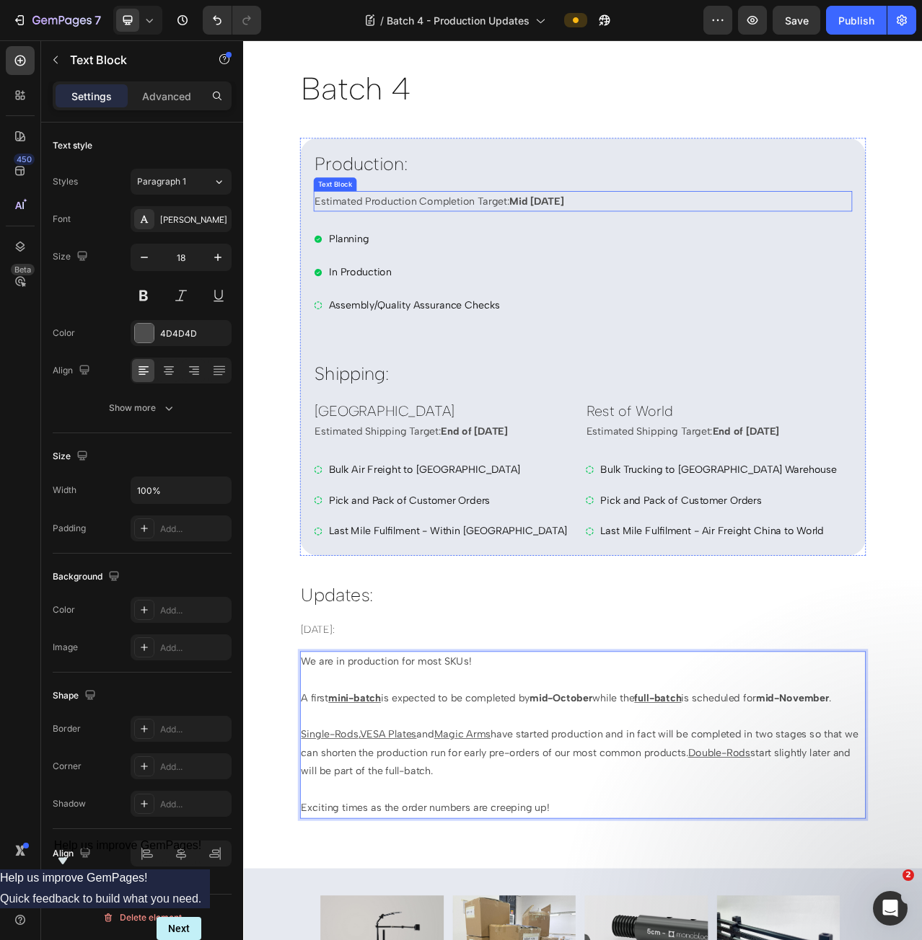
click at [601, 247] on strong "Mid November 2025" at bounding box center [616, 246] width 69 height 16
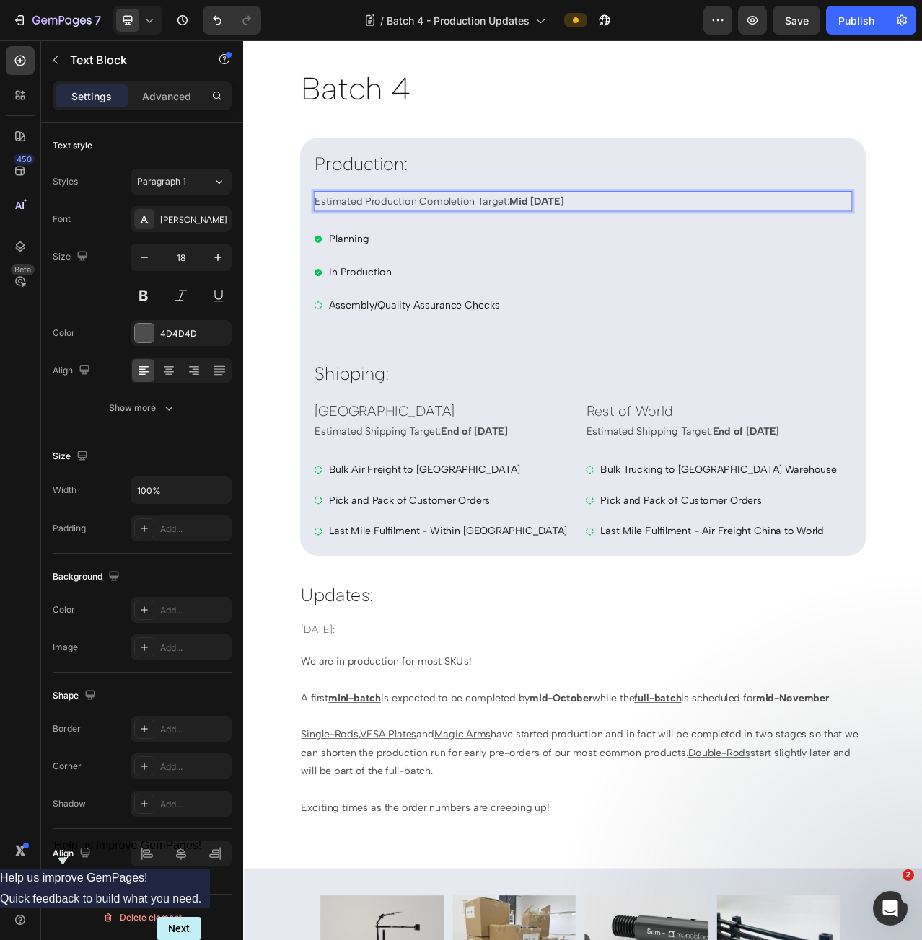
click at [600, 241] on strong "Mid November 2025" at bounding box center [616, 246] width 69 height 16
click at [623, 807] on div "Blog Overview Text Block Batch 4 Heading Production: Heading Estimated Producti…" at bounding box center [675, 536] width 721 height 1030
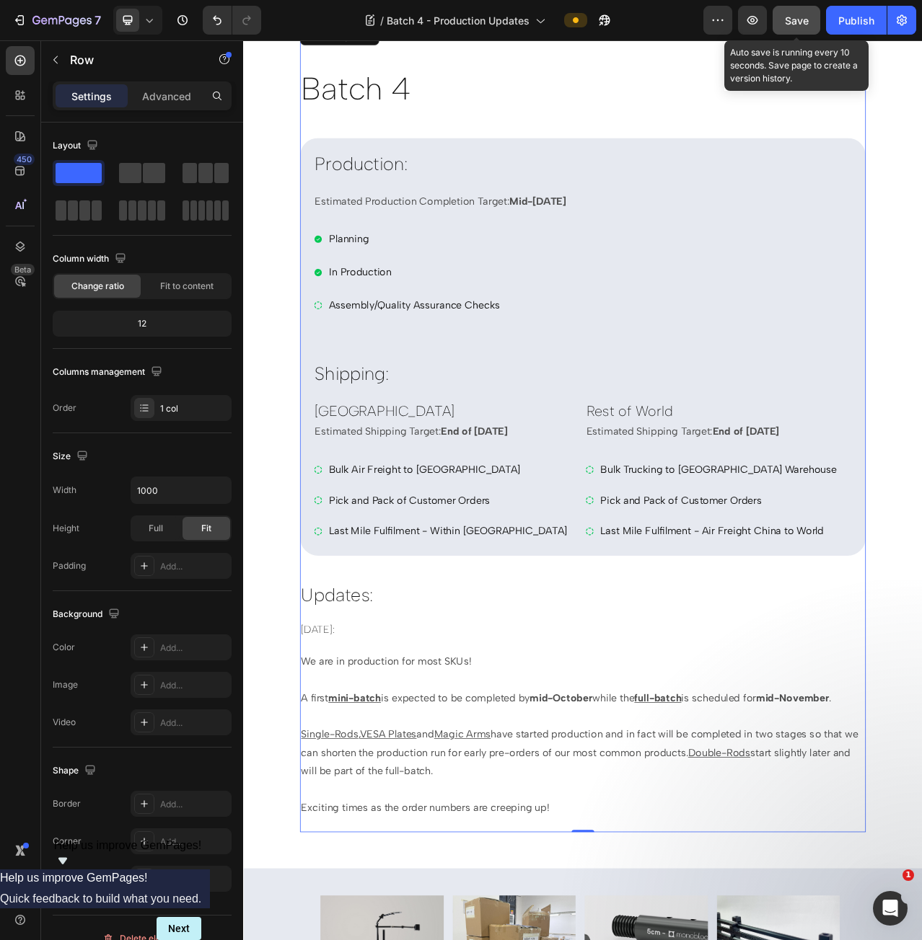
click at [795, 30] on button "Save" at bounding box center [796, 20] width 48 height 29
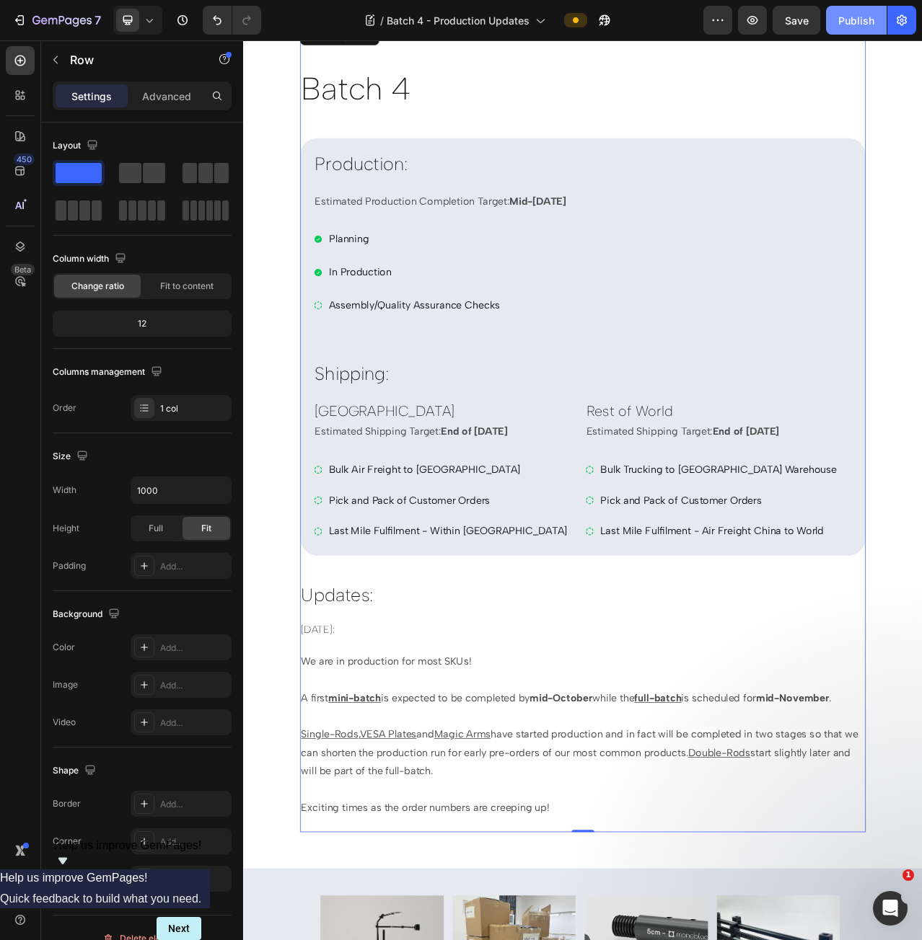
click at [863, 19] on div "Publish" at bounding box center [856, 20] width 36 height 15
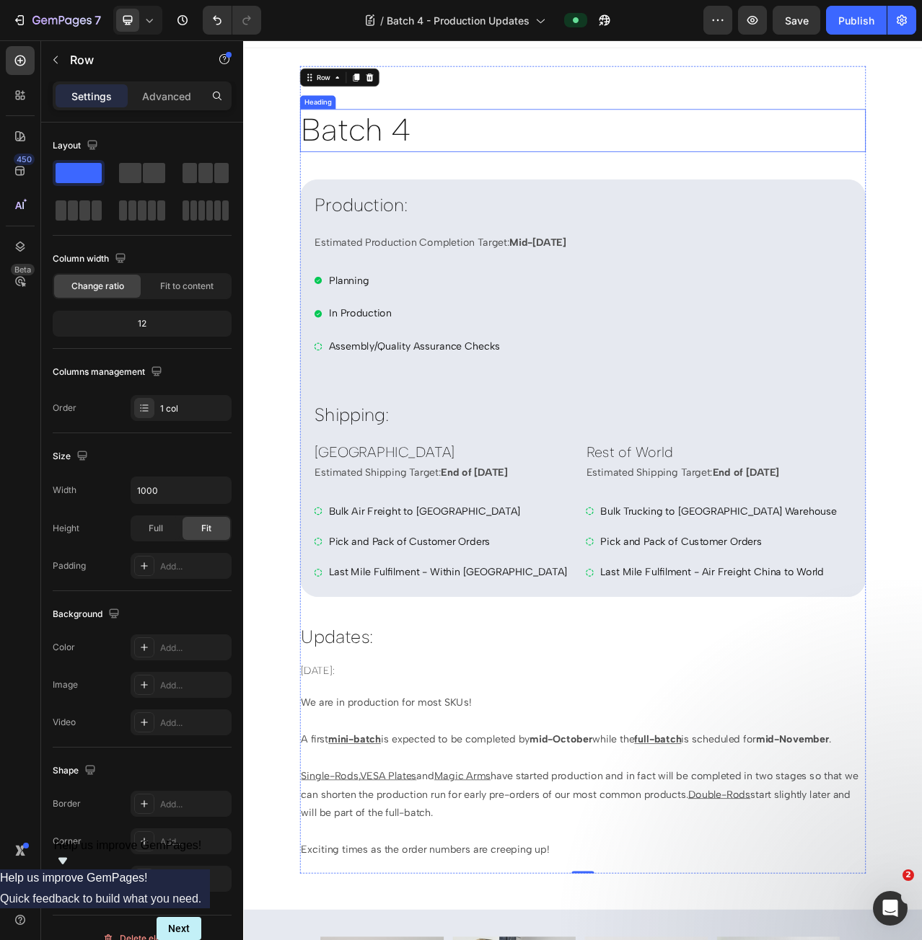
scroll to position [0, 0]
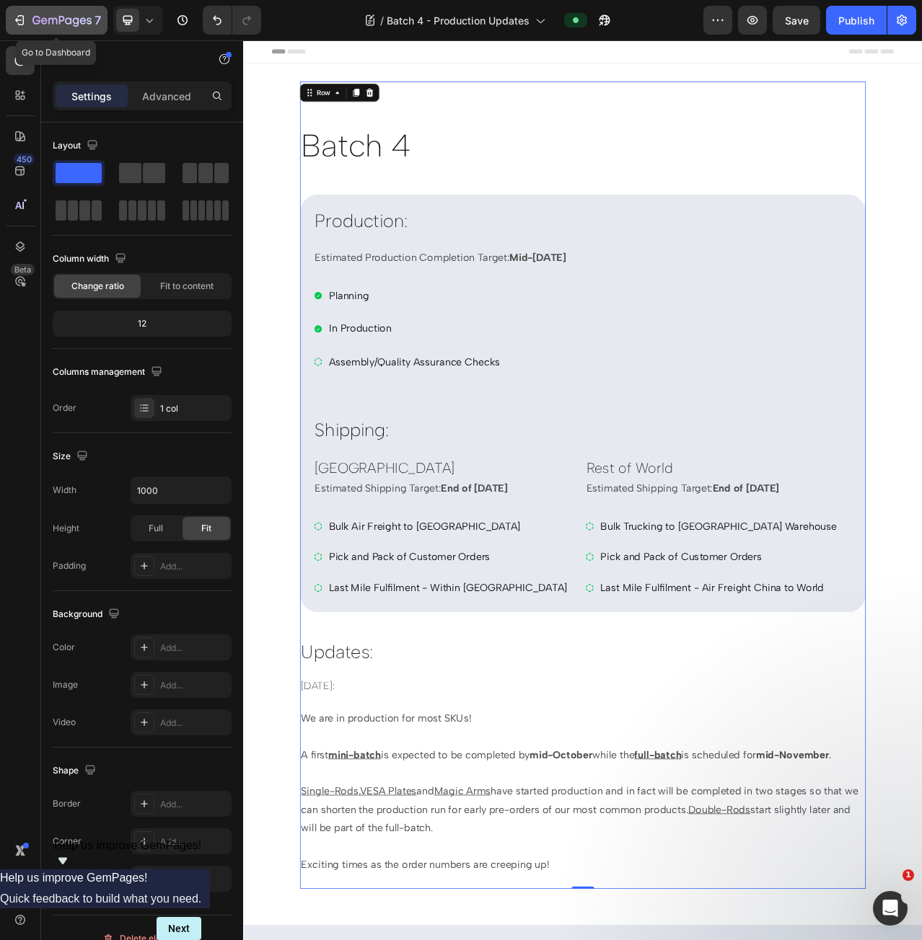
click at [45, 22] on icon "button" at bounding box center [61, 21] width 59 height 12
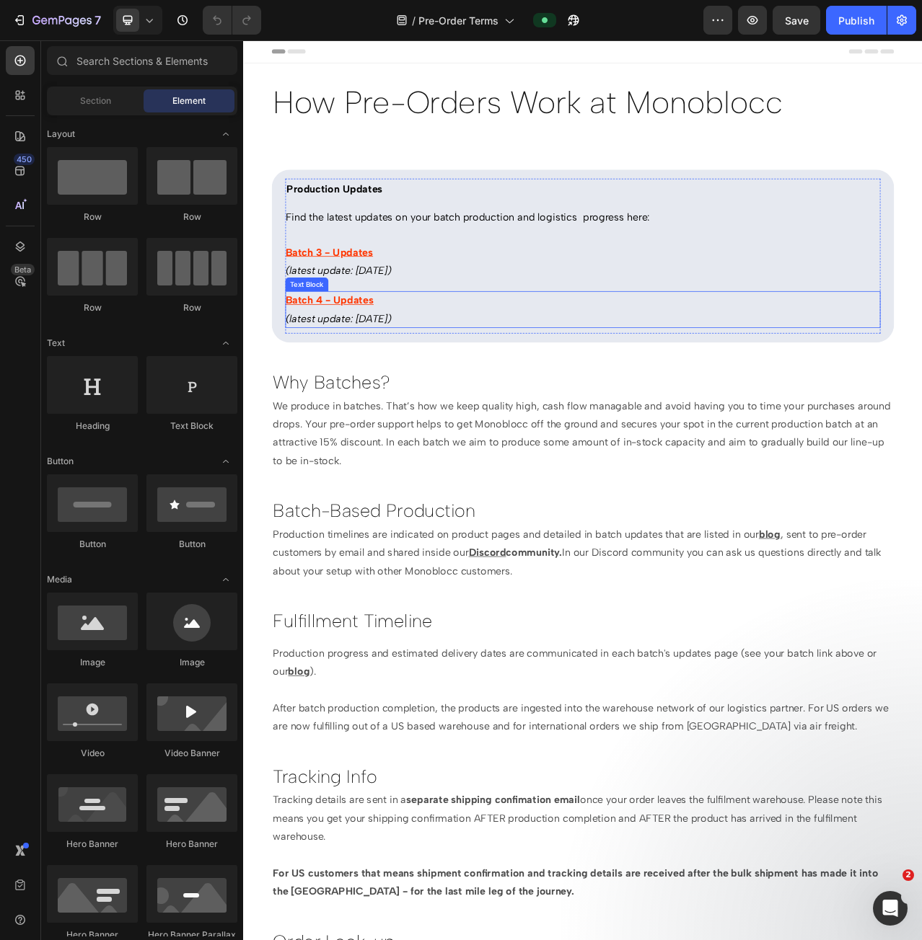
click at [341, 376] on u "Batch 4 - Updates" at bounding box center [352, 372] width 113 height 16
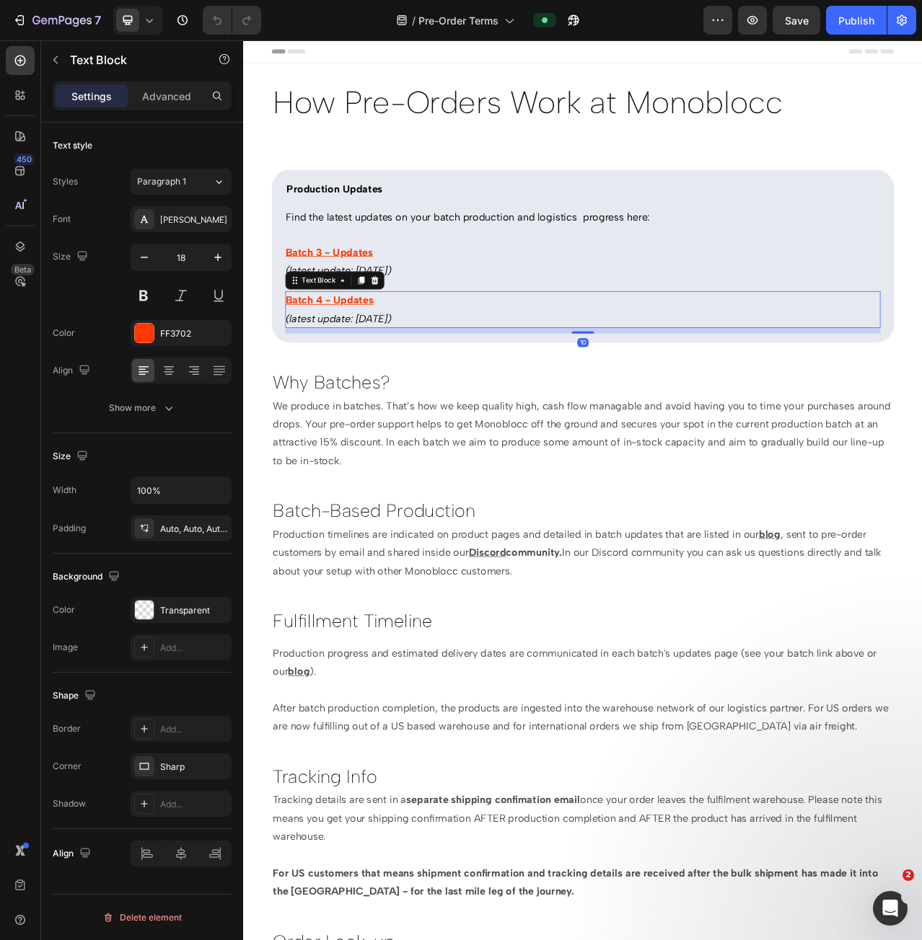
click at [405, 395] on icon "(latest update: [DATE])" at bounding box center [363, 396] width 135 height 16
click at [395, 392] on icon "(latest update: [DATE])" at bounding box center [363, 396] width 135 height 16
click at [849, 28] on button "Publish" at bounding box center [856, 20] width 61 height 29
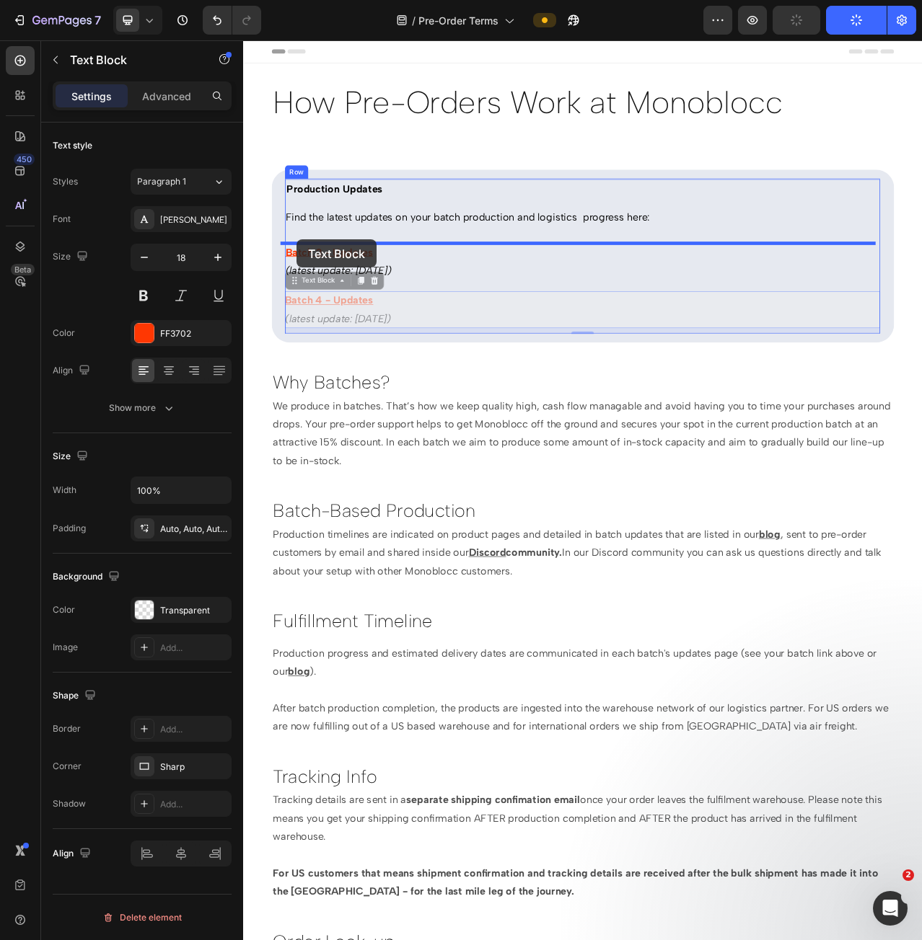
drag, startPoint x: 306, startPoint y: 349, endPoint x: 311, endPoint y: 294, distance: 55.0
click at [311, 294] on div "Header How Pre-Orders Work at Monoblocc Heading Production Updates Heading Find…" at bounding box center [675, 939] width 865 height 1798
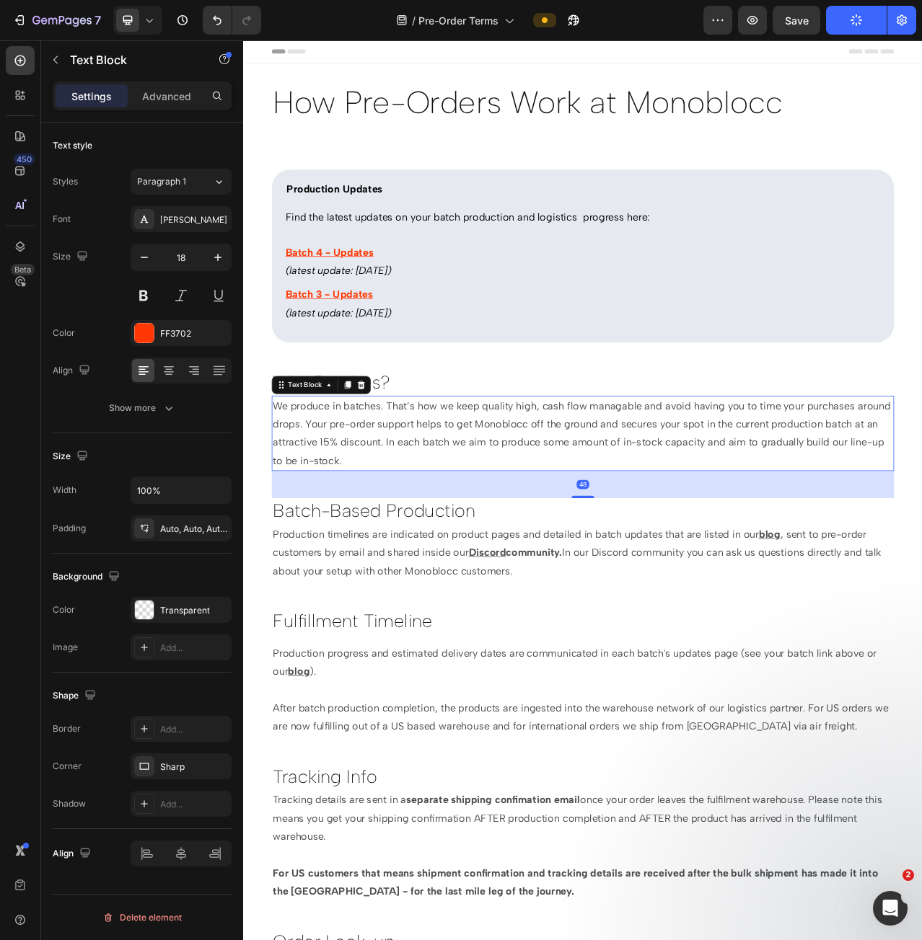
click at [527, 520] on p "We produce in batches. That’s how we keep quality high, cash flow managable and…" at bounding box center [676, 542] width 790 height 94
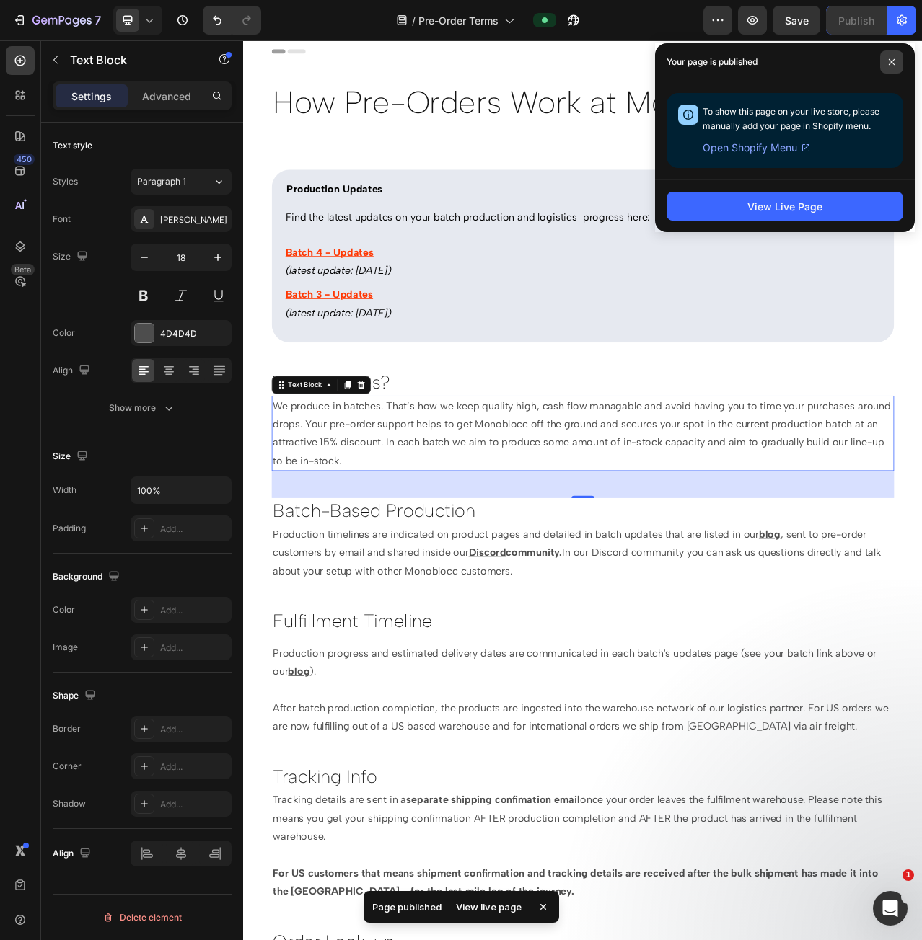
click at [896, 65] on span at bounding box center [891, 61] width 23 height 23
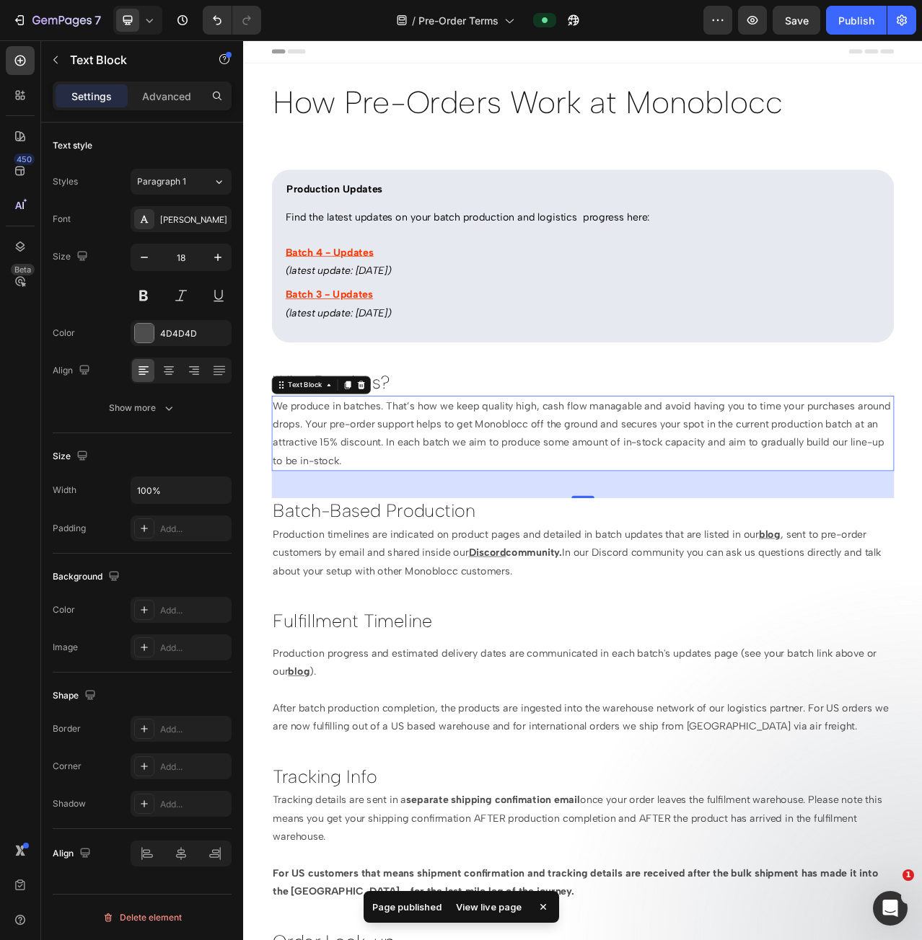
click at [622, 525] on p "We produce in batches. That’s how we keep quality high, cash flow managable and…" at bounding box center [676, 542] width 790 height 94
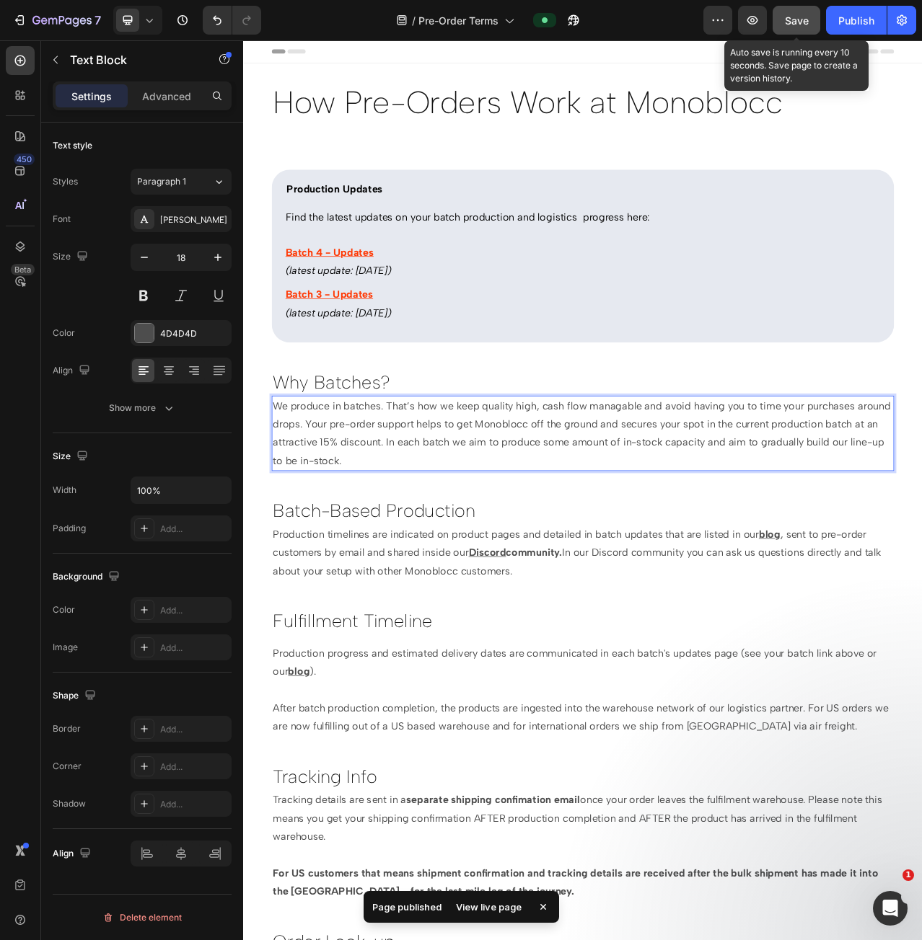
drag, startPoint x: 798, startPoint y: 18, endPoint x: 718, endPoint y: 56, distance: 88.1
click at [798, 18] on span "Save" at bounding box center [797, 20] width 24 height 12
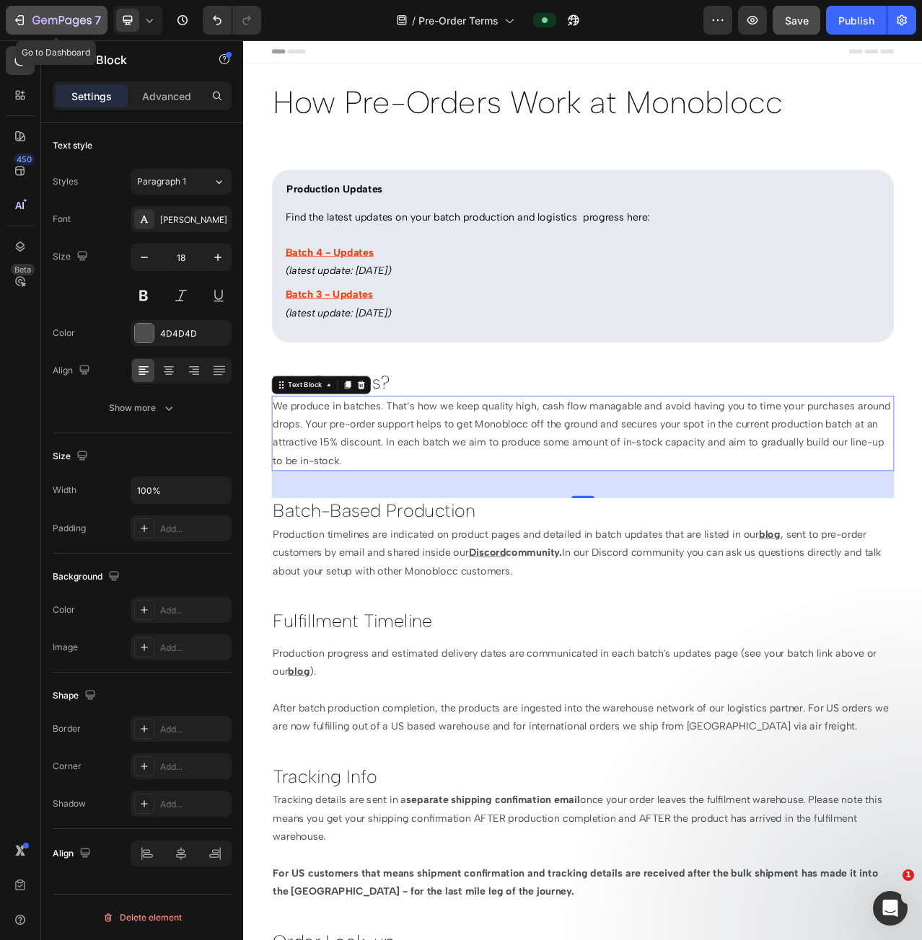
click at [39, 22] on icon "button" at bounding box center [36, 20] width 8 height 9
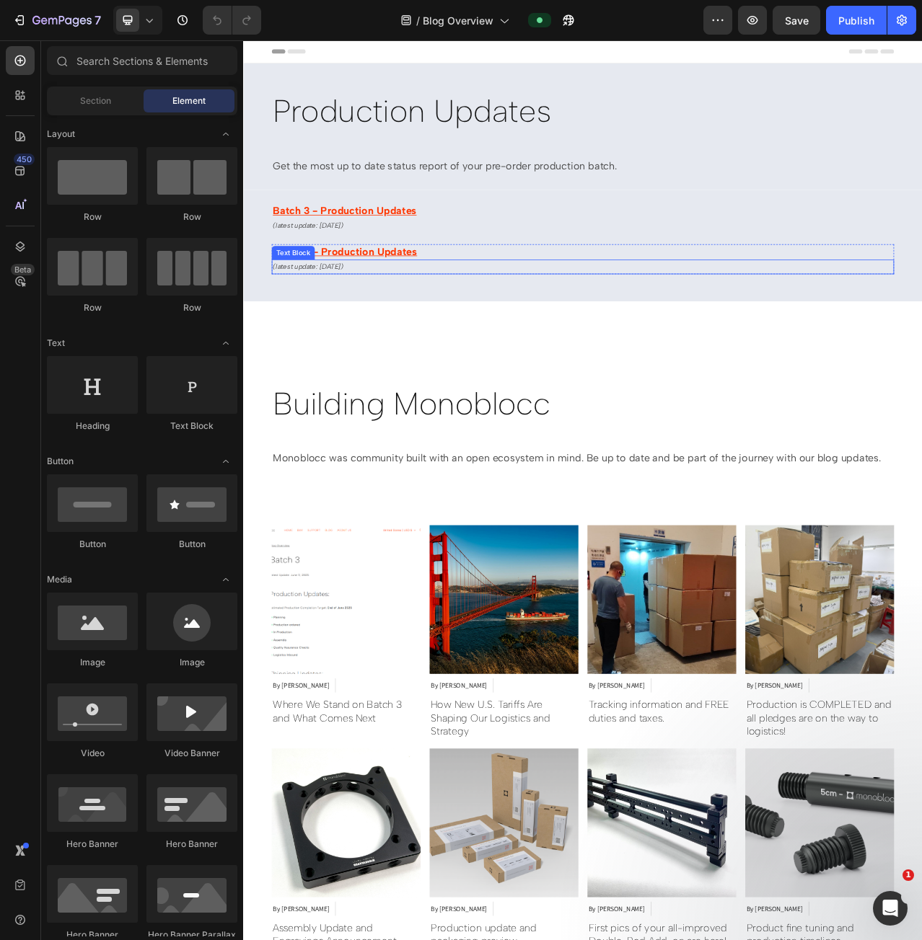
click at [515, 317] on h1 "Batch 4 - Production Updates" at bounding box center [675, 310] width 793 height 19
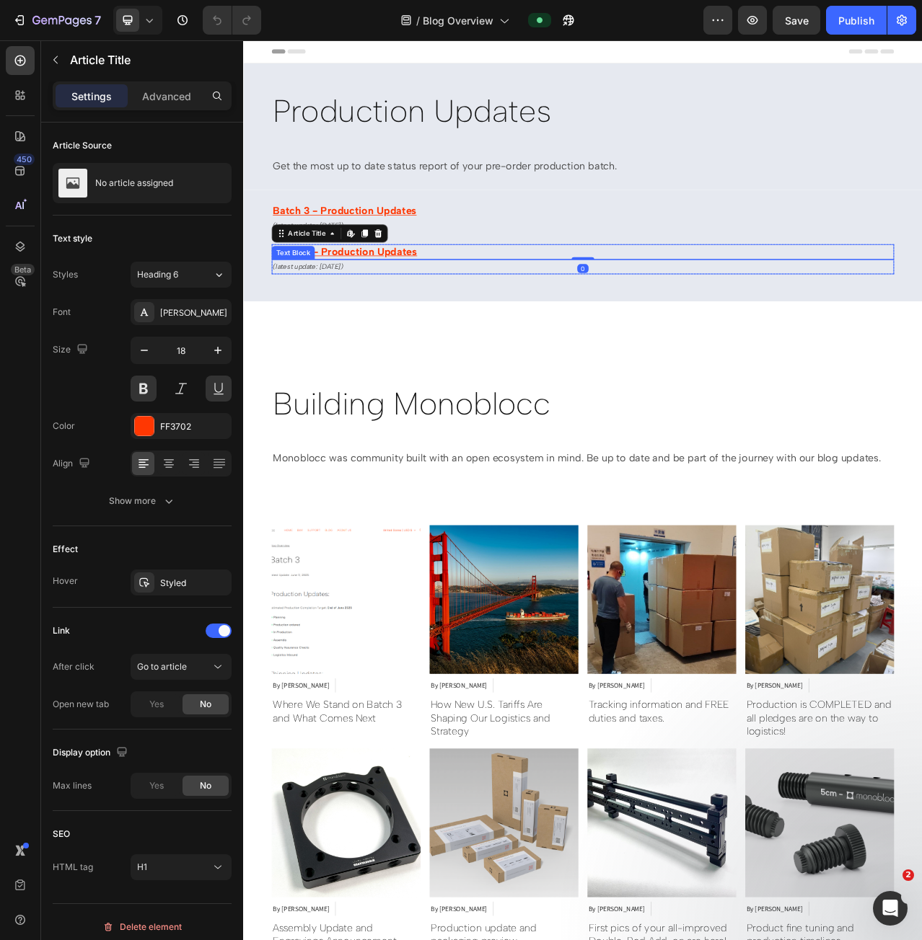
click at [511, 327] on p "(latest update: 07 Aug 2025)" at bounding box center [676, 330] width 790 height 16
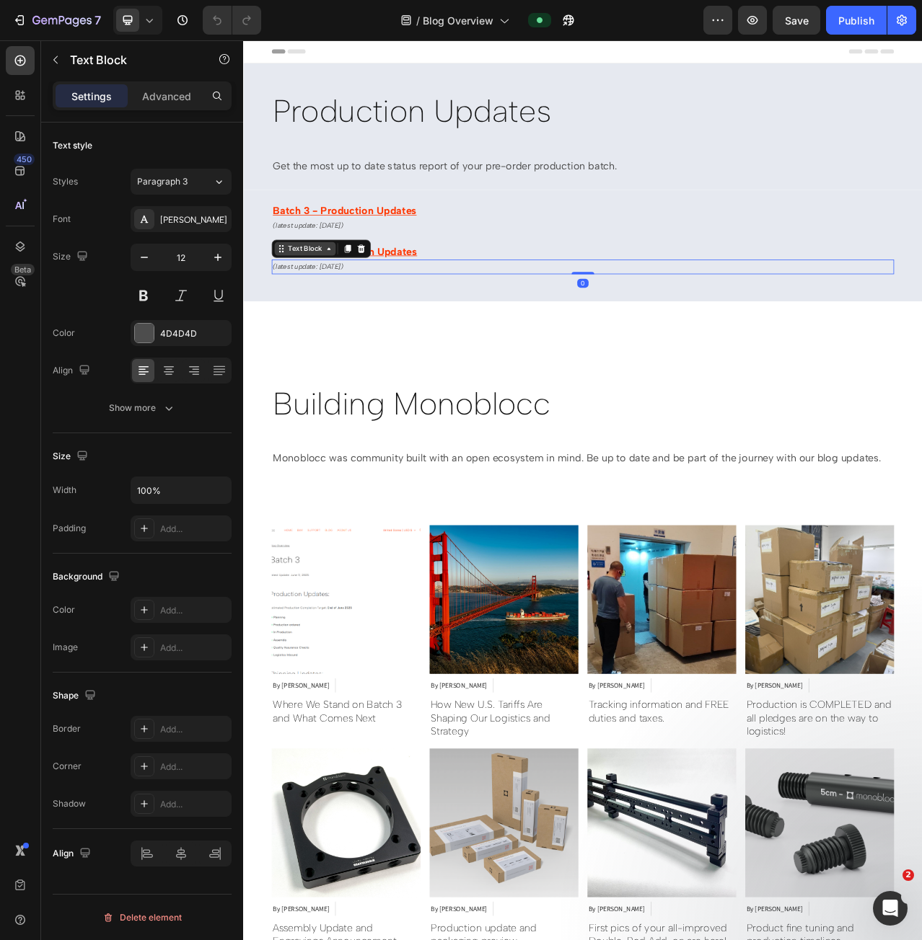
click at [308, 312] on div "Text Block" at bounding box center [321, 306] width 49 height 13
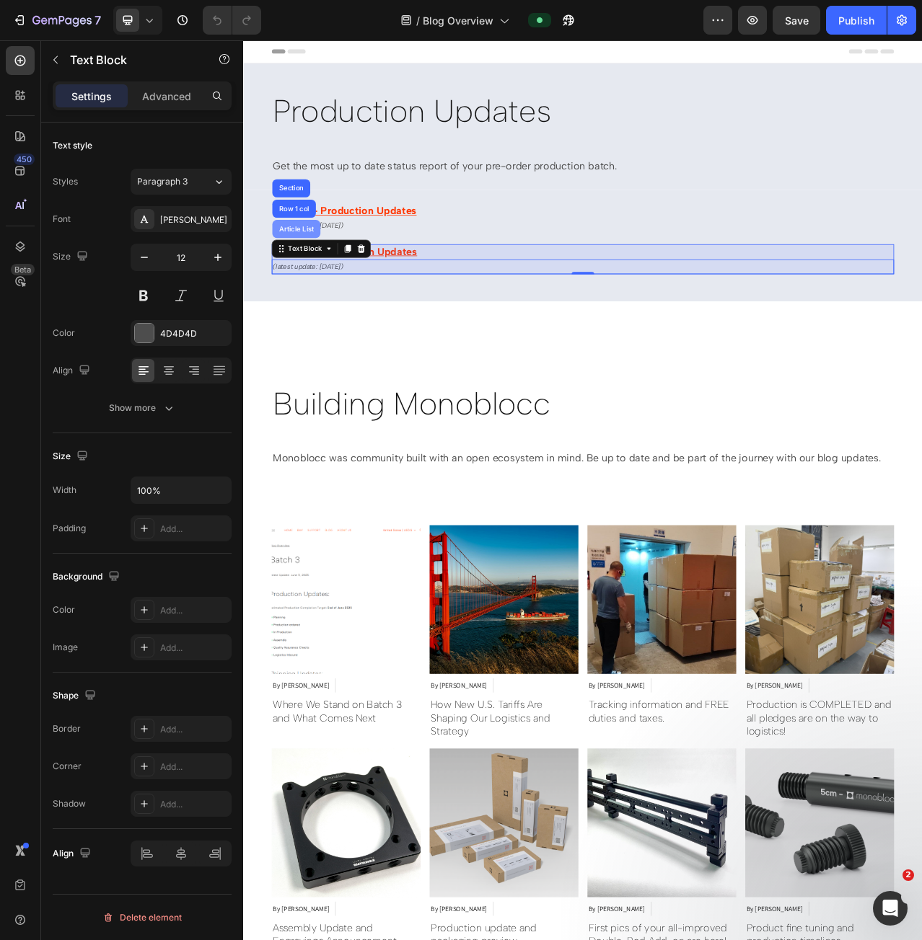
click at [306, 281] on div "Article List" at bounding box center [311, 281] width 50 height 9
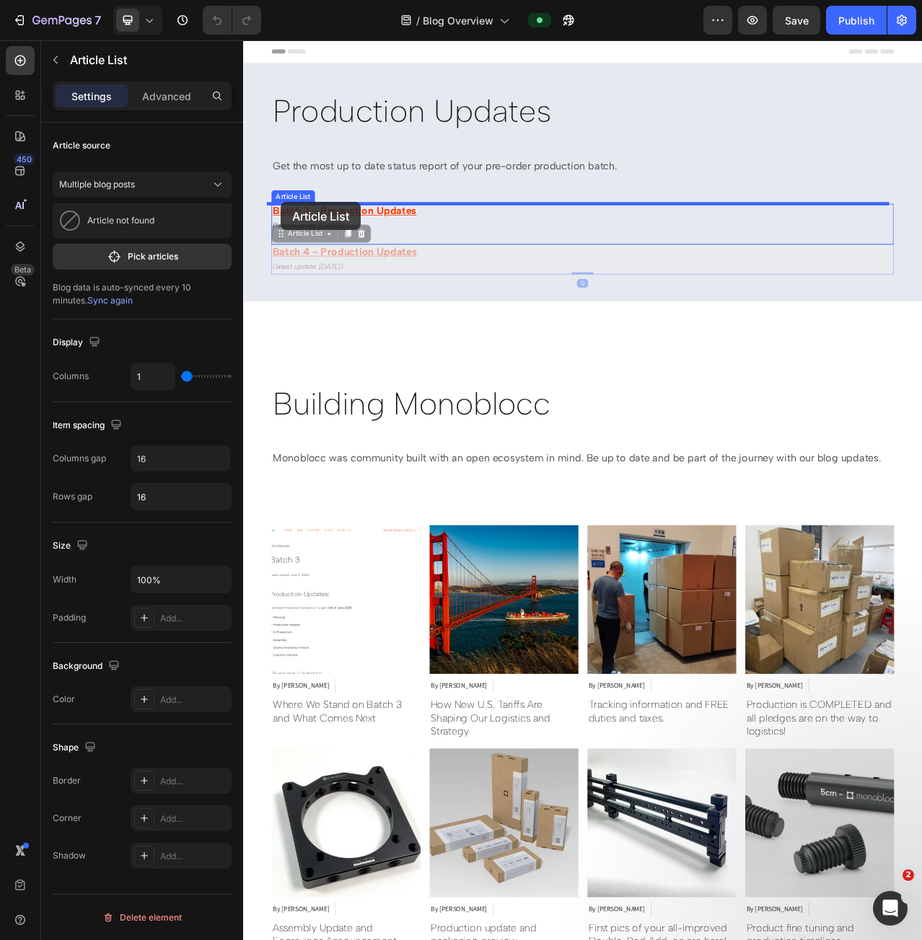
drag, startPoint x: 286, startPoint y: 289, endPoint x: 291, endPoint y: 247, distance: 42.9
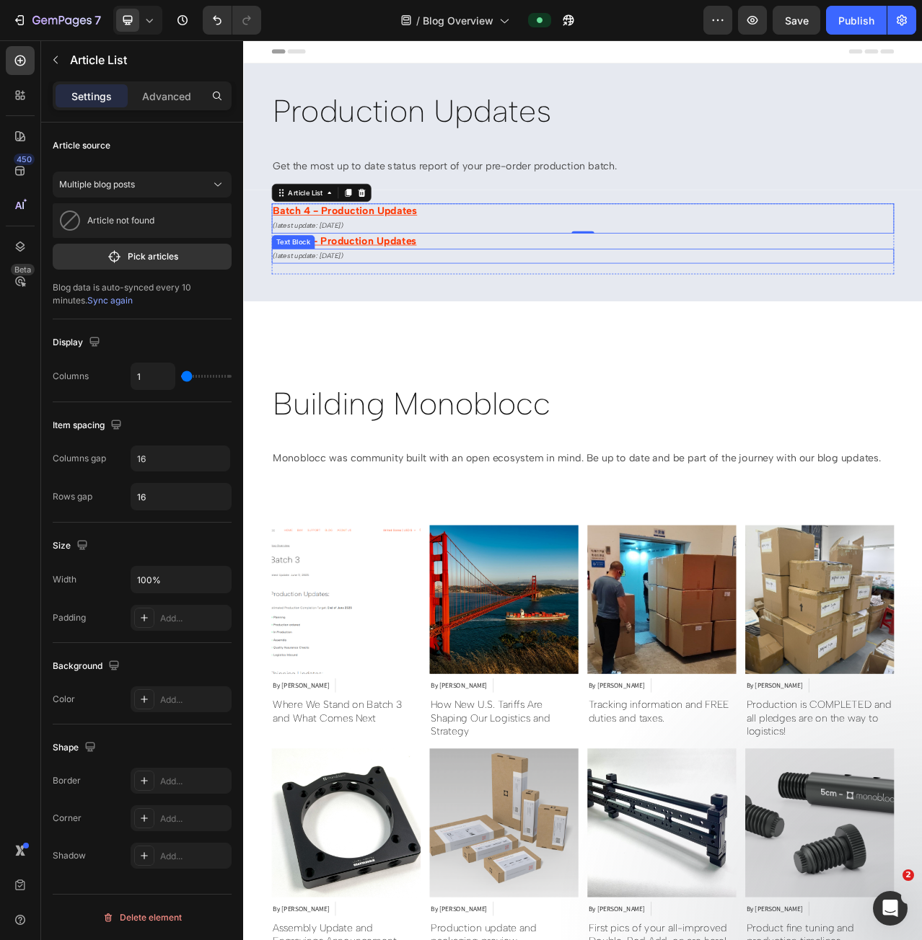
click at [483, 312] on p "(latest update: 17 Sep 2025)" at bounding box center [676, 316] width 790 height 16
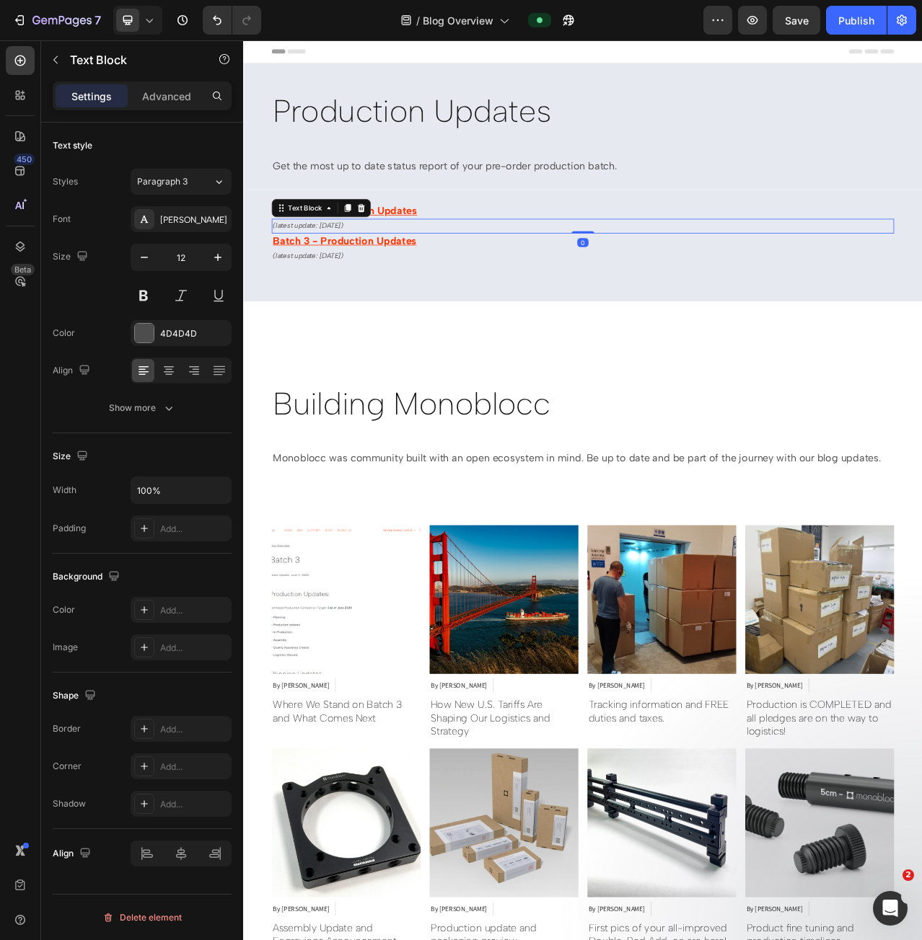
click at [575, 276] on p "(latest update: 07 Aug 2025)" at bounding box center [676, 278] width 790 height 16
click at [297, 255] on div "Text Block" at bounding box center [321, 254] width 49 height 13
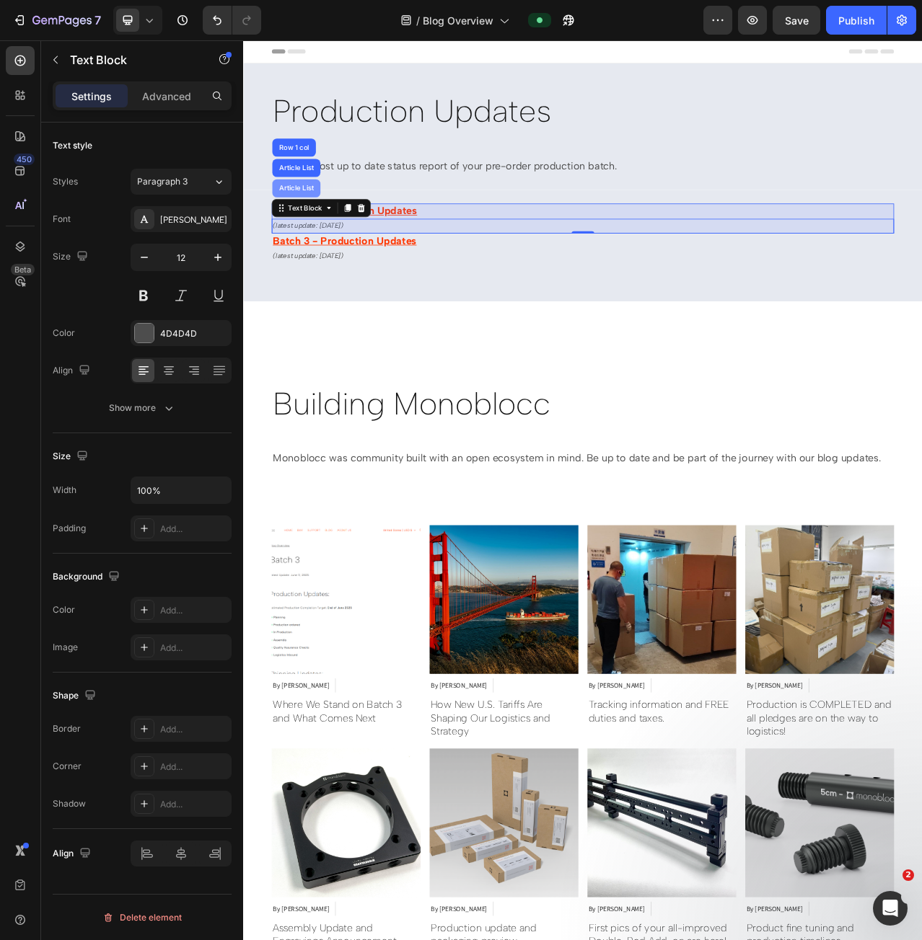
click at [310, 225] on div "Article List" at bounding box center [311, 229] width 50 height 9
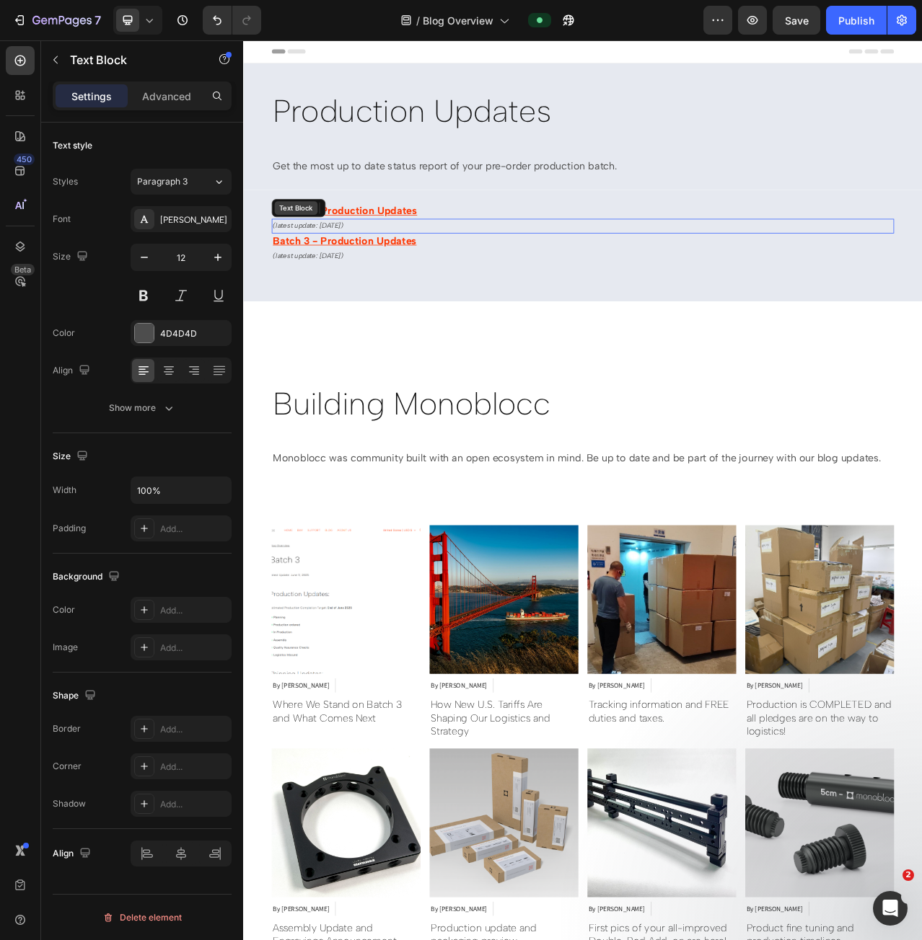
click at [283, 256] on div "Text Block" at bounding box center [310, 254] width 55 height 17
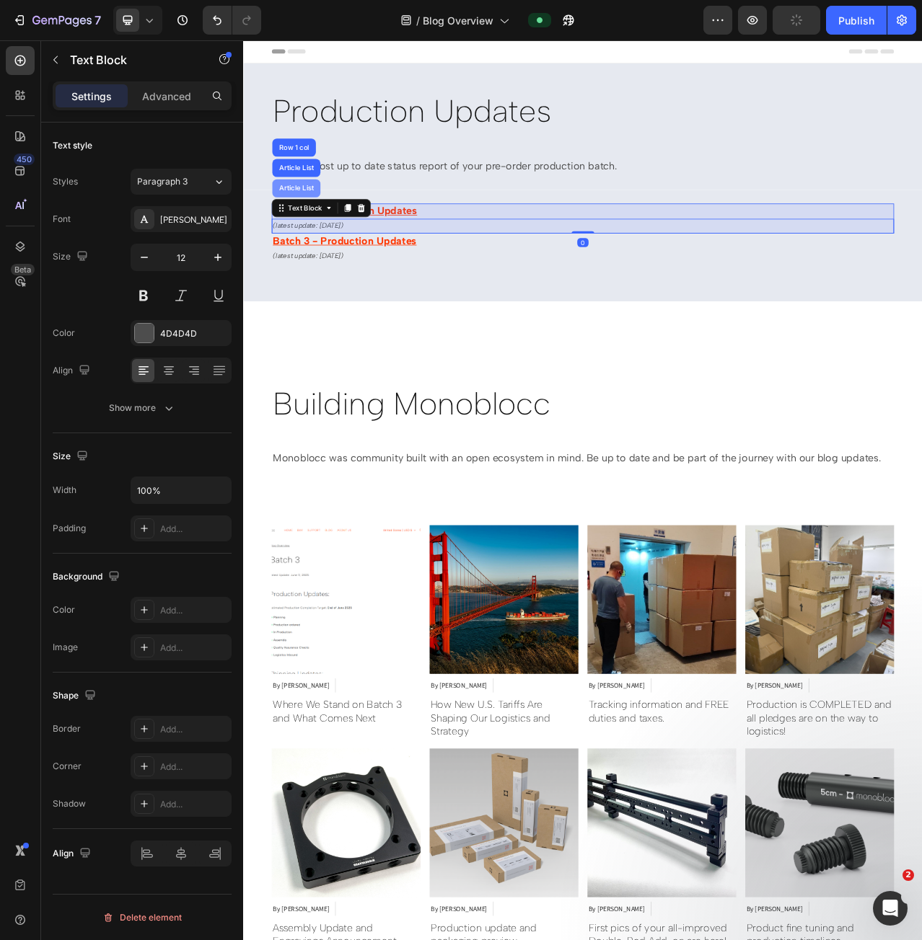
click at [294, 225] on div "Article List" at bounding box center [311, 229] width 50 height 9
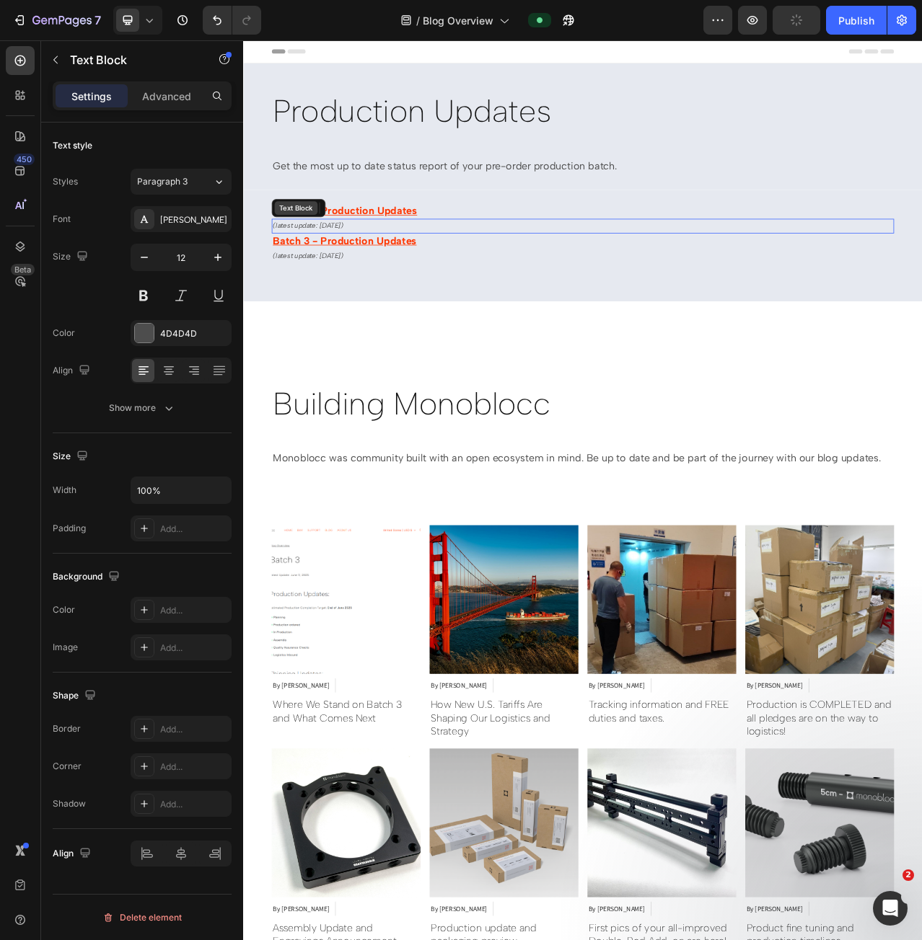
click at [314, 257] on div "Text Block" at bounding box center [310, 254] width 49 height 13
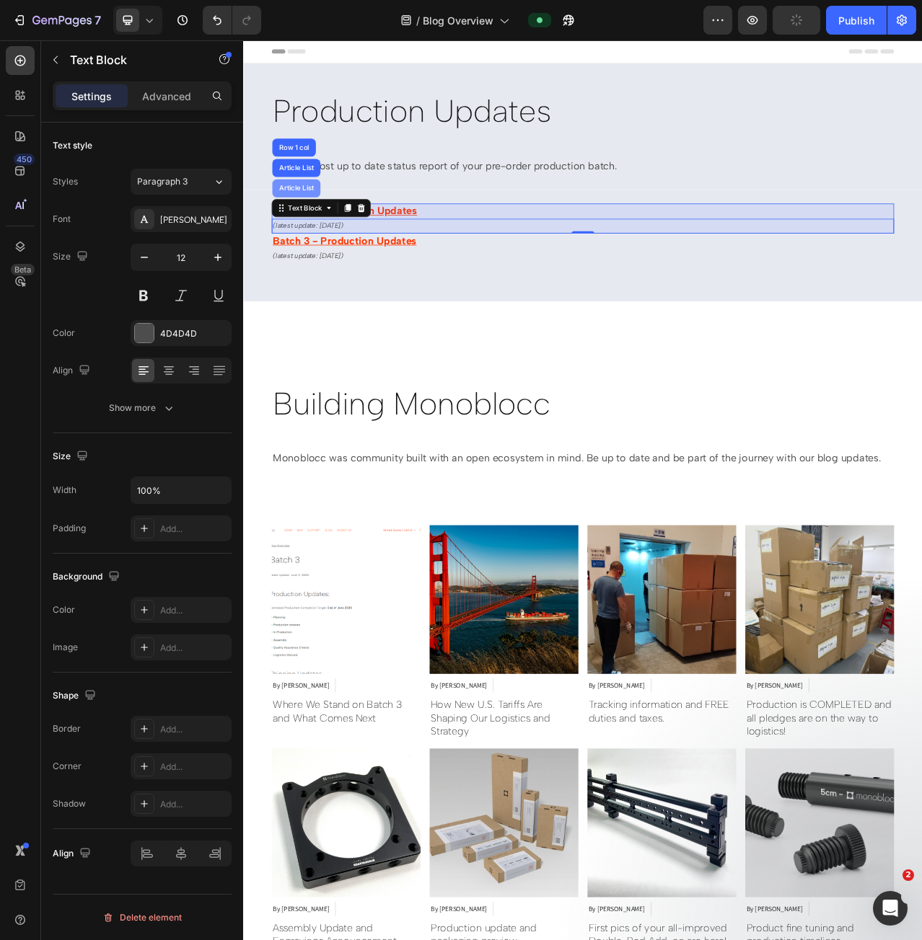
click at [299, 230] on div "Article List" at bounding box center [311, 229] width 50 height 9
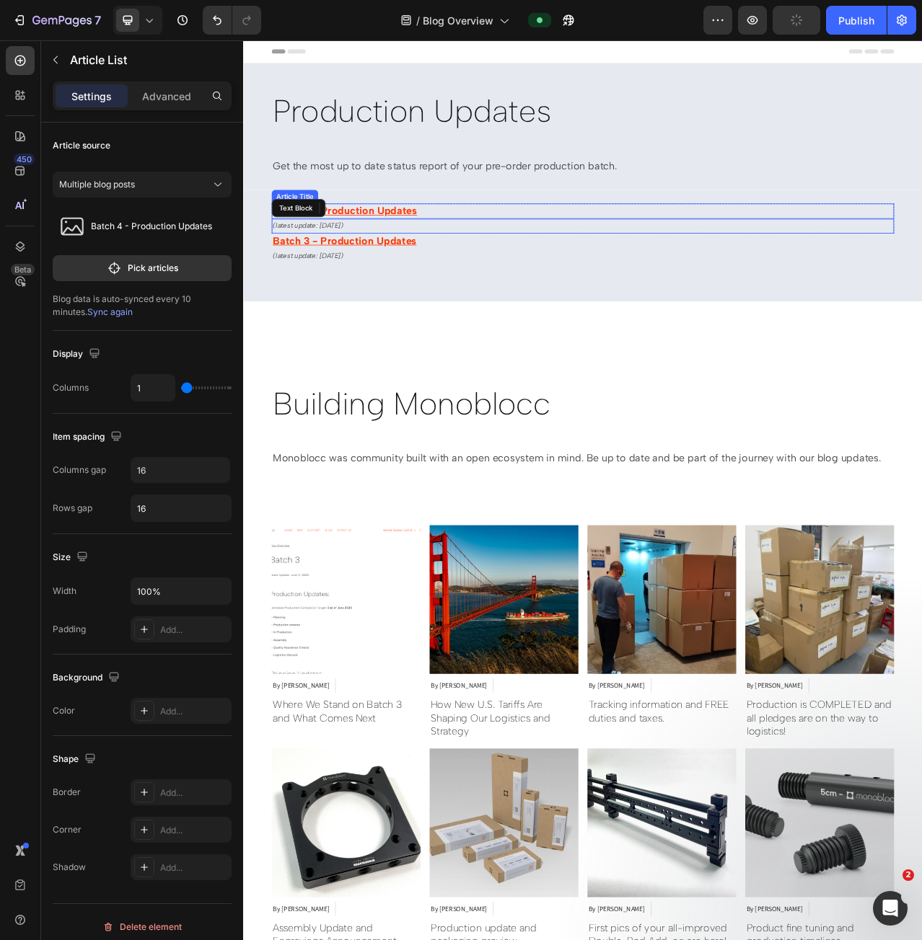
click at [626, 258] on h1 "Batch 4 - Production Updates" at bounding box center [675, 258] width 793 height 19
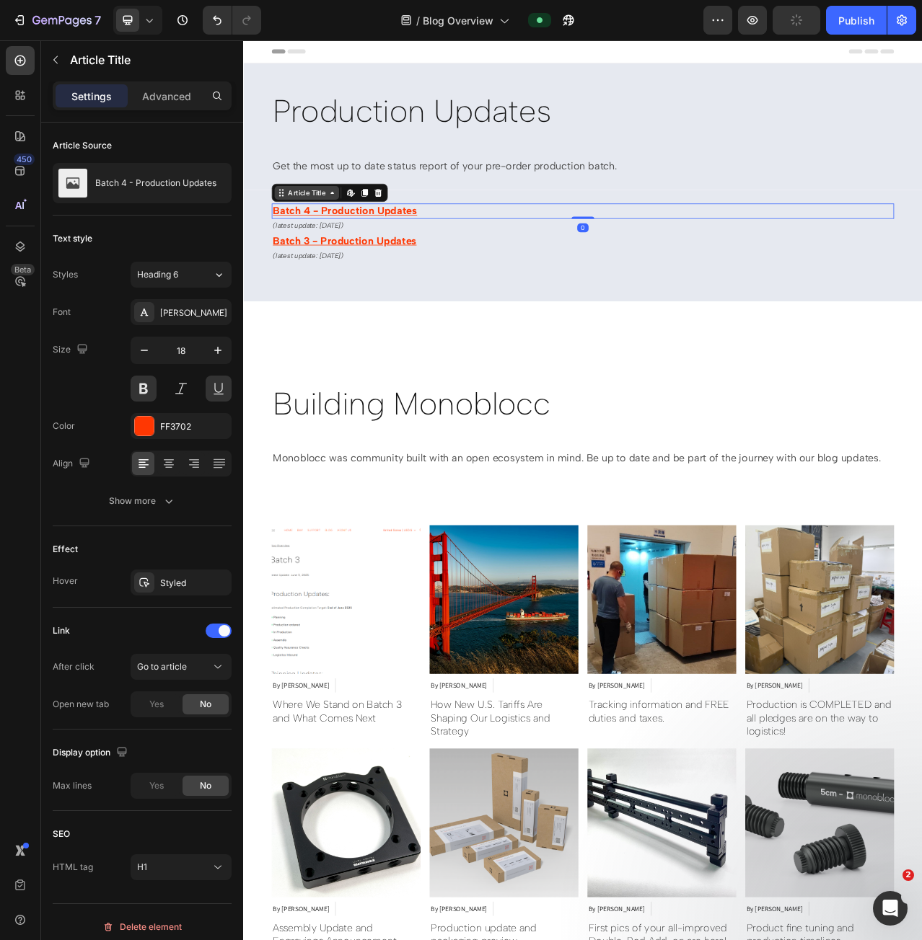
click at [315, 236] on div "Article Title" at bounding box center [323, 235] width 53 height 13
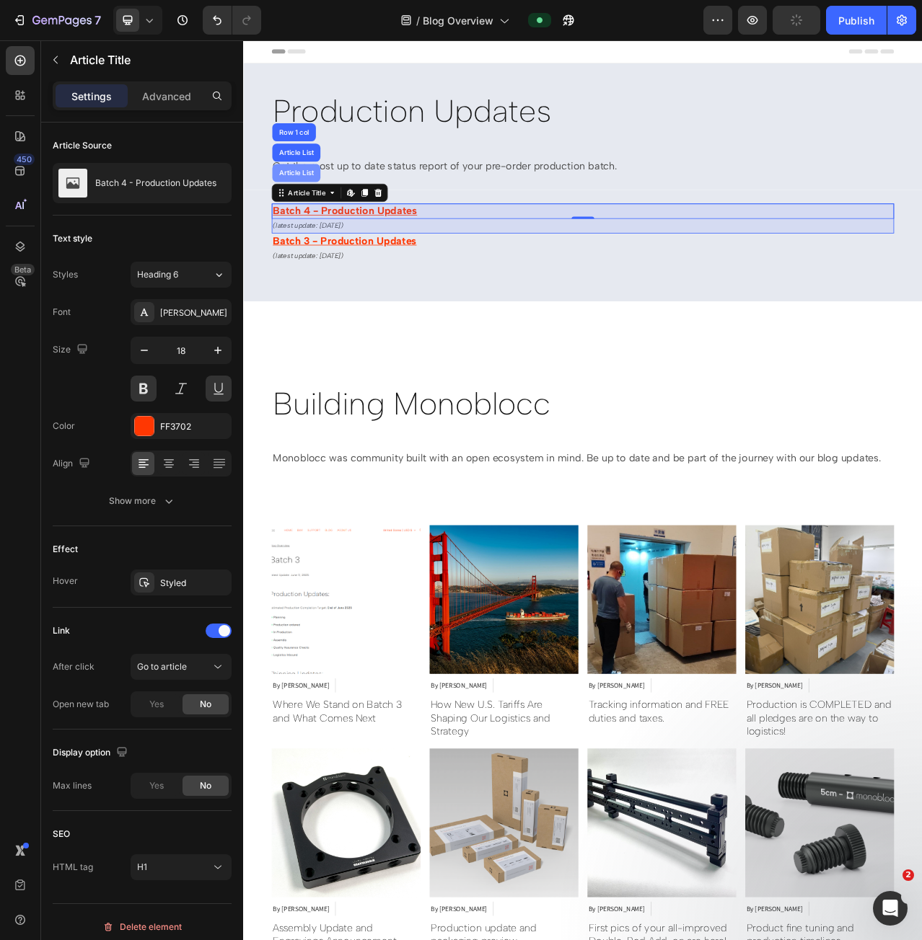
click at [311, 206] on div "Article List" at bounding box center [311, 210] width 50 height 9
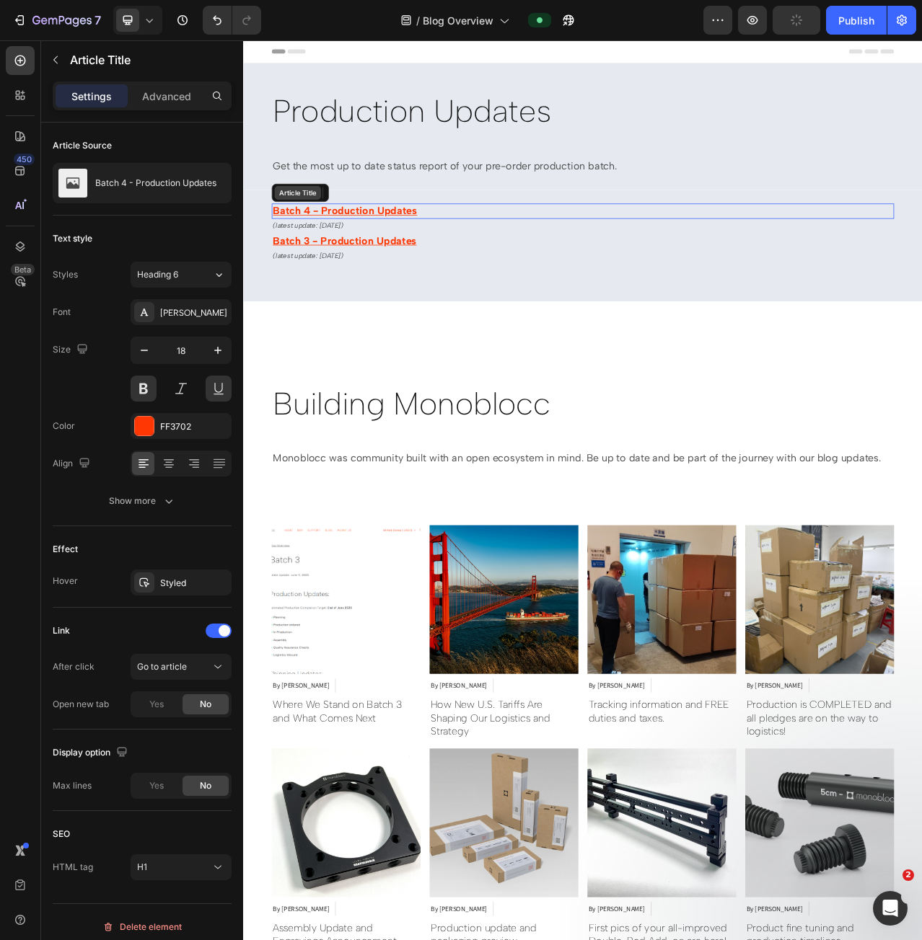
click at [307, 232] on div "Article Title" at bounding box center [312, 235] width 53 height 13
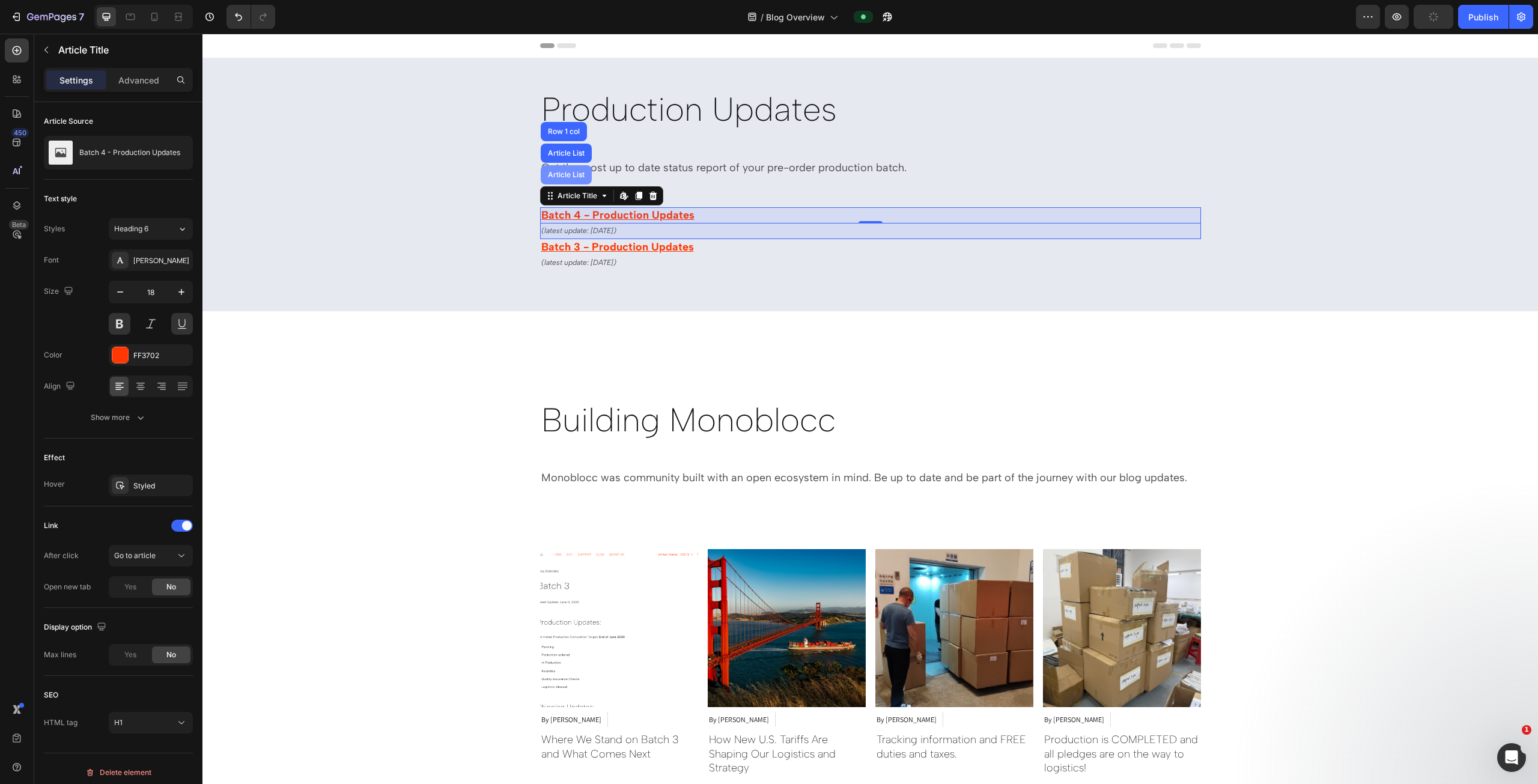
click at [554, 175] on div "Article List" at bounding box center [567, 175] width 42 height 7
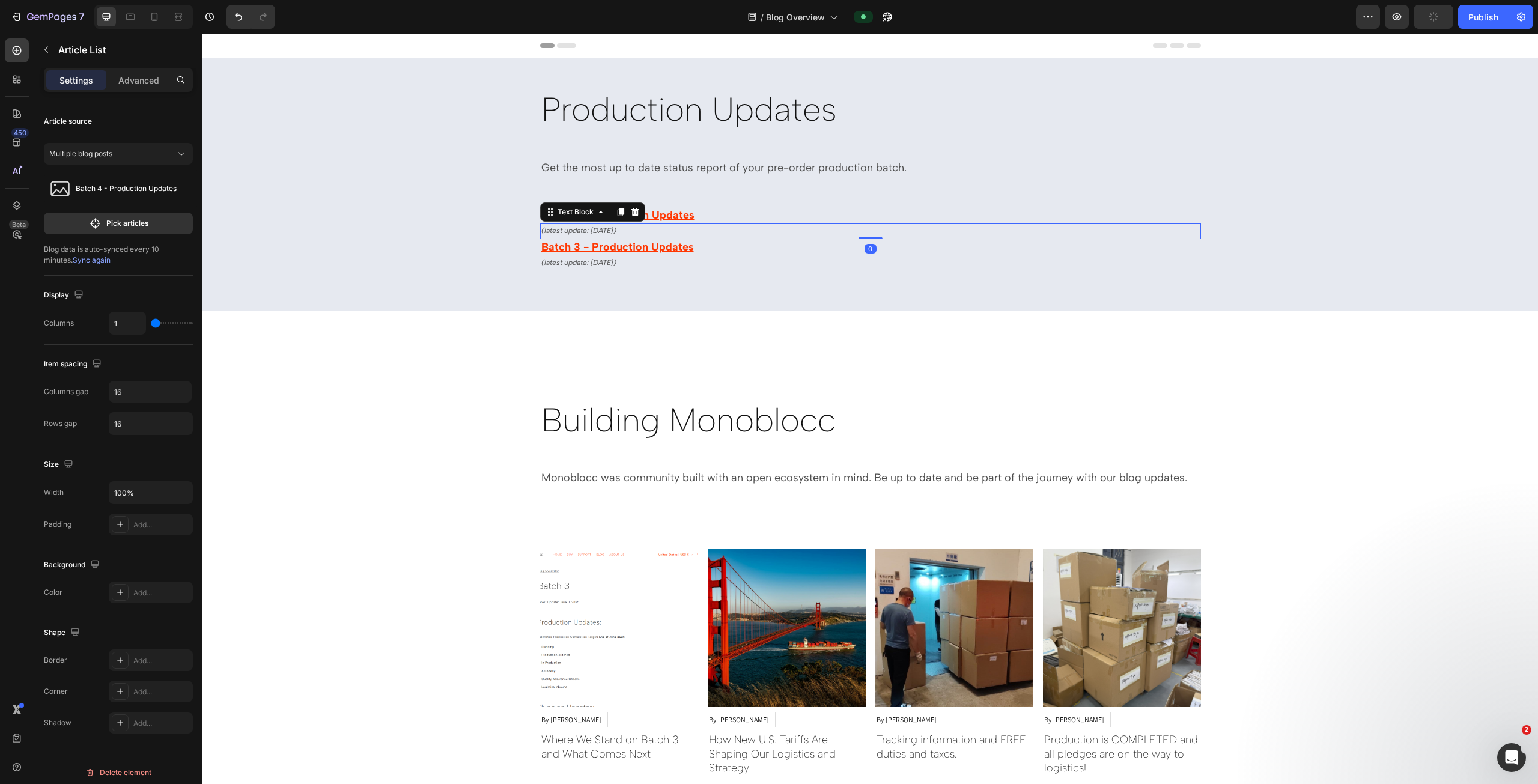
click at [712, 232] on p "(latest update: 07 Aug 2025)" at bounding box center [871, 232] width 658 height 13
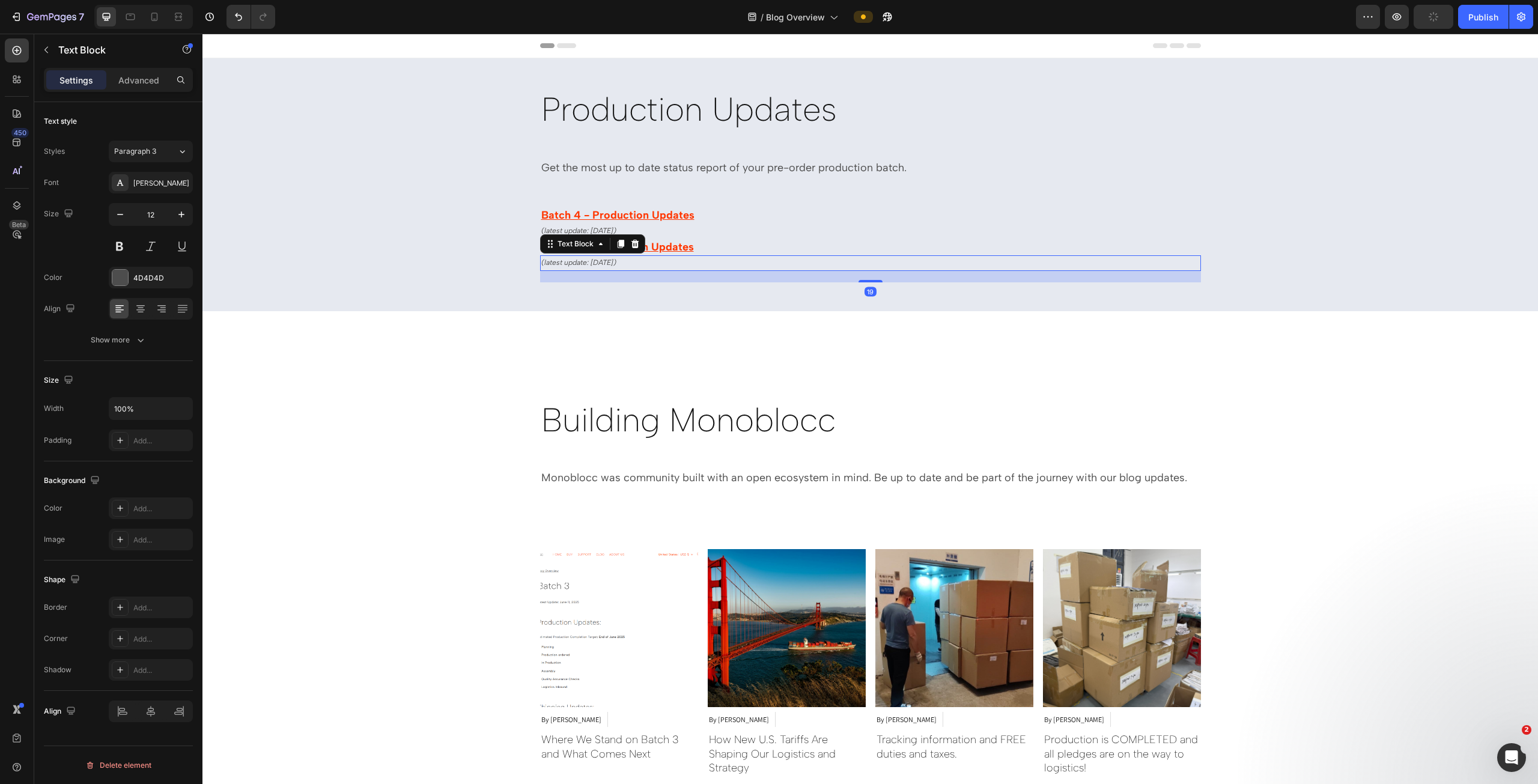
click at [767, 256] on div "(latest update: 17 Sep 2025)" at bounding box center [870, 263] width 661 height 16
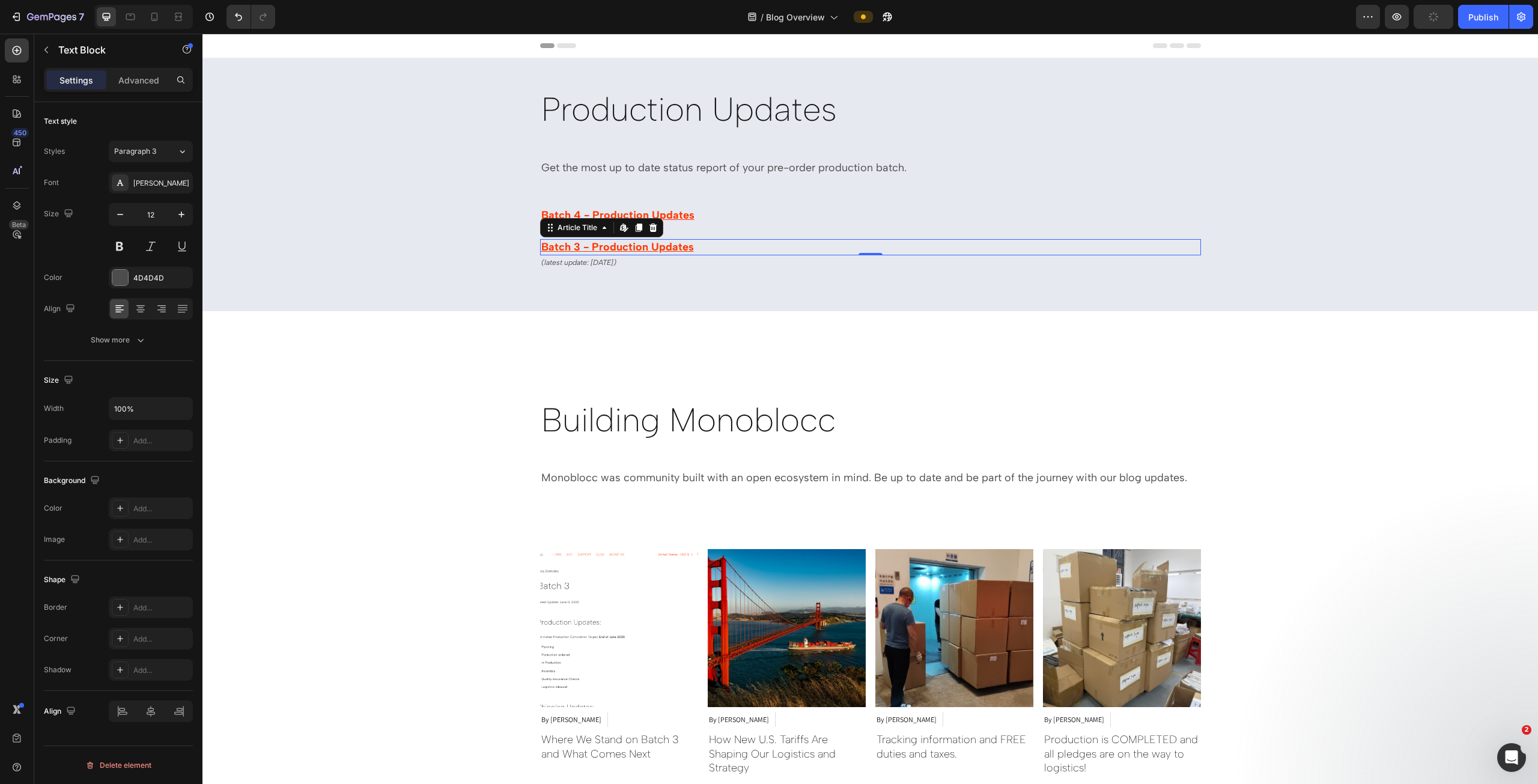
click at [767, 247] on h1 "Batch 3 - Production Updates" at bounding box center [870, 247] width 661 height 16
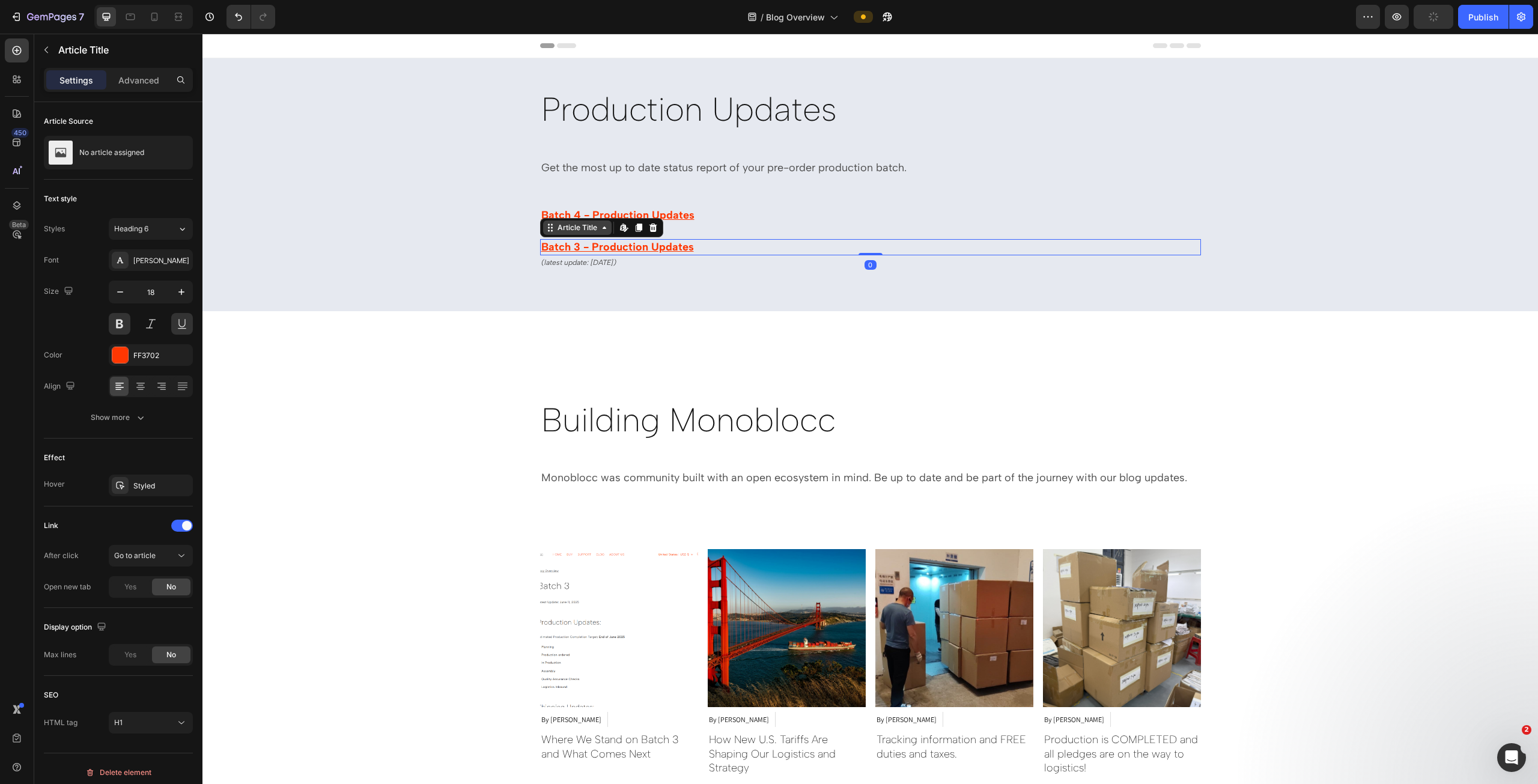
click at [551, 230] on icon at bounding box center [552, 231] width 2 height 2
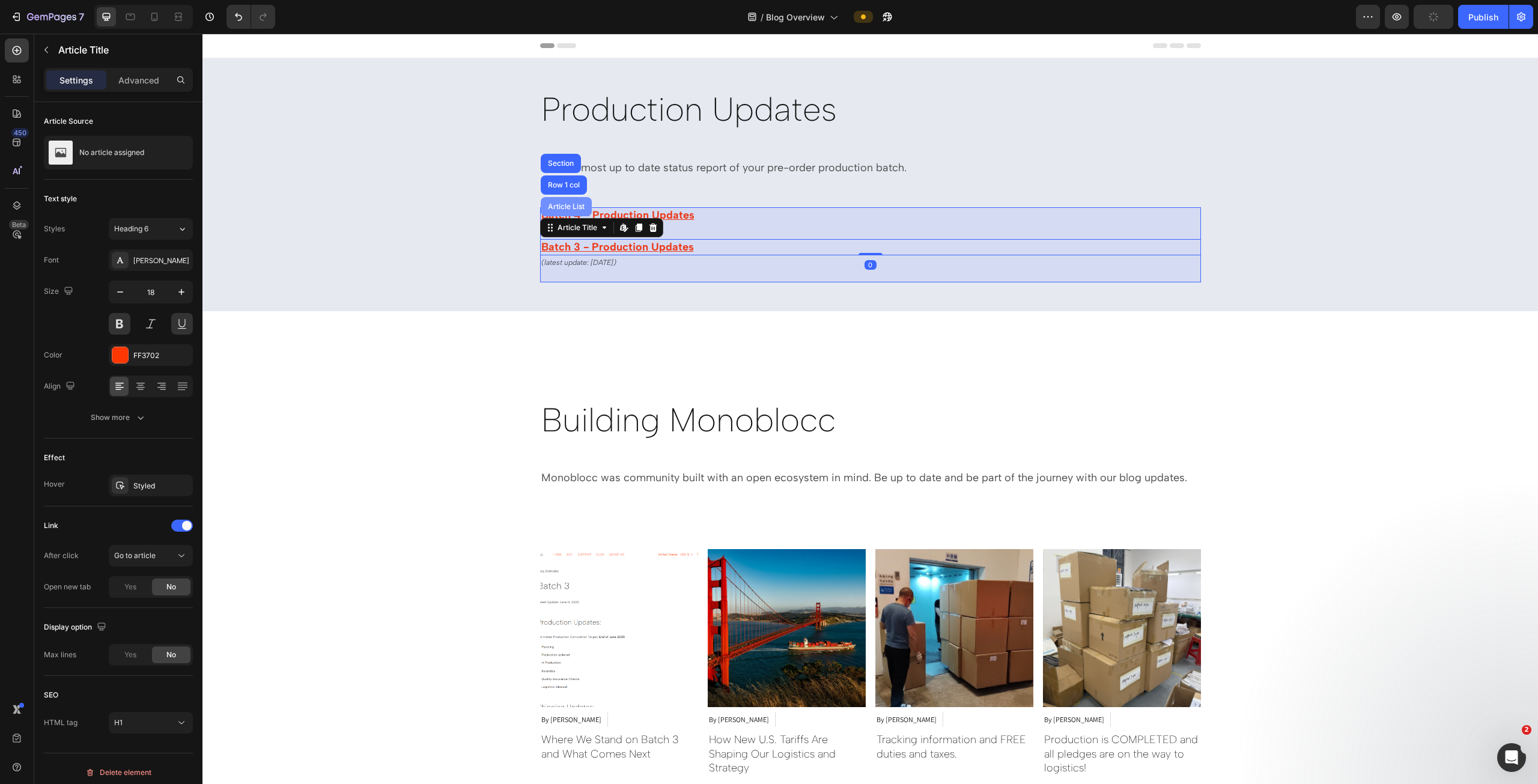
click at [549, 209] on div "Article List" at bounding box center [567, 207] width 42 height 7
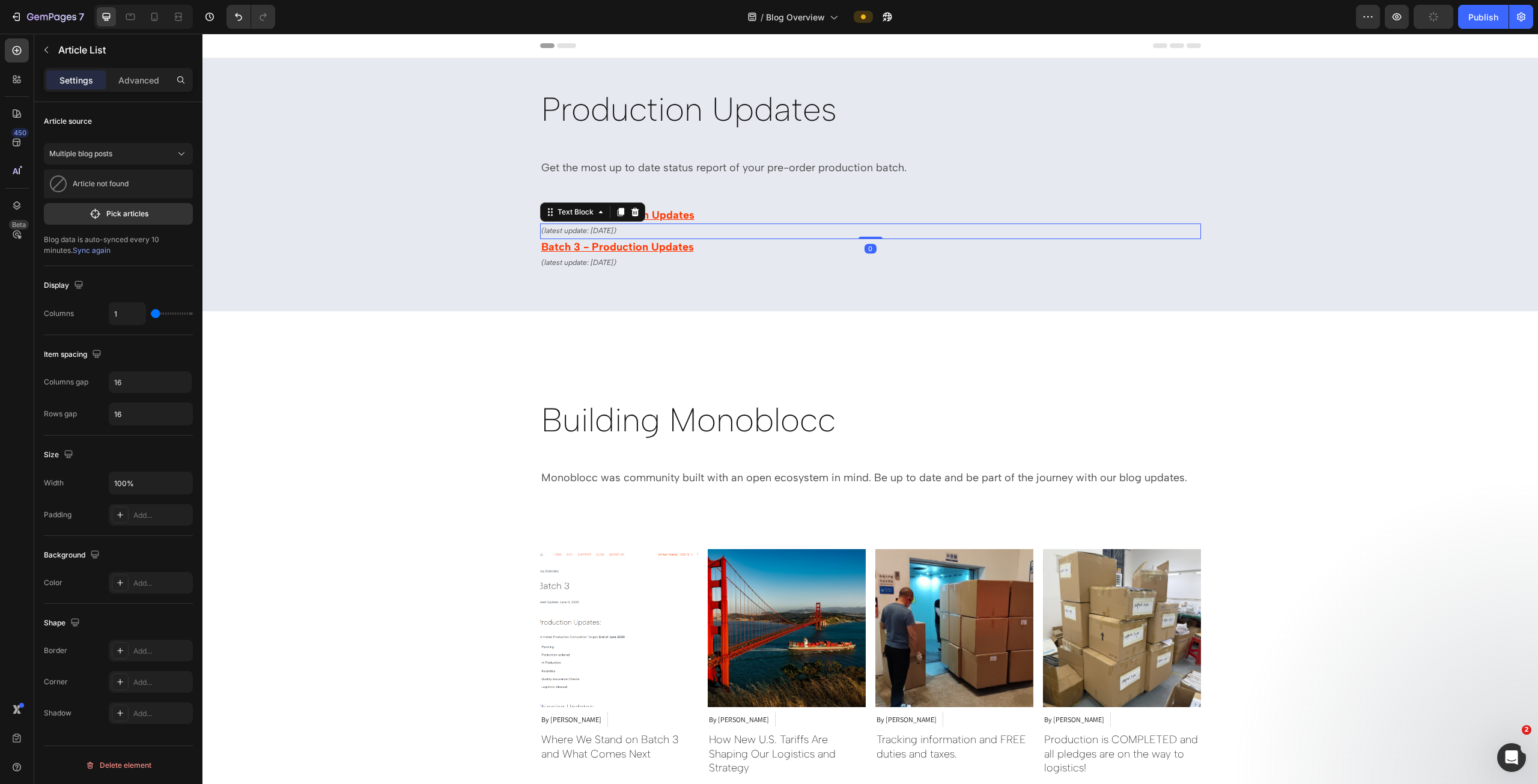
click at [742, 232] on p "(latest update: 07 Aug 2025)" at bounding box center [871, 232] width 658 height 13
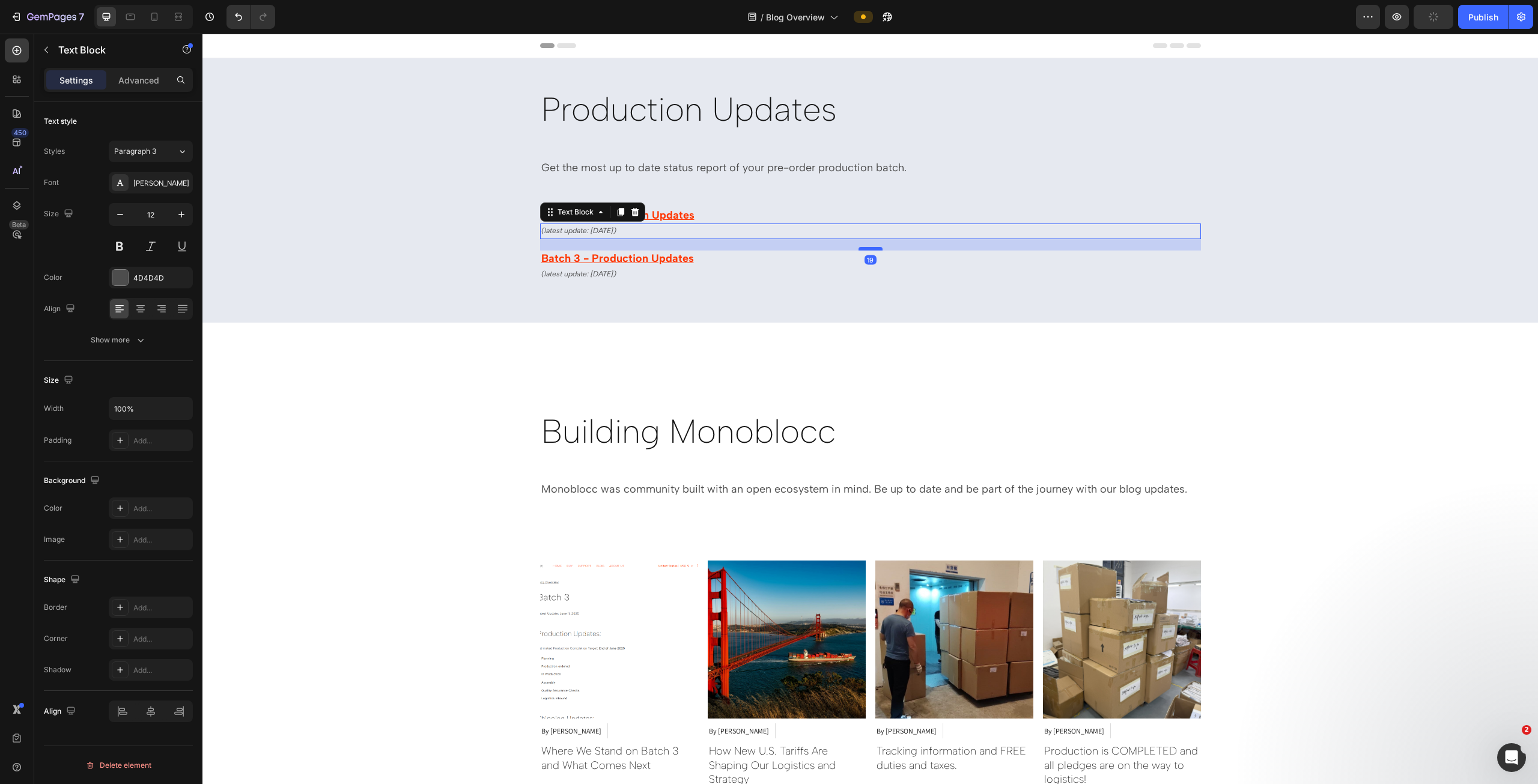
drag, startPoint x: 863, startPoint y: 236, endPoint x: 866, endPoint y: 247, distance: 11.4
click at [767, 247] on div at bounding box center [871, 248] width 24 height 3
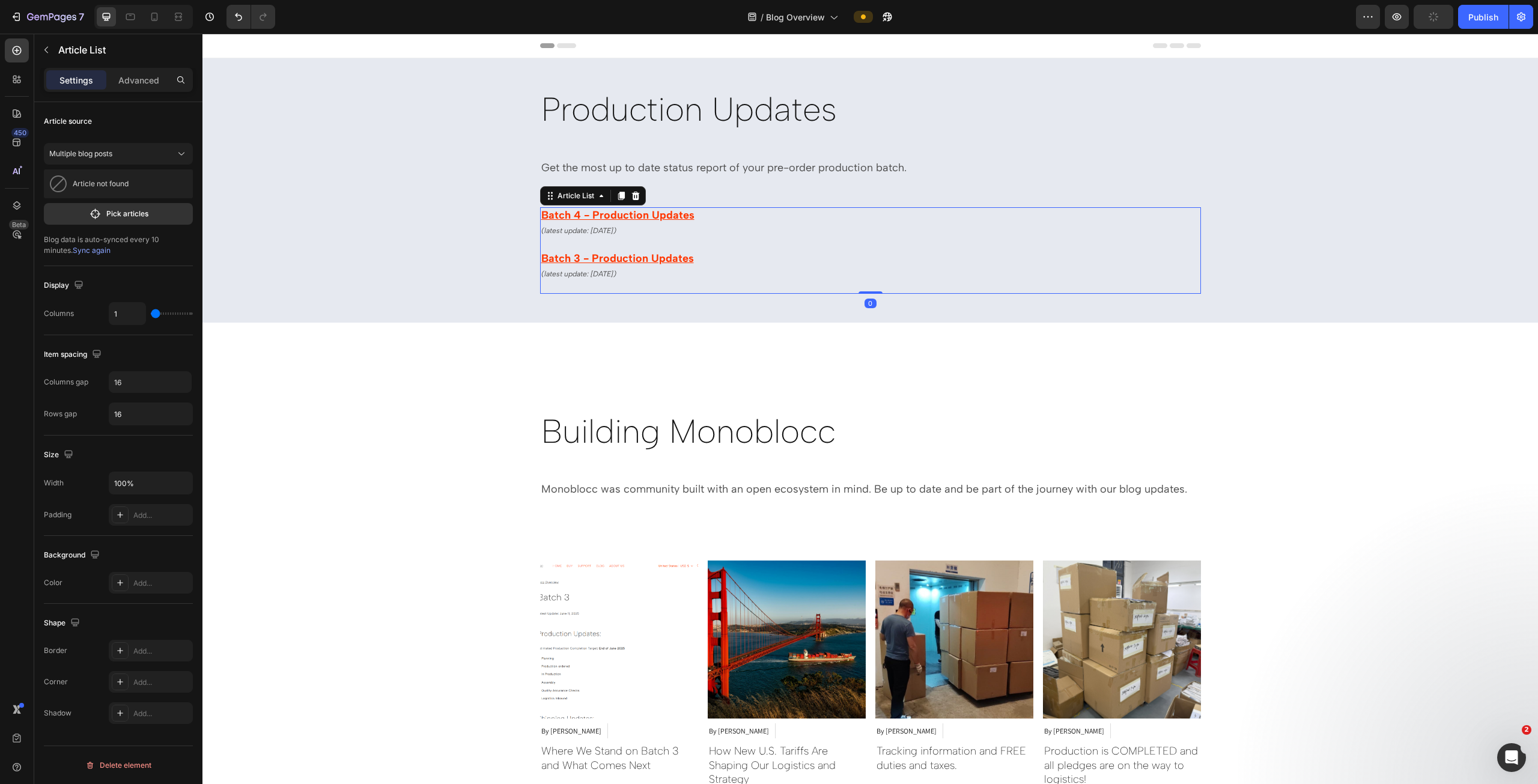
click at [764, 283] on div "Batch 4 - Production Updates Article Title (latest update: 07 Aug 2025) Text Bl…" at bounding box center [870, 251] width 661 height 87
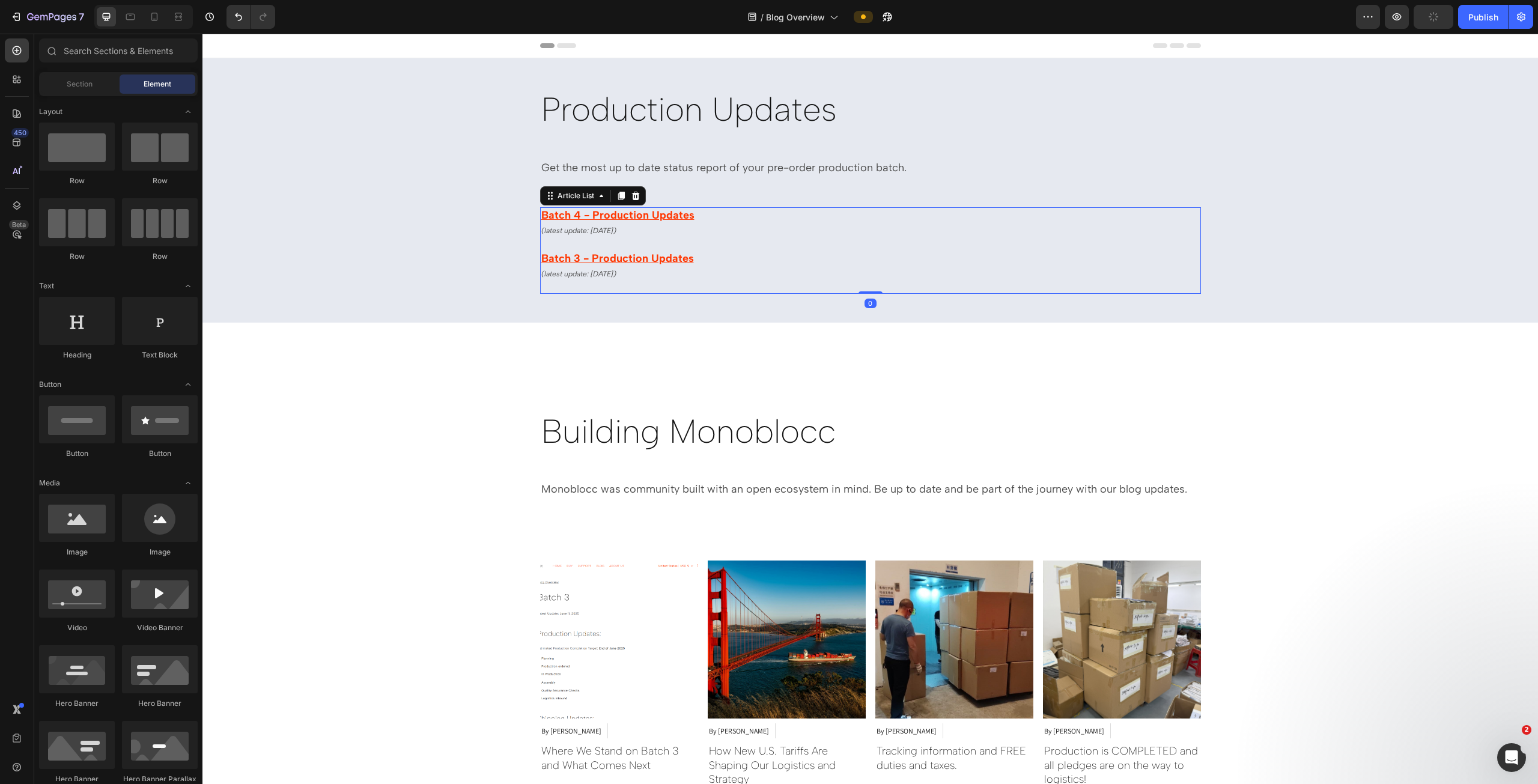
click at [363, 362] on div "Production Updates Heading Get the most up to date status report of your pre-or…" at bounding box center [870, 710] width 1336 height 1303
click at [596, 227] on icon "(latest update: 07 Aug 2025)" at bounding box center [579, 231] width 75 height 8
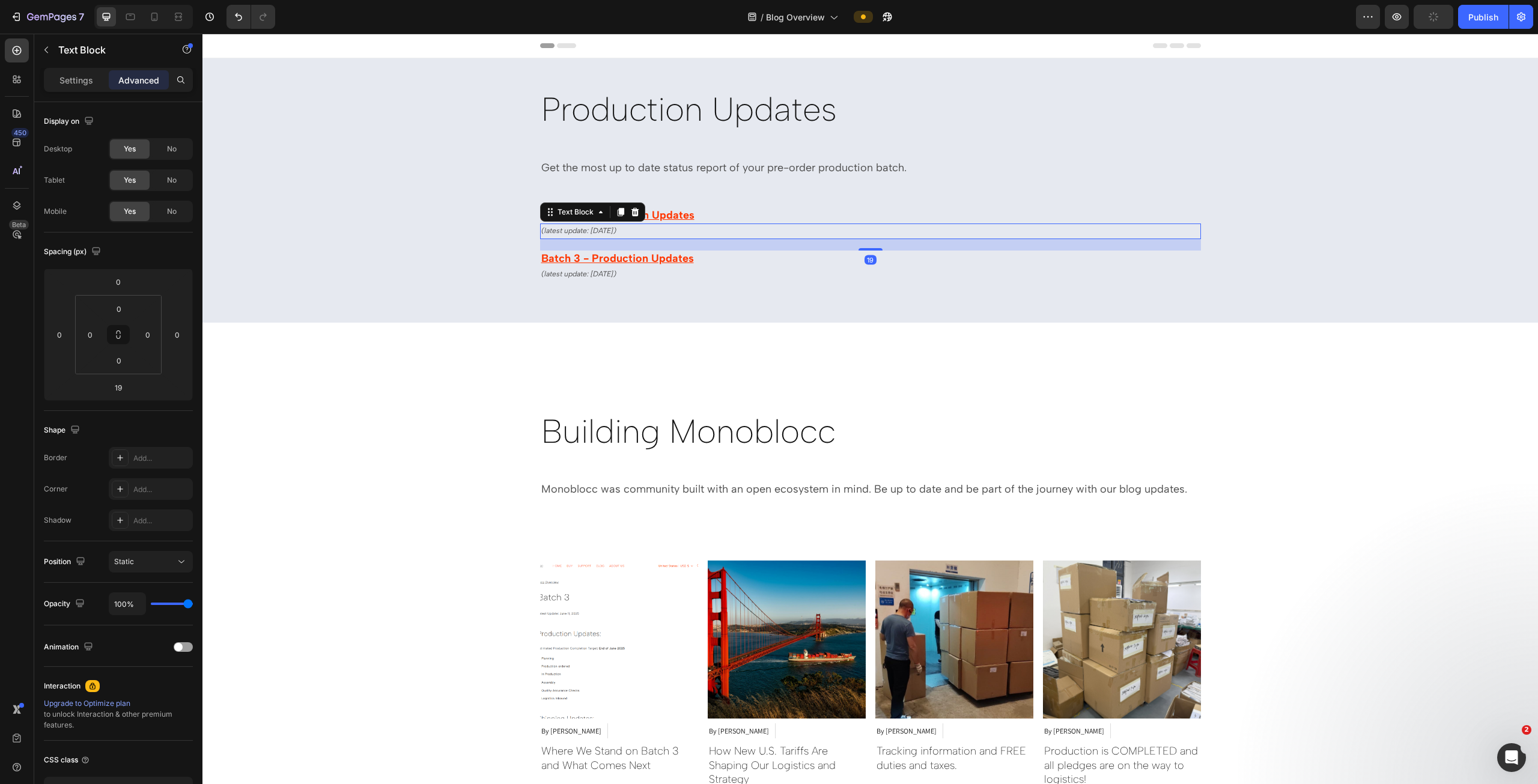
click at [590, 230] on icon "(latest update: 07 Aug 2025)" at bounding box center [579, 231] width 75 height 8
click at [437, 367] on div "Production Updates Heading Get the most up to date status report of your pre-or…" at bounding box center [870, 710] width 1336 height 1303
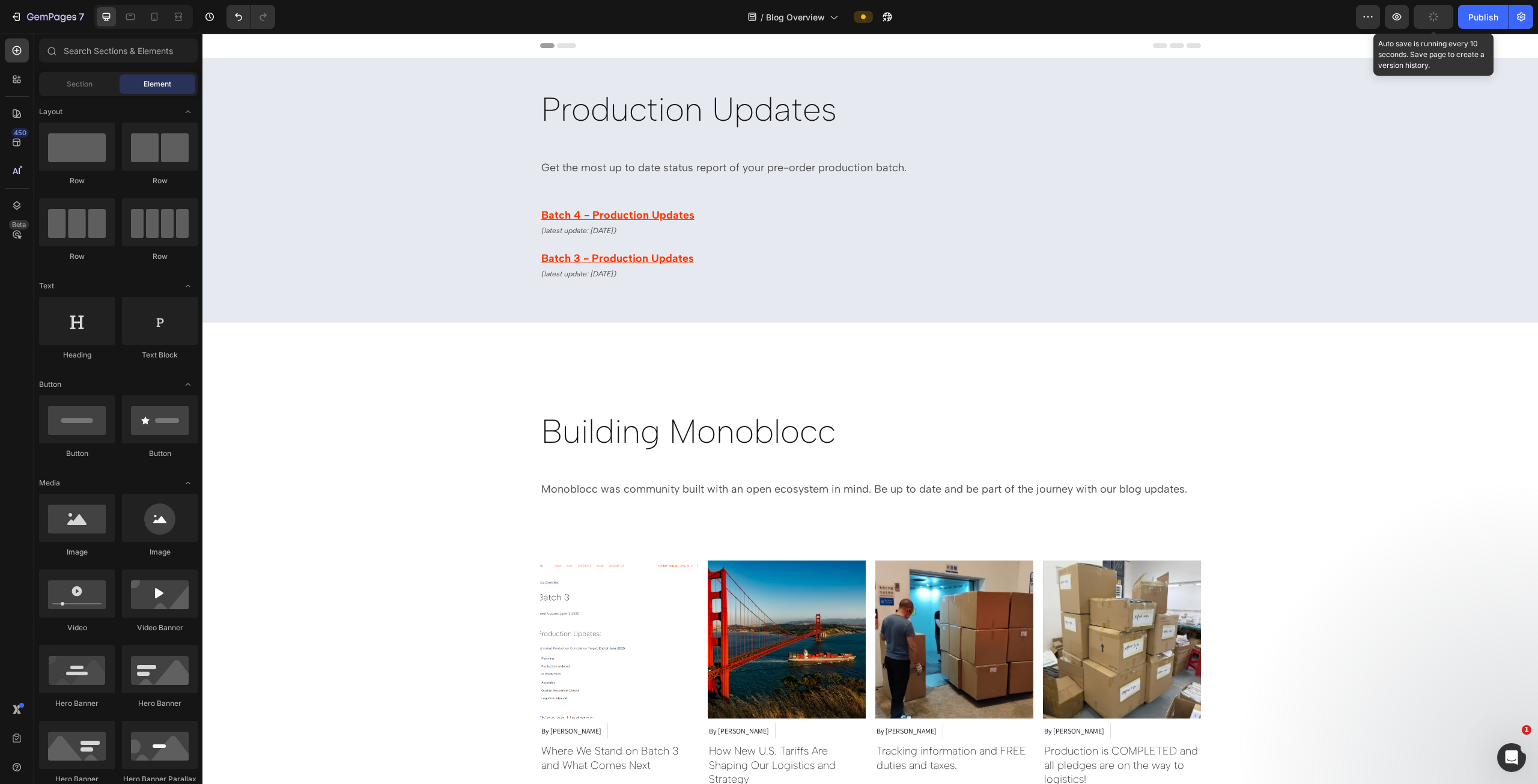
click at [767, 21] on button "button" at bounding box center [1434, 17] width 40 height 24
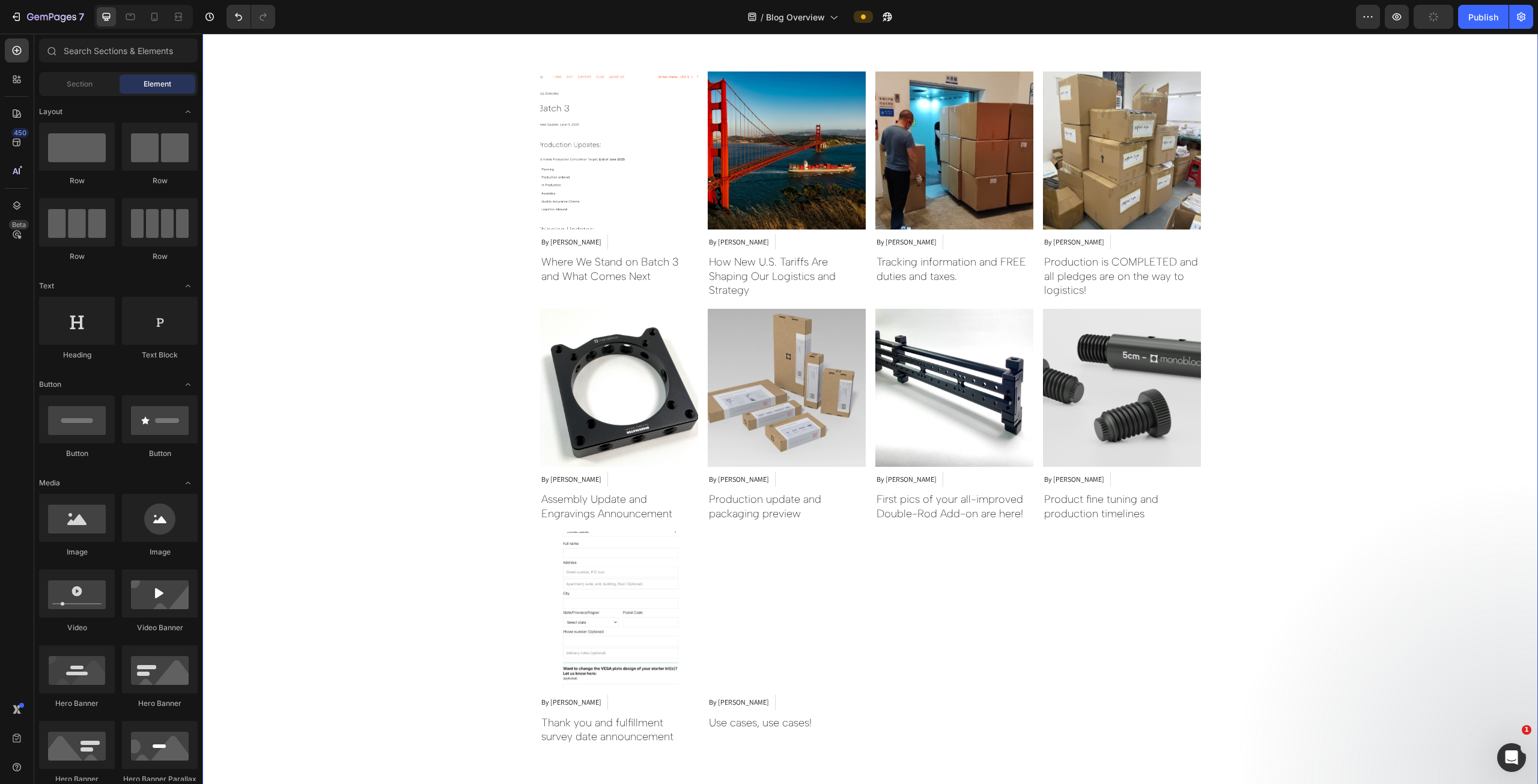
scroll to position [88, 0]
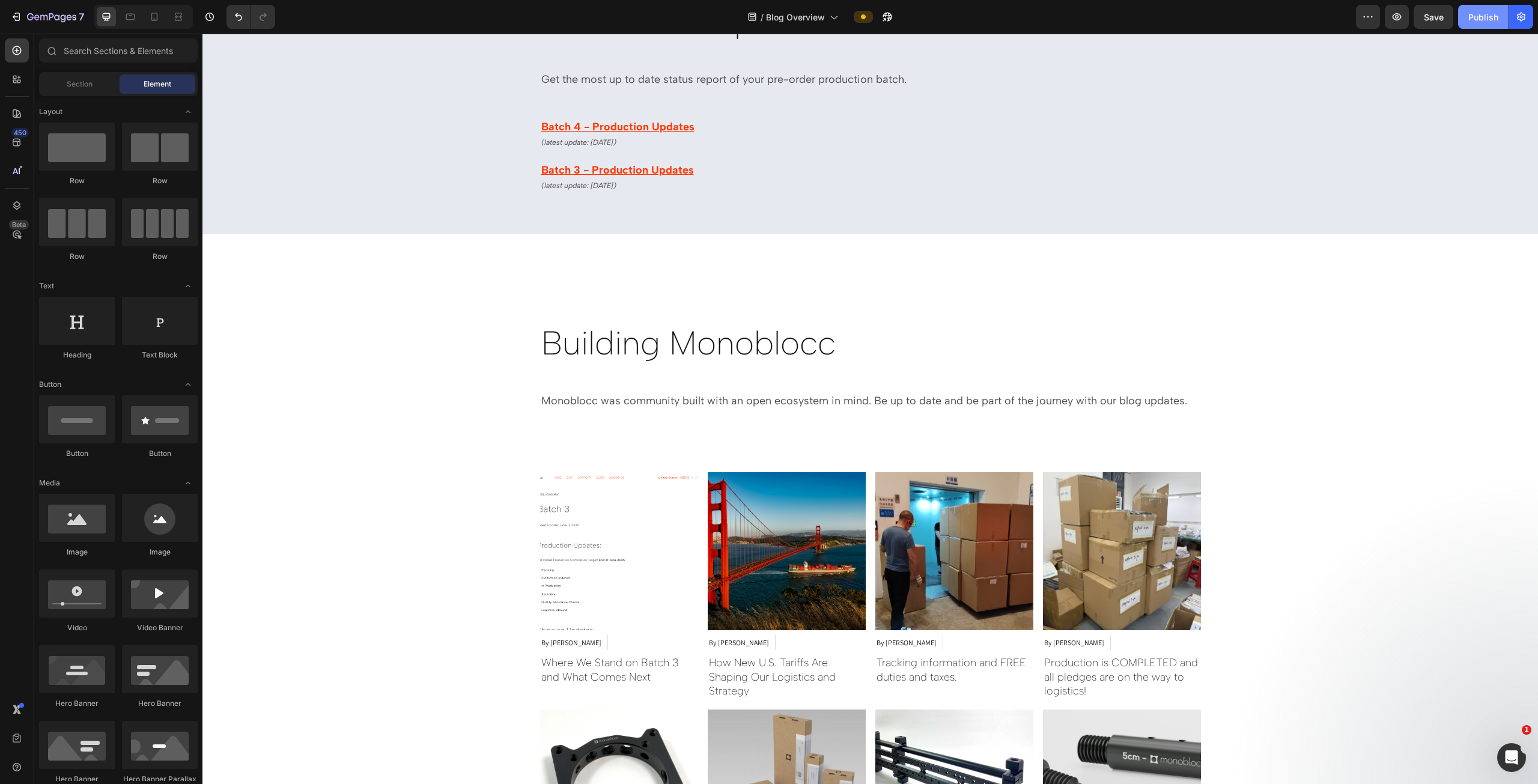
click at [767, 25] on button "Publish" at bounding box center [1483, 17] width 51 height 24
